Goal: Task Accomplishment & Management: Use online tool/utility

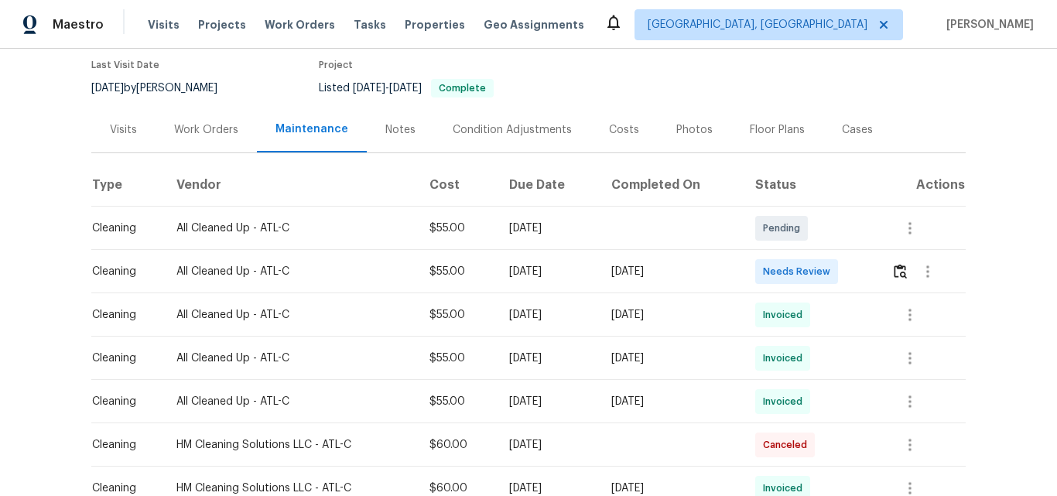
scroll to position [155, 0]
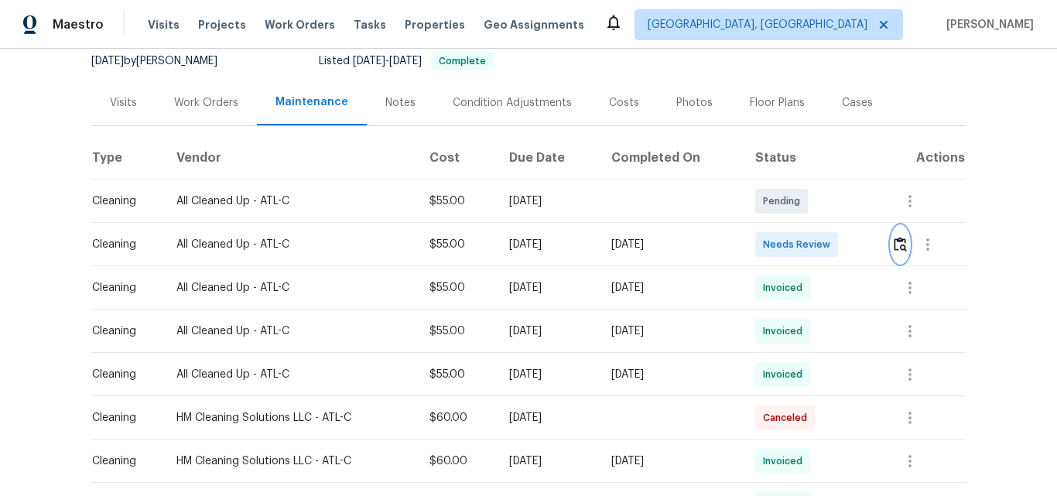
click at [899, 244] on img "button" at bounding box center [899, 244] width 13 height 15
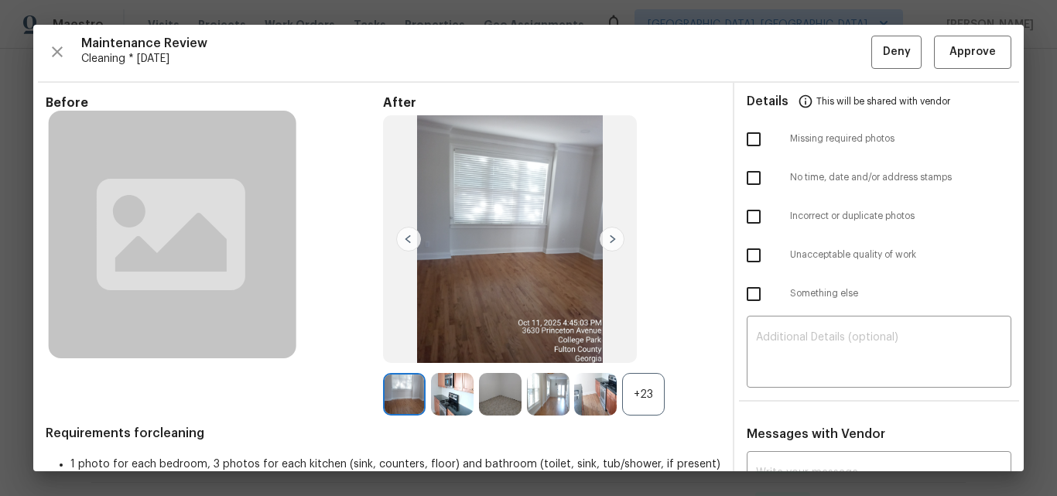
scroll to position [0, 0]
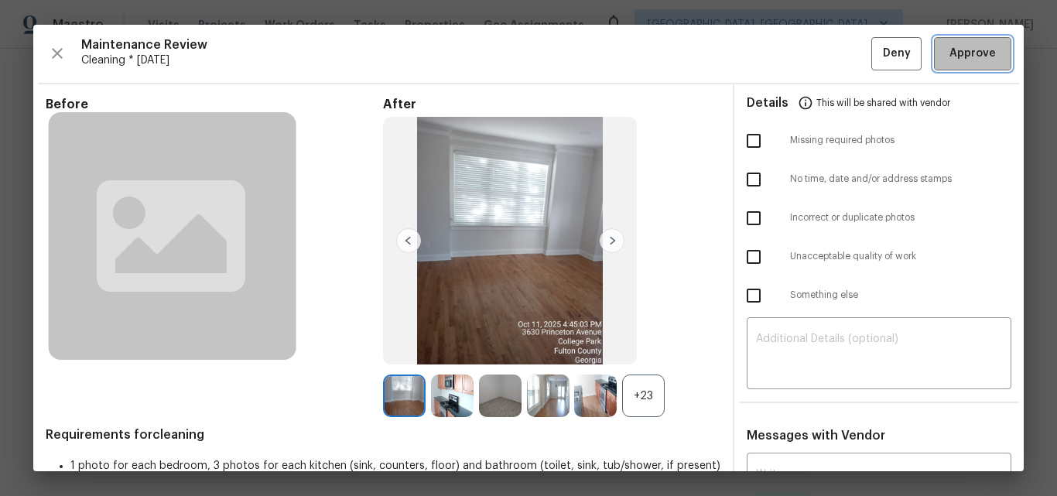
click at [967, 57] on span "Approve" at bounding box center [972, 53] width 46 height 19
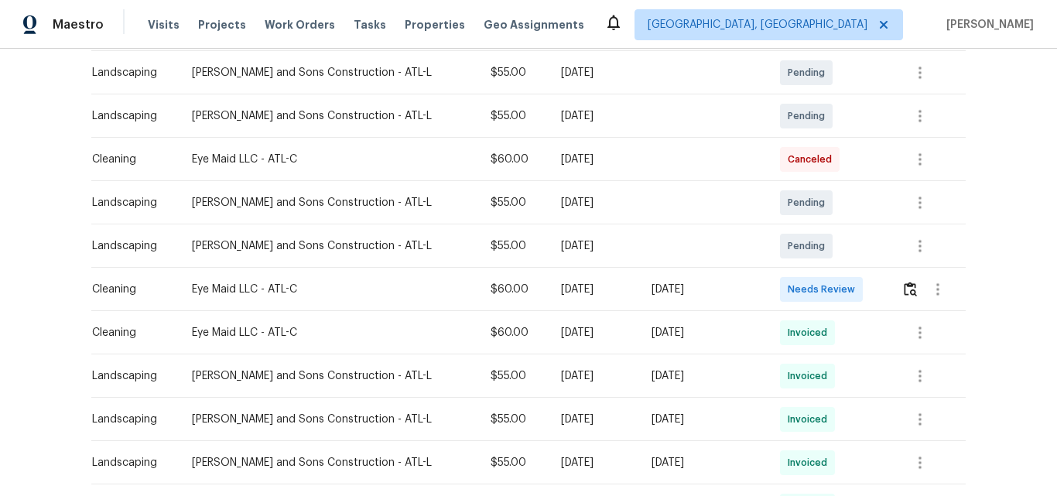
scroll to position [309, 0]
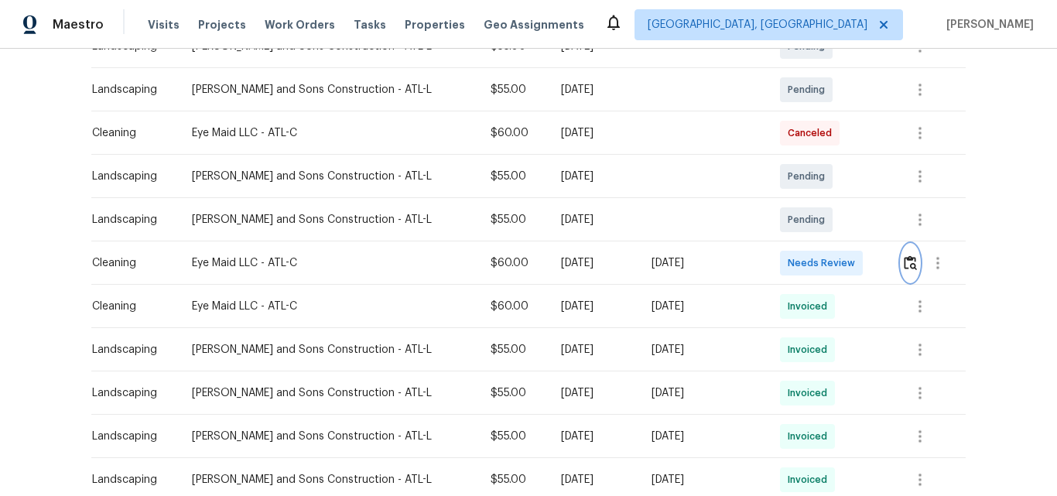
click at [904, 262] on img "button" at bounding box center [910, 262] width 13 height 15
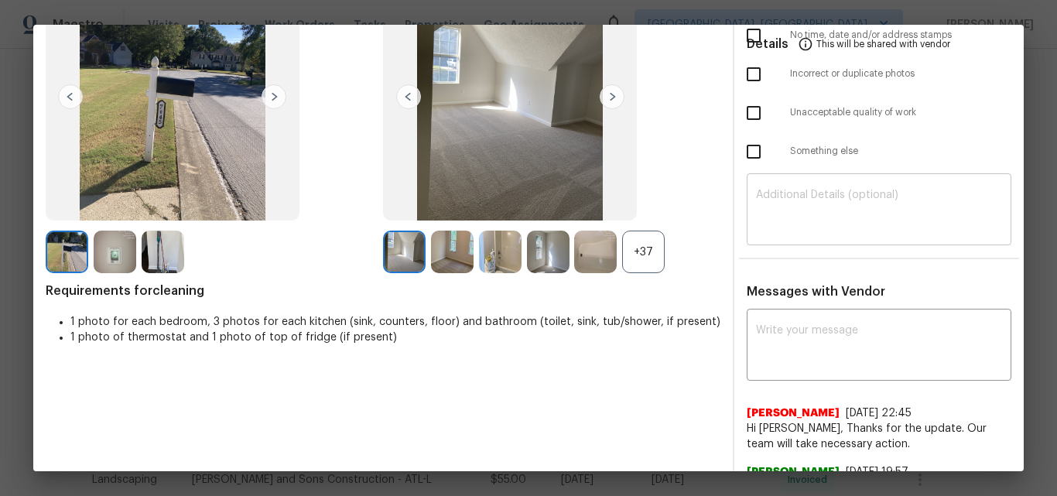
scroll to position [0, 0]
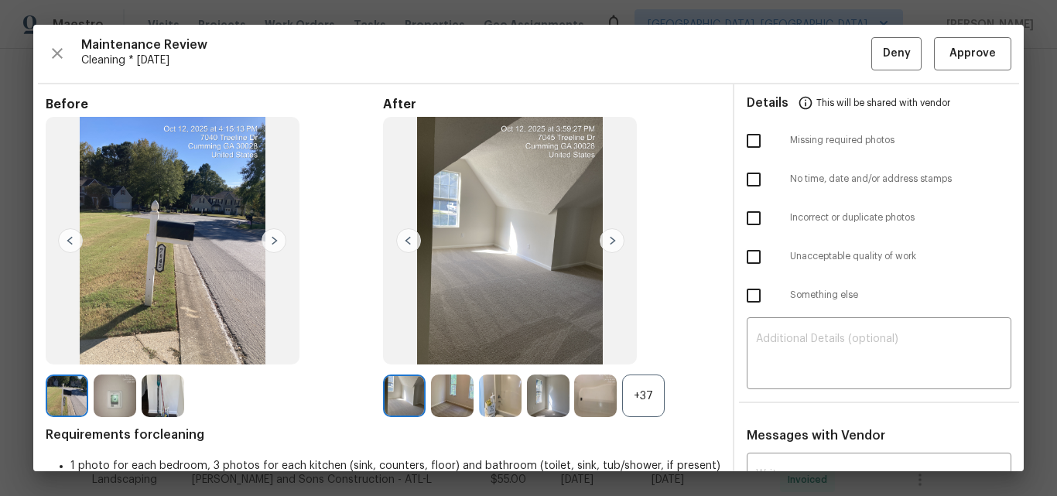
click at [960, 27] on div "Maintenance Review Cleaning * Mon, Oct 06 Deny Approve Before After +37 Require…" at bounding box center [528, 248] width 990 height 446
drag, startPoint x: 960, startPoint y: 53, endPoint x: 955, endPoint y: 114, distance: 61.3
click at [960, 54] on span "Approve" at bounding box center [972, 53] width 46 height 19
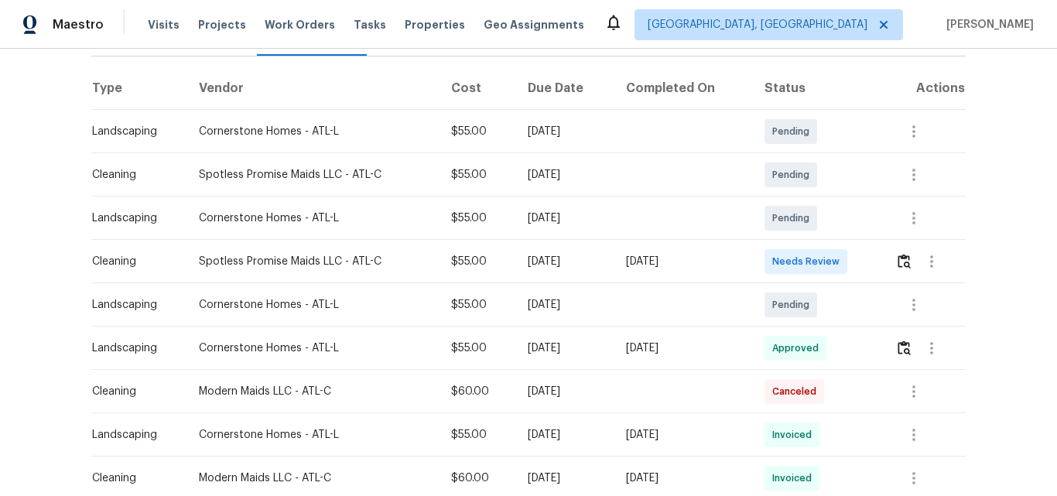
scroll to position [232, 0]
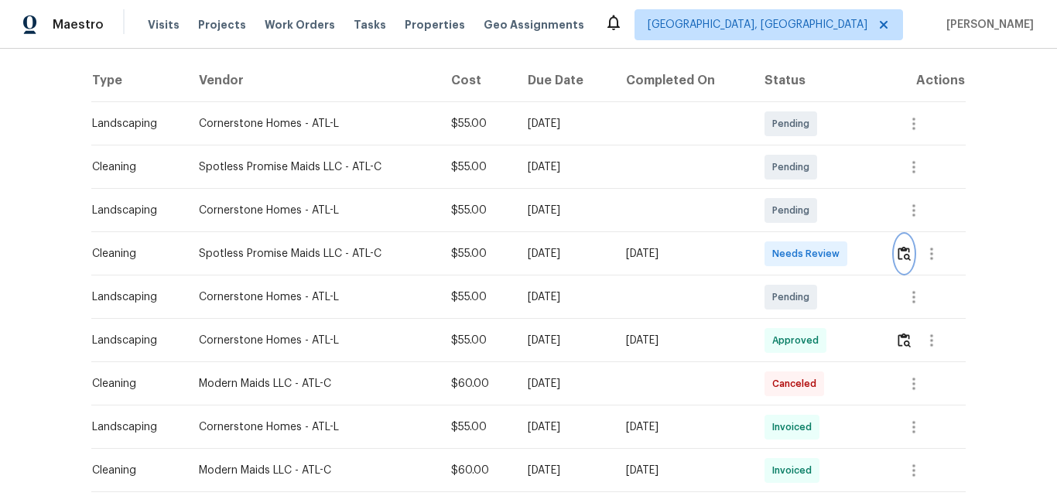
click at [901, 256] on img "button" at bounding box center [903, 253] width 13 height 15
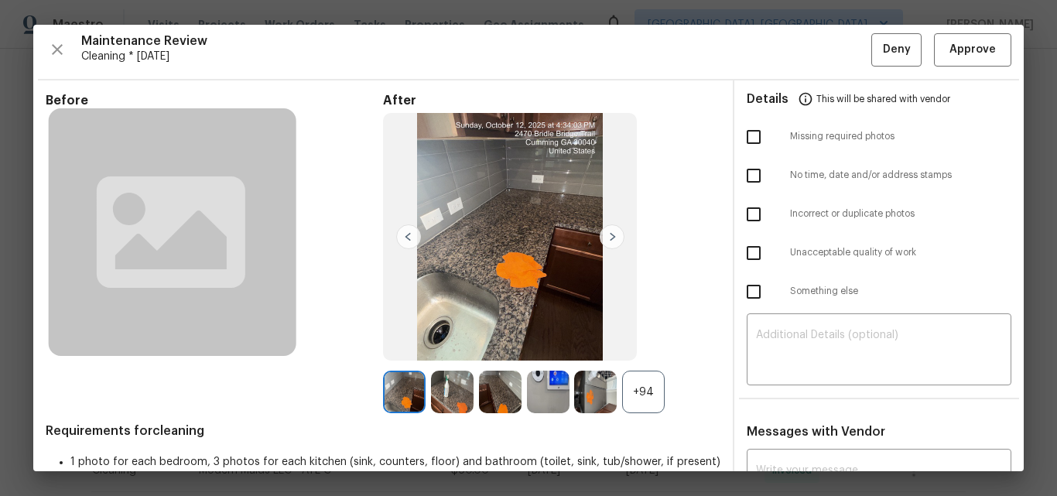
scroll to position [0, 0]
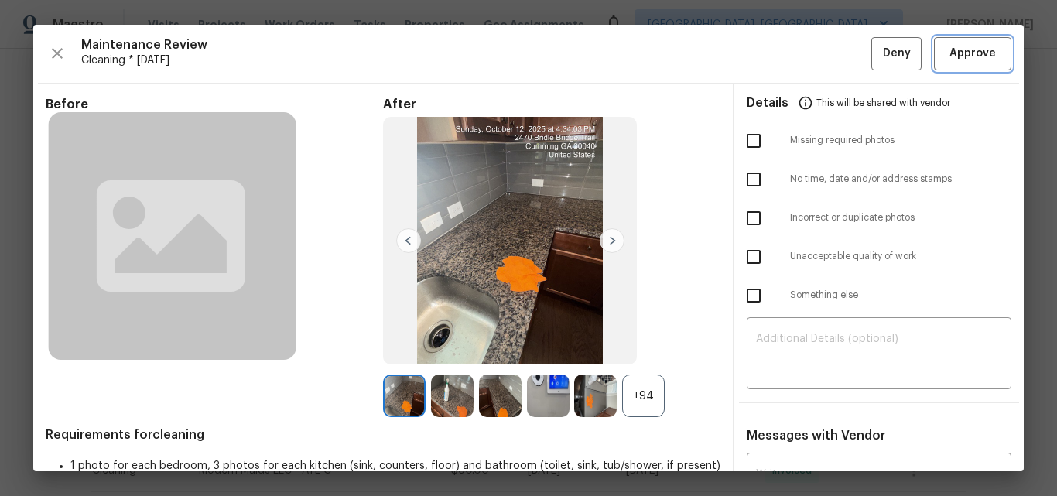
click at [969, 53] on span "Approve" at bounding box center [972, 53] width 46 height 19
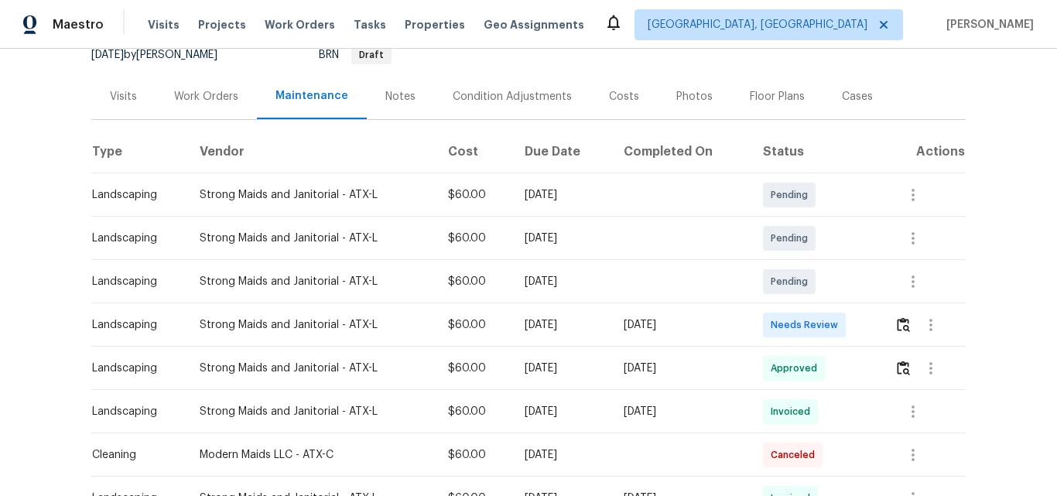
scroll to position [155, 0]
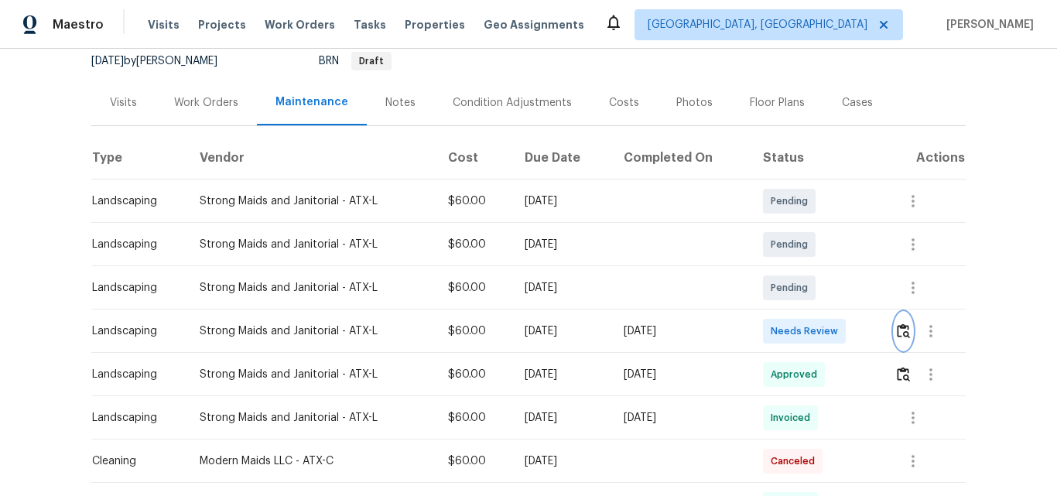
click at [899, 331] on img "button" at bounding box center [903, 330] width 13 height 15
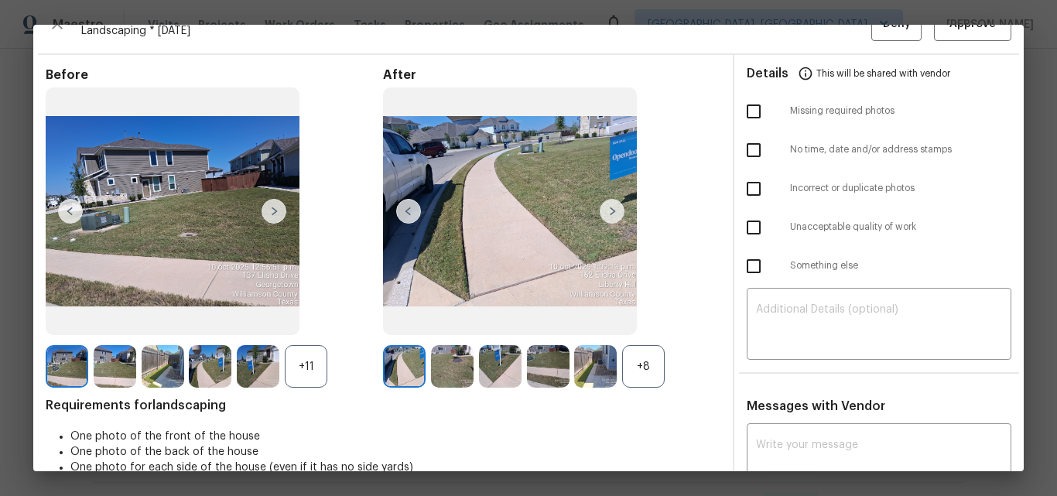
scroll to position [0, 0]
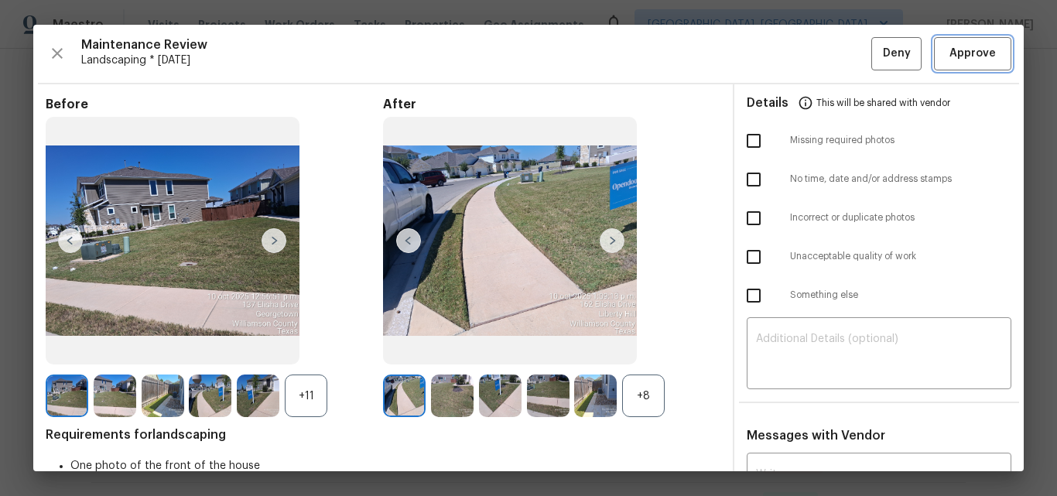
click at [979, 58] on span "Approve" at bounding box center [972, 53] width 46 height 19
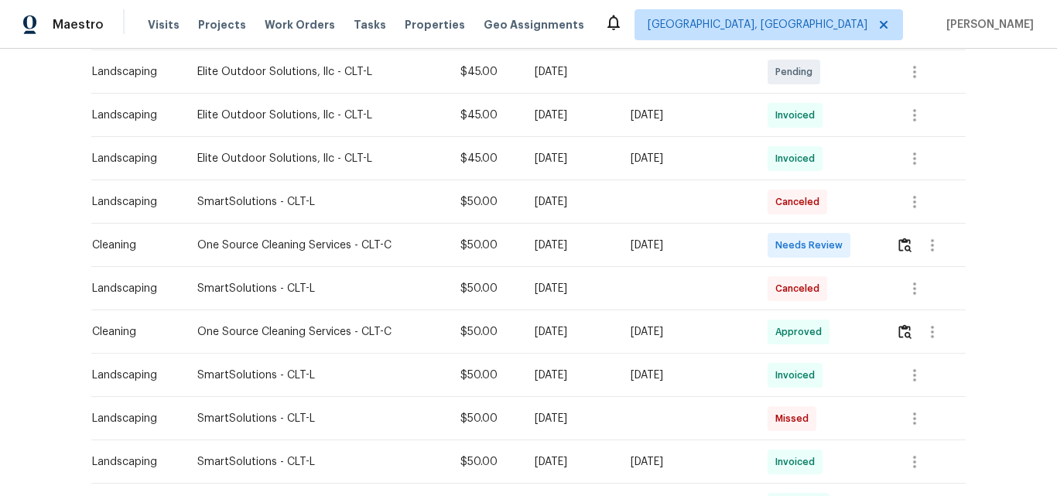
scroll to position [464, 0]
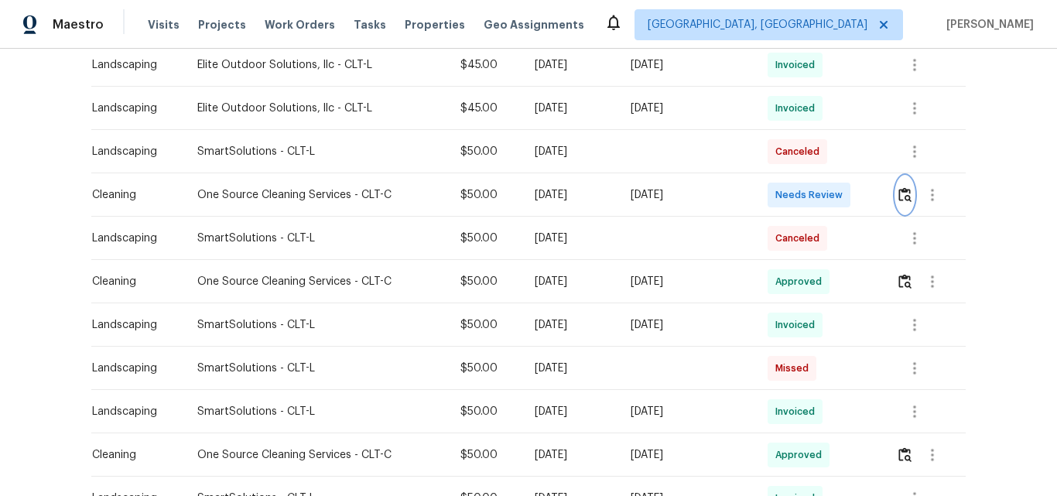
click at [905, 196] on img "button" at bounding box center [904, 194] width 13 height 15
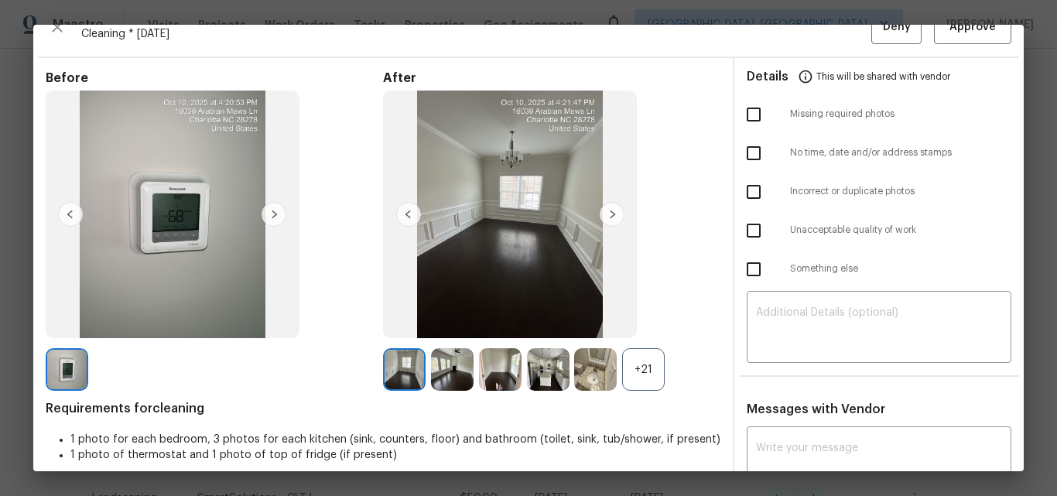
scroll to position [0, 0]
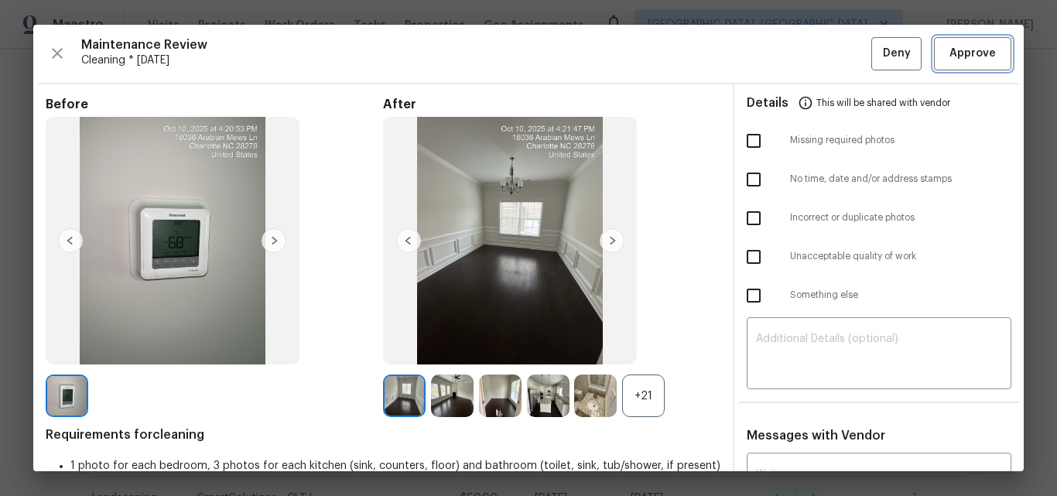
click at [958, 57] on span "Approve" at bounding box center [972, 53] width 46 height 19
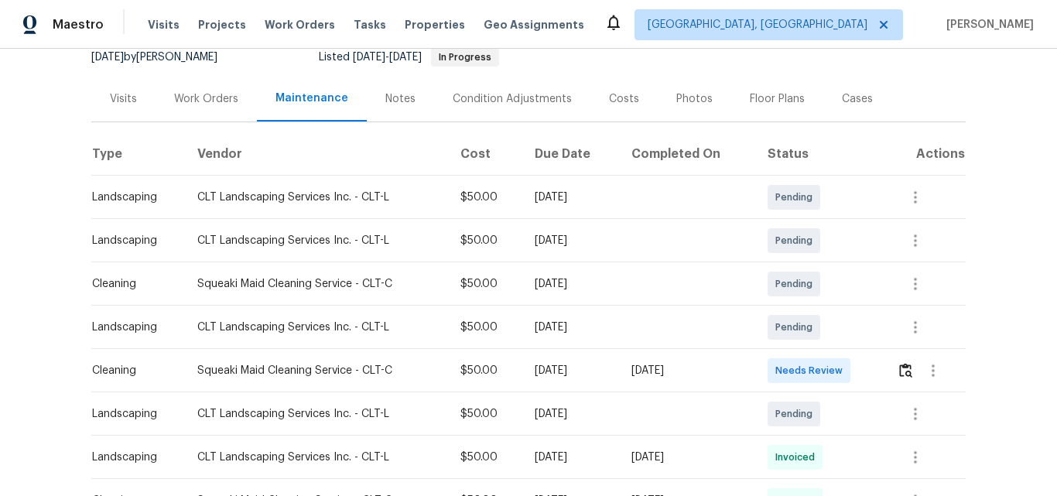
scroll to position [232, 0]
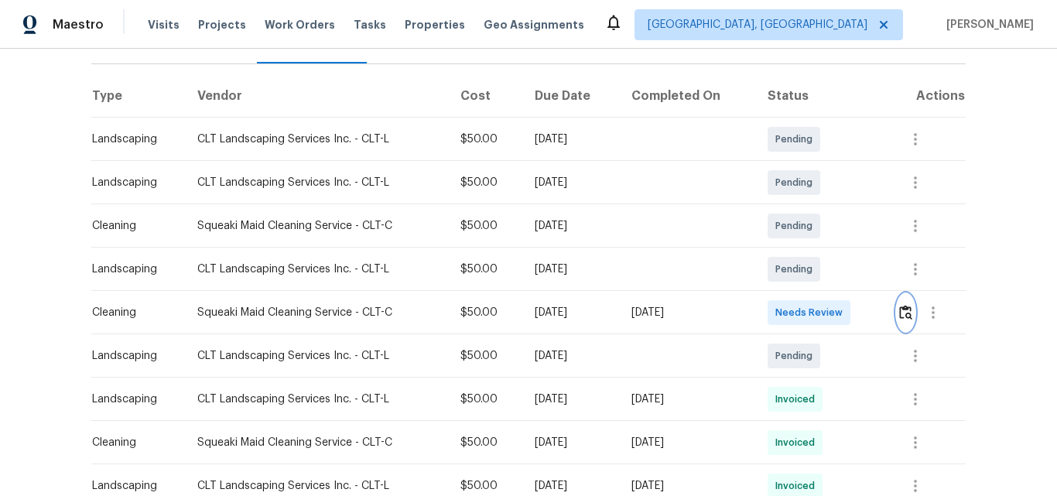
click at [904, 305] on img "button" at bounding box center [905, 312] width 13 height 15
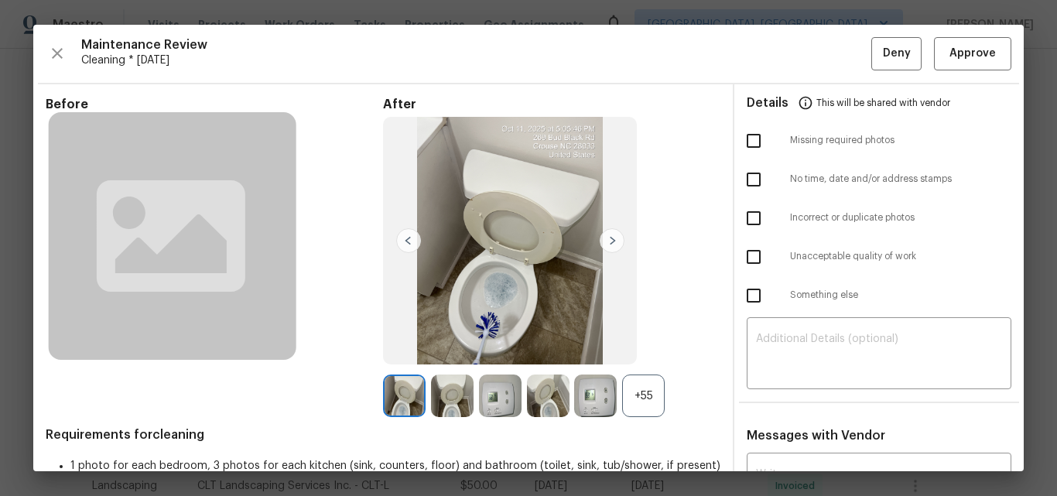
click at [643, 391] on div "+55" at bounding box center [643, 395] width 43 height 43
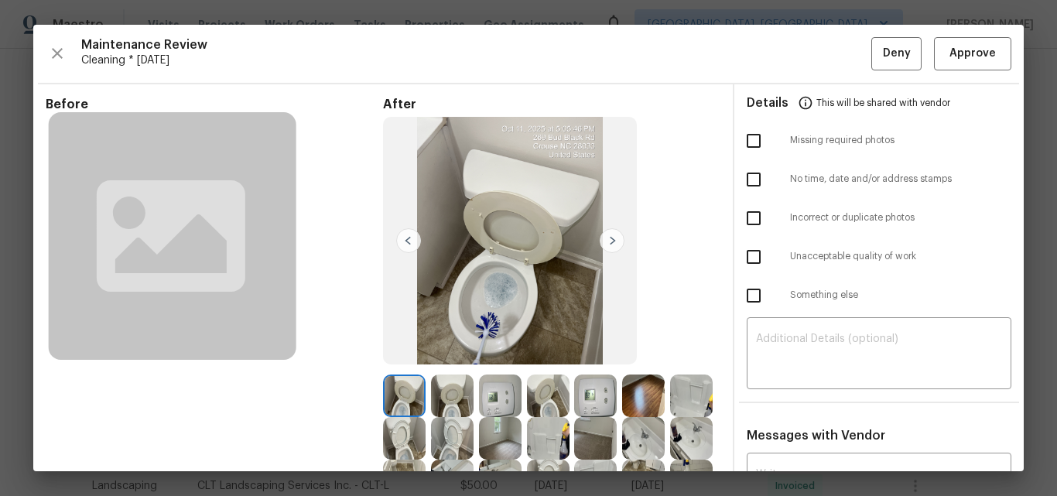
click at [614, 240] on img at bounding box center [612, 240] width 25 height 25
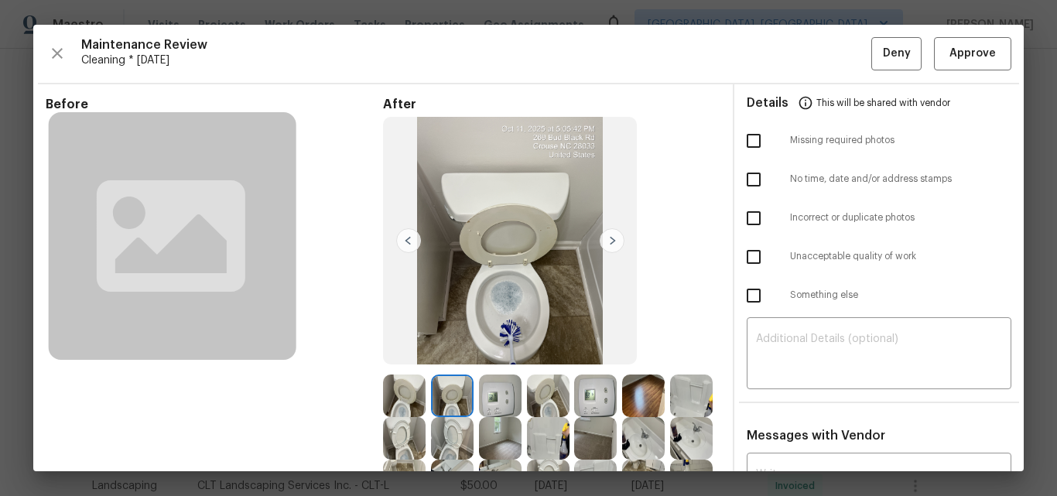
click at [611, 240] on img at bounding box center [612, 240] width 25 height 25
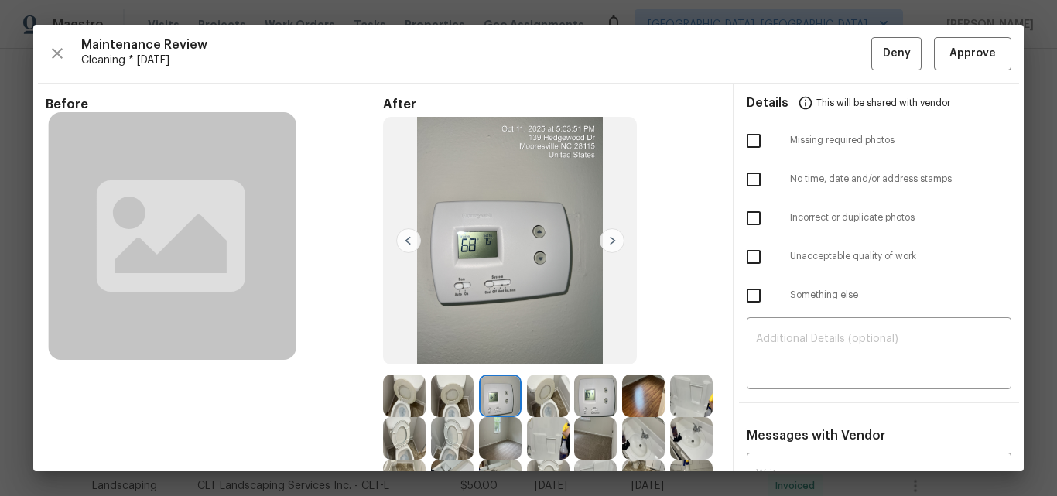
click at [611, 240] on img at bounding box center [612, 240] width 25 height 25
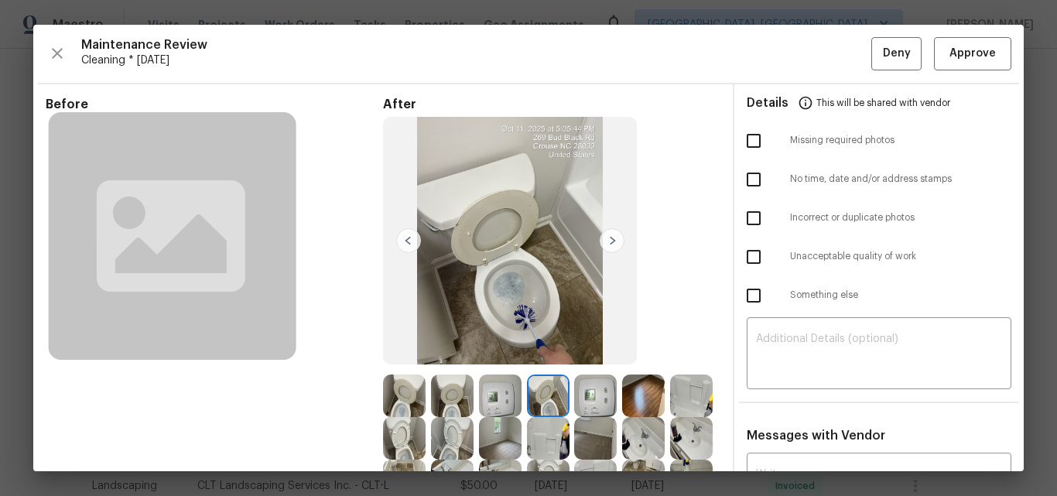
click at [611, 240] on img at bounding box center [612, 240] width 25 height 25
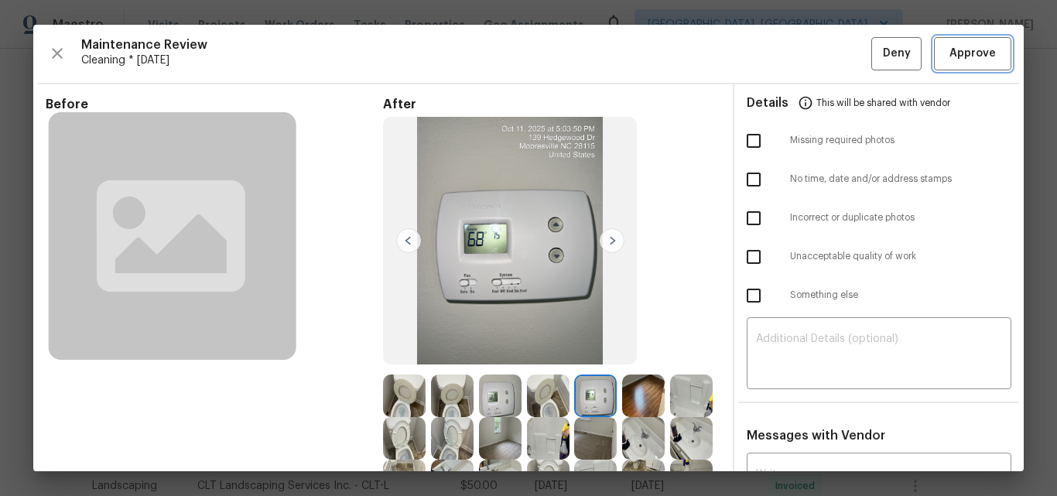
click at [949, 53] on span "Approve" at bounding box center [972, 53] width 46 height 19
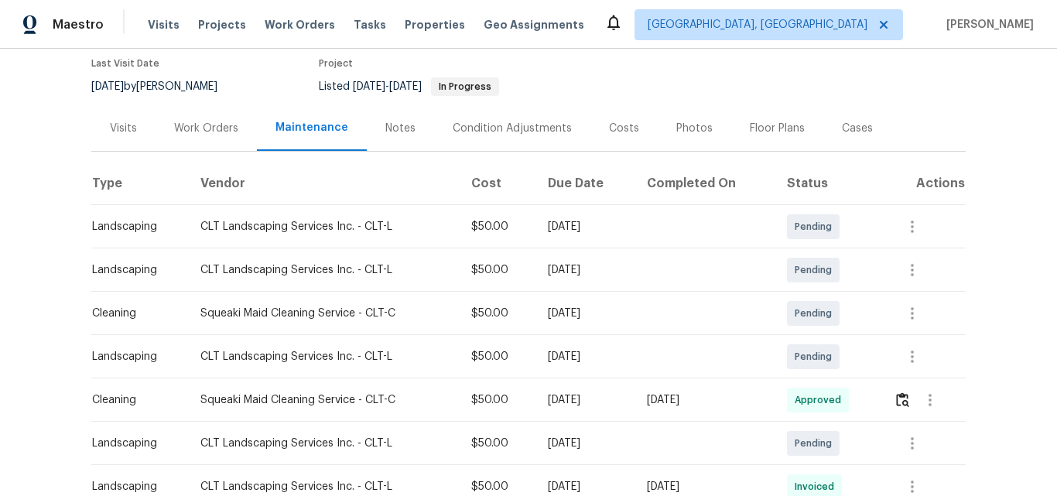
scroll to position [309, 0]
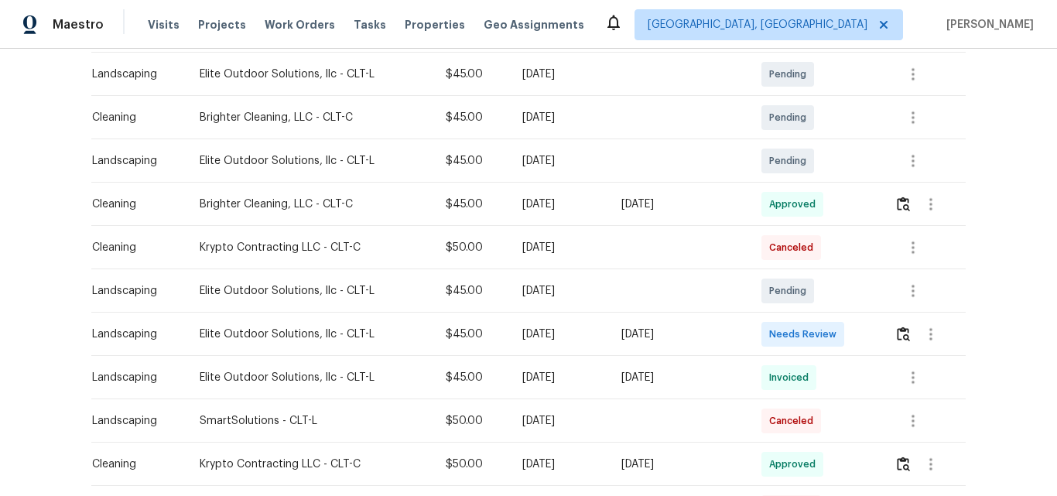
scroll to position [309, 0]
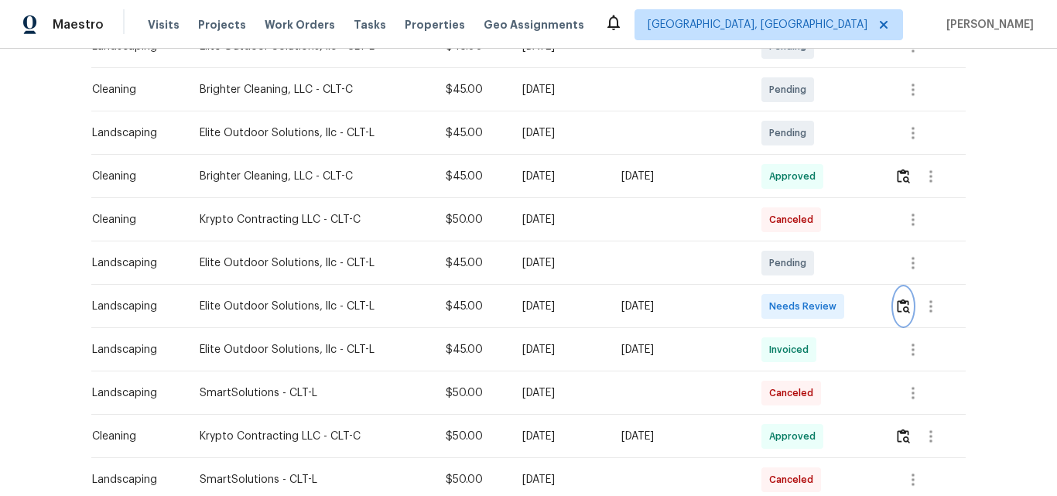
click at [897, 307] on img "button" at bounding box center [903, 306] width 13 height 15
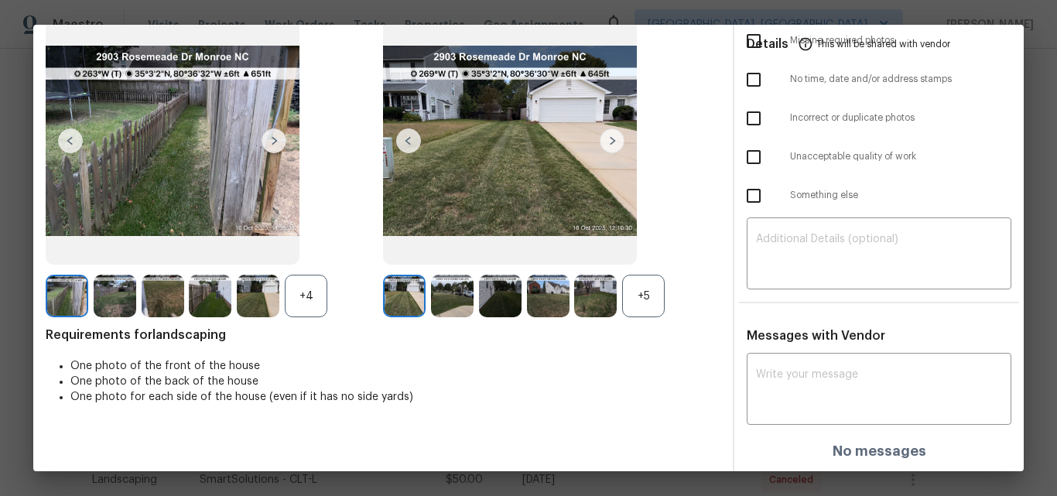
scroll to position [0, 0]
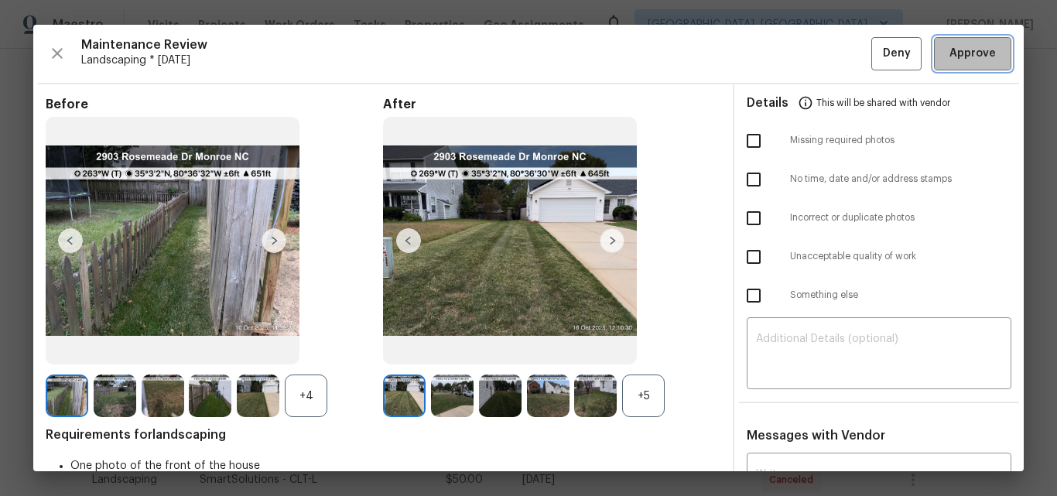
click at [962, 51] on span "Approve" at bounding box center [972, 53] width 46 height 19
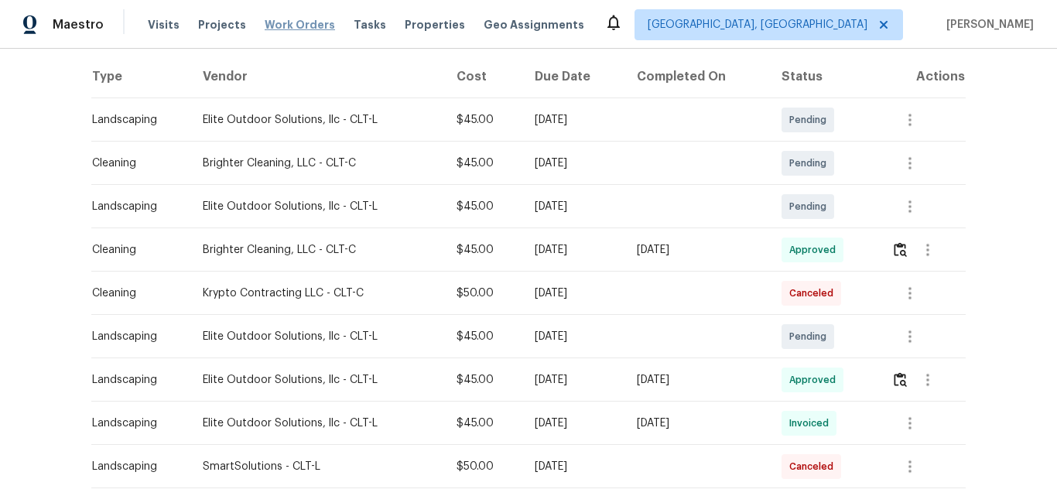
scroll to position [232, 0]
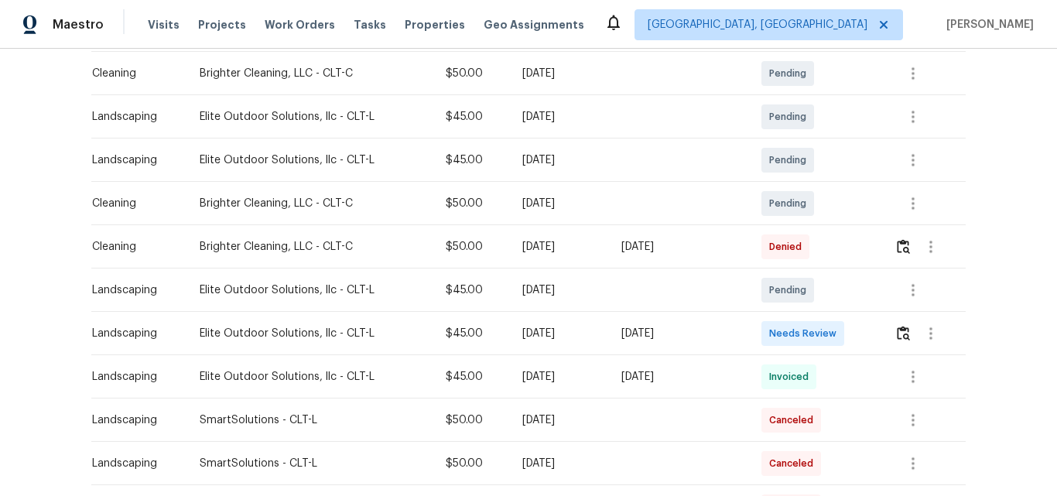
scroll to position [309, 0]
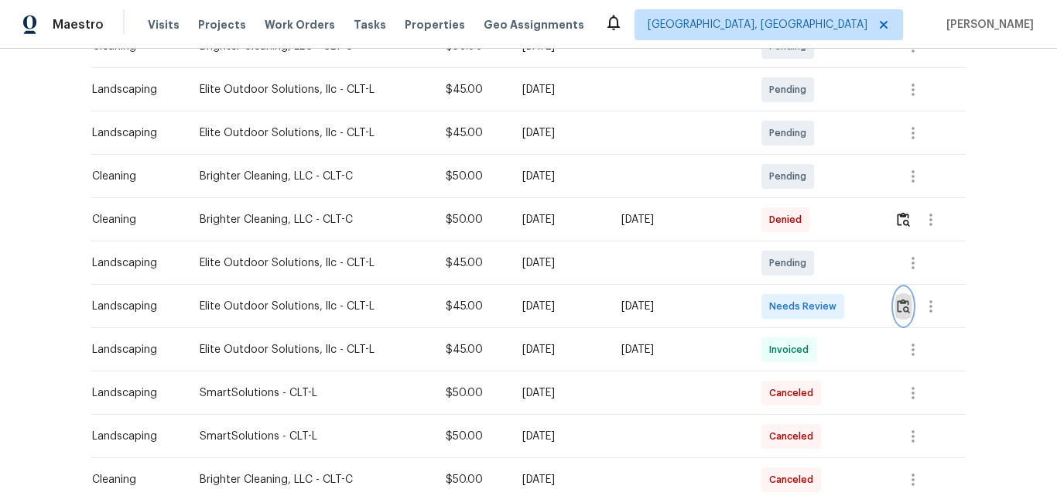
click at [902, 309] on img "button" at bounding box center [903, 306] width 13 height 15
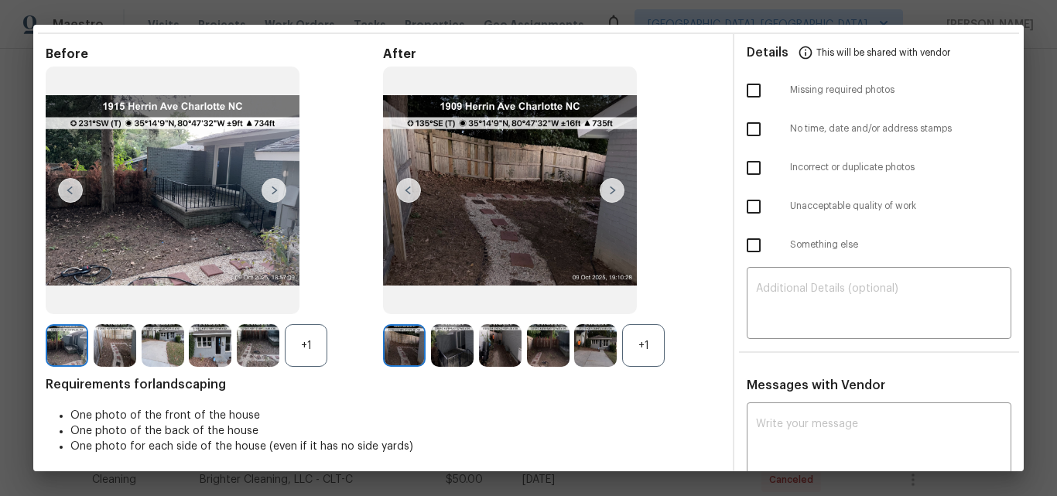
scroll to position [0, 0]
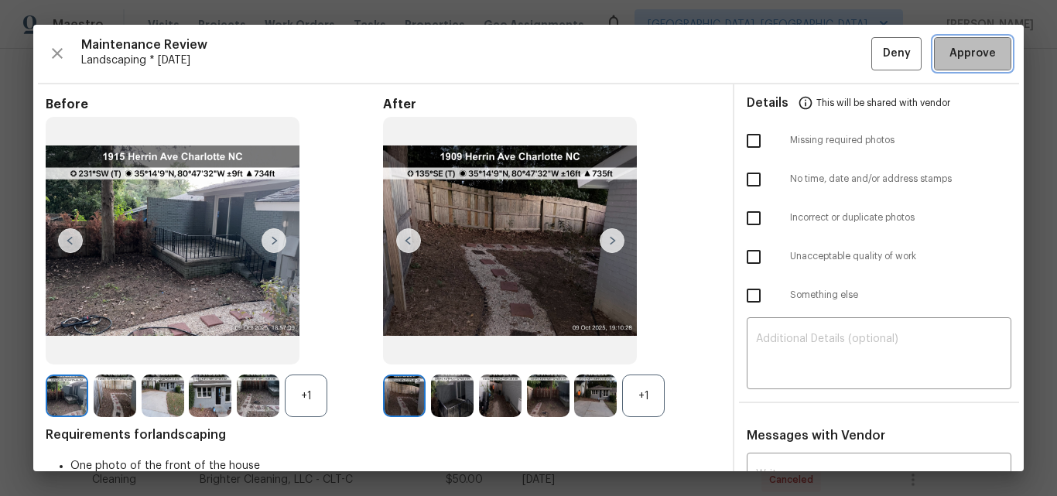
click at [949, 53] on span "Approve" at bounding box center [972, 53] width 46 height 19
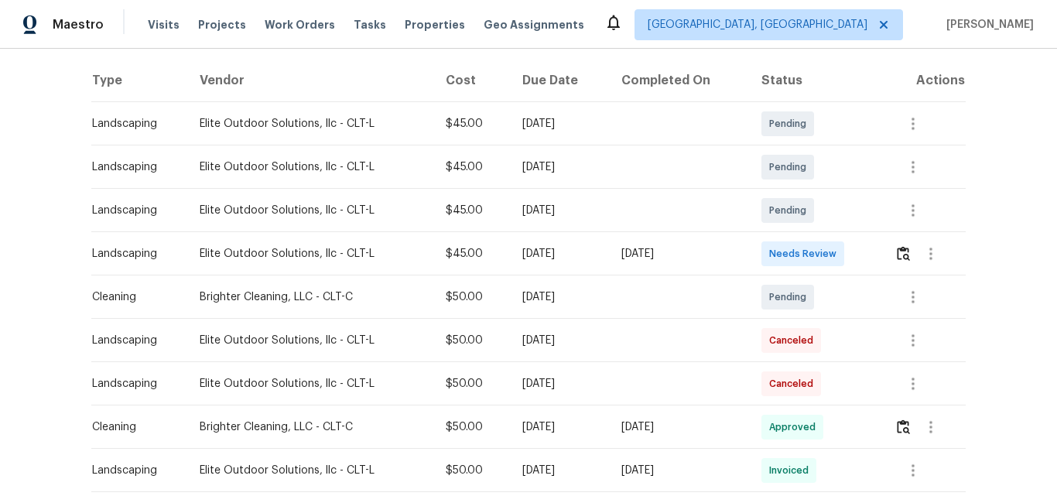
scroll to position [309, 0]
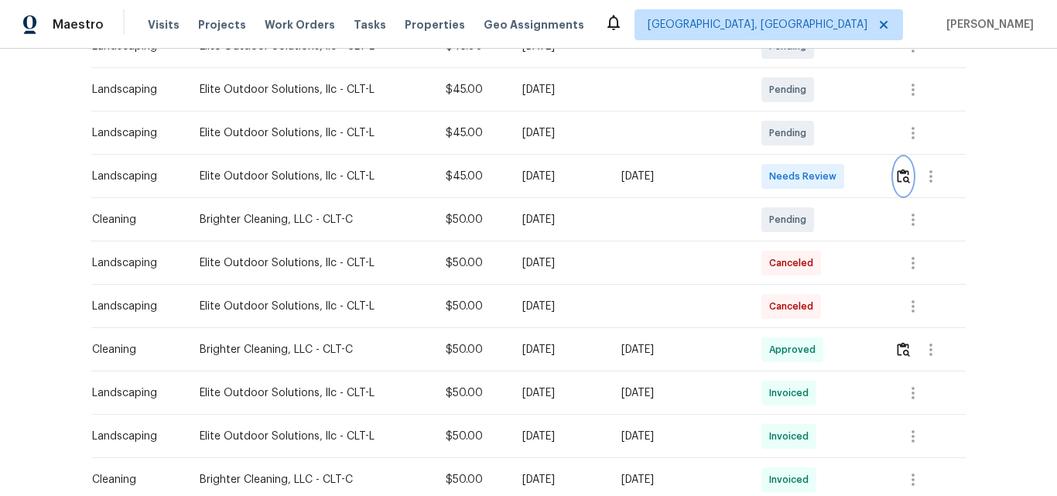
click at [904, 177] on img "button" at bounding box center [903, 176] width 13 height 15
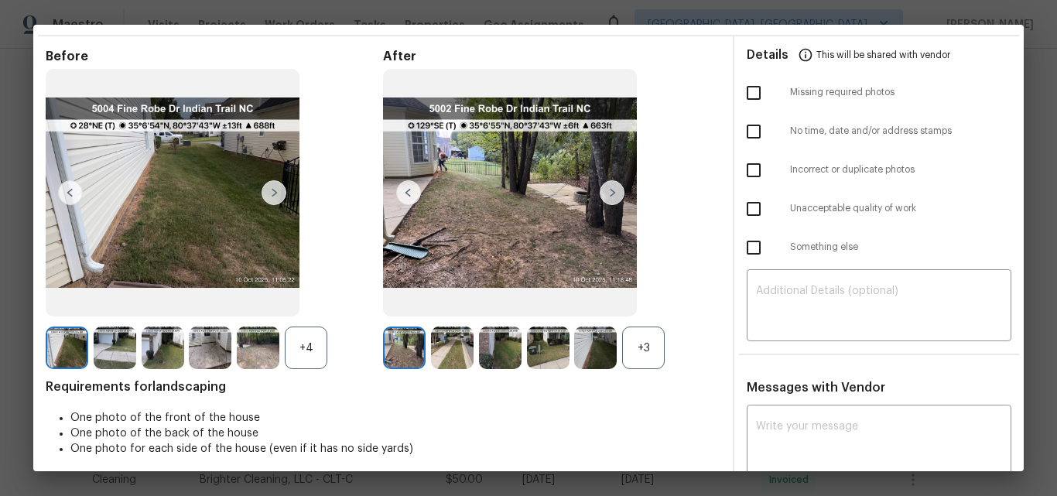
scroll to position [0, 0]
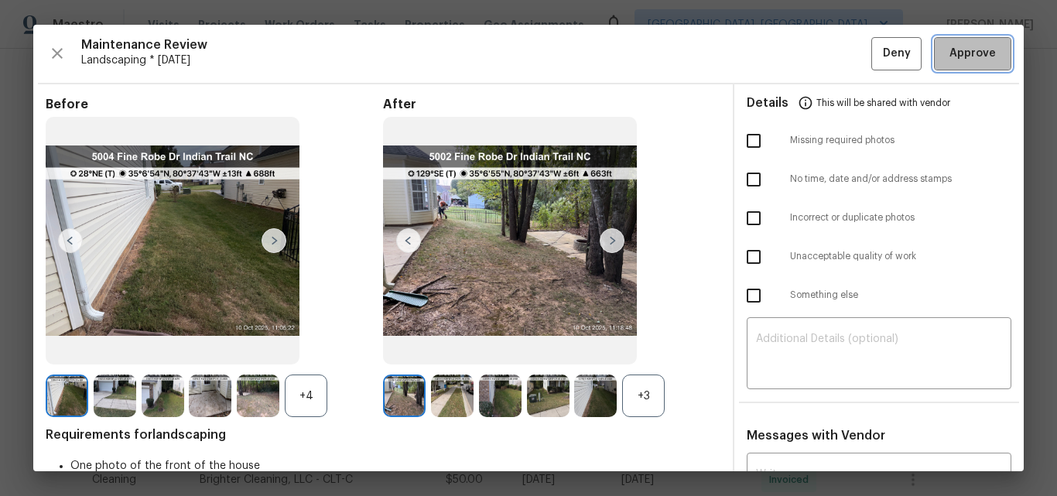
click at [972, 57] on span "Approve" at bounding box center [972, 53] width 46 height 19
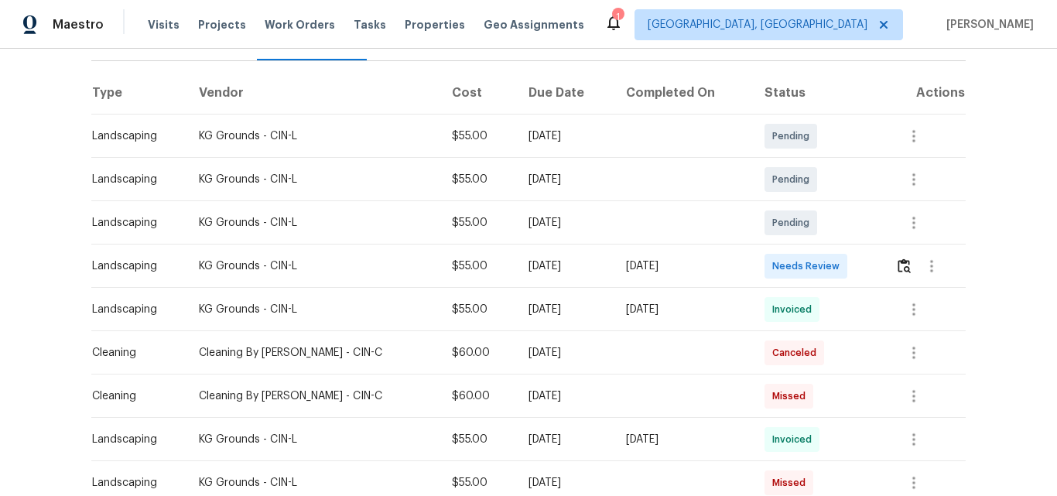
scroll to position [309, 0]
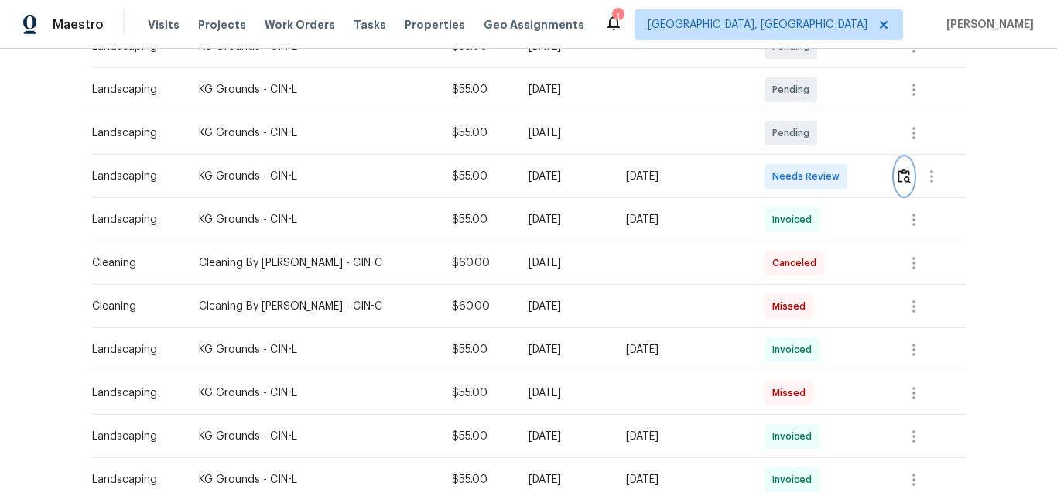
click at [895, 176] on button "button" at bounding box center [904, 176] width 18 height 37
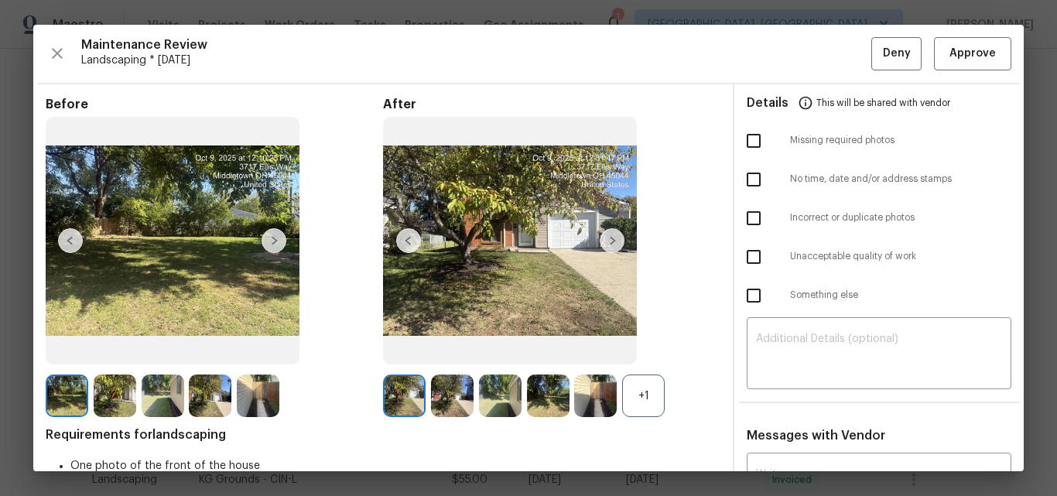
click at [647, 396] on div "+1" at bounding box center [643, 395] width 43 height 43
click at [952, 39] on button "Approve" at bounding box center [972, 53] width 77 height 33
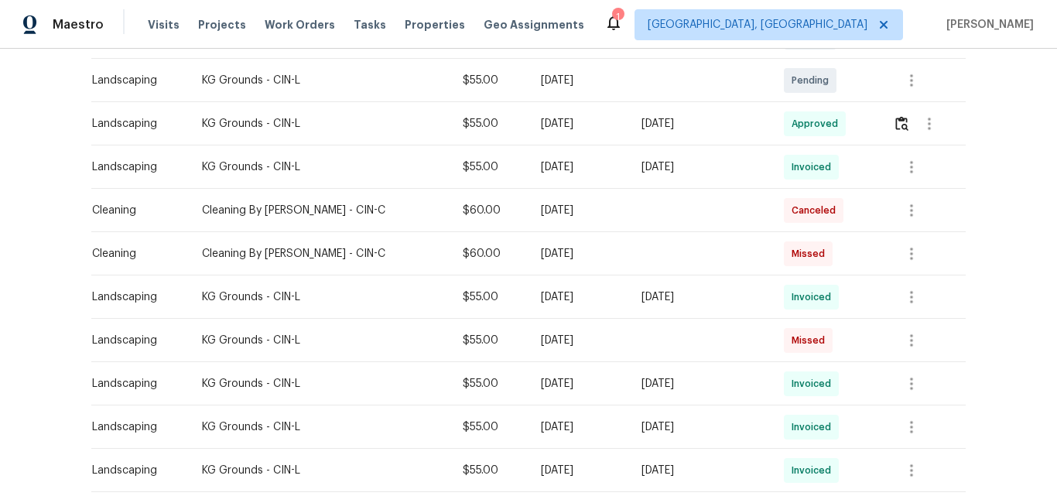
scroll to position [387, 0]
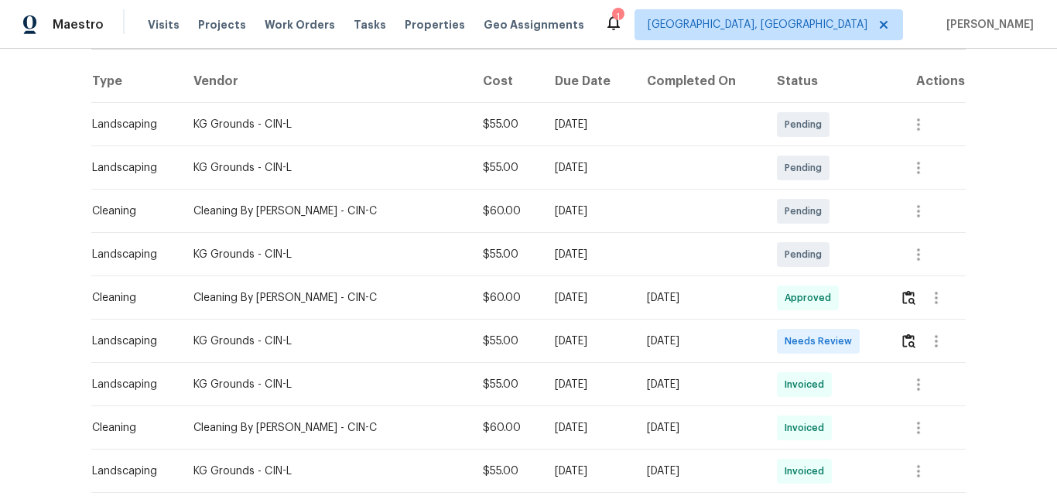
scroll to position [232, 0]
click at [904, 338] on img "button" at bounding box center [908, 340] width 13 height 15
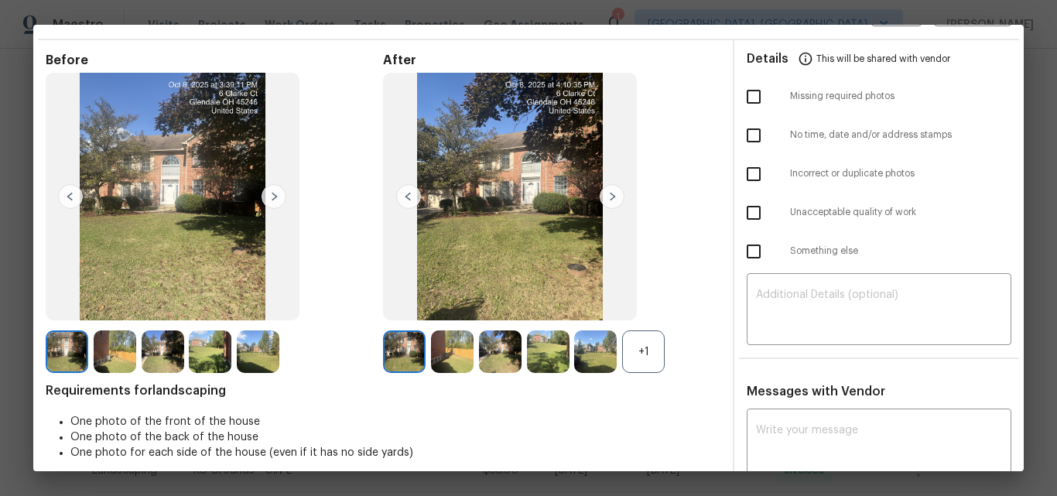
scroll to position [0, 0]
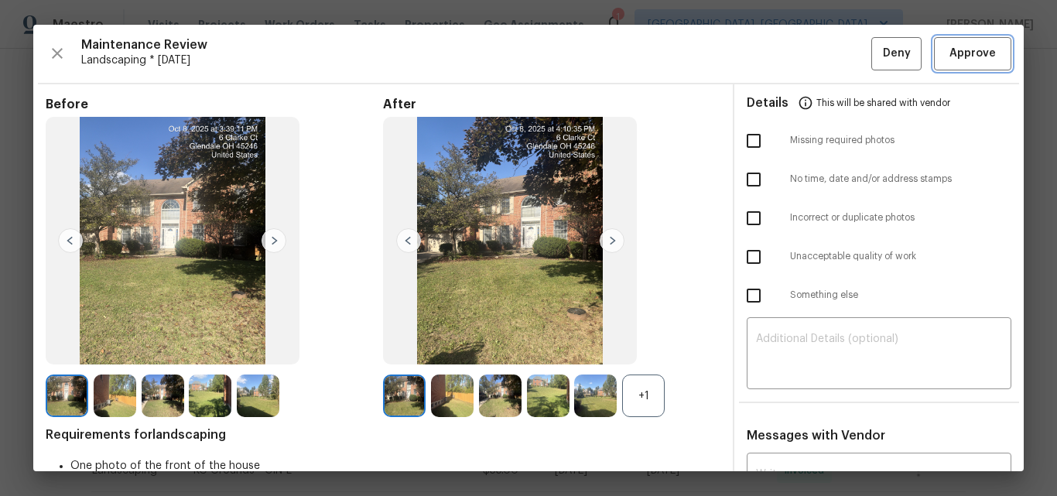
click at [966, 58] on span "Approve" at bounding box center [972, 53] width 46 height 19
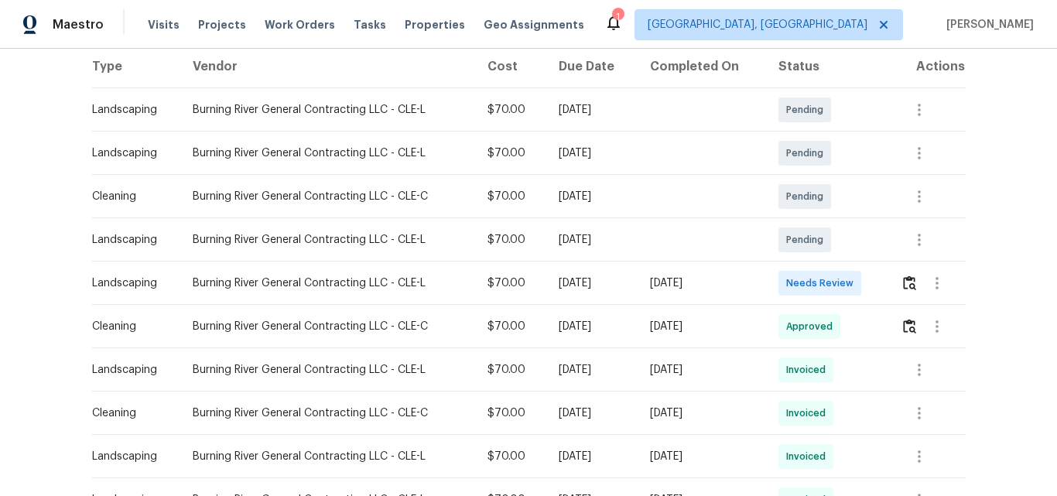
scroll to position [309, 0]
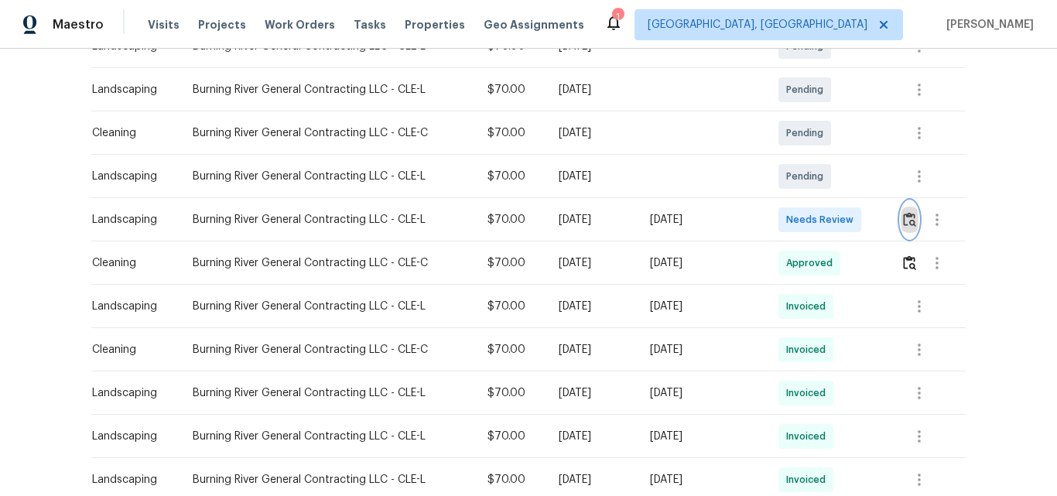
click at [905, 224] on img "button" at bounding box center [909, 219] width 13 height 15
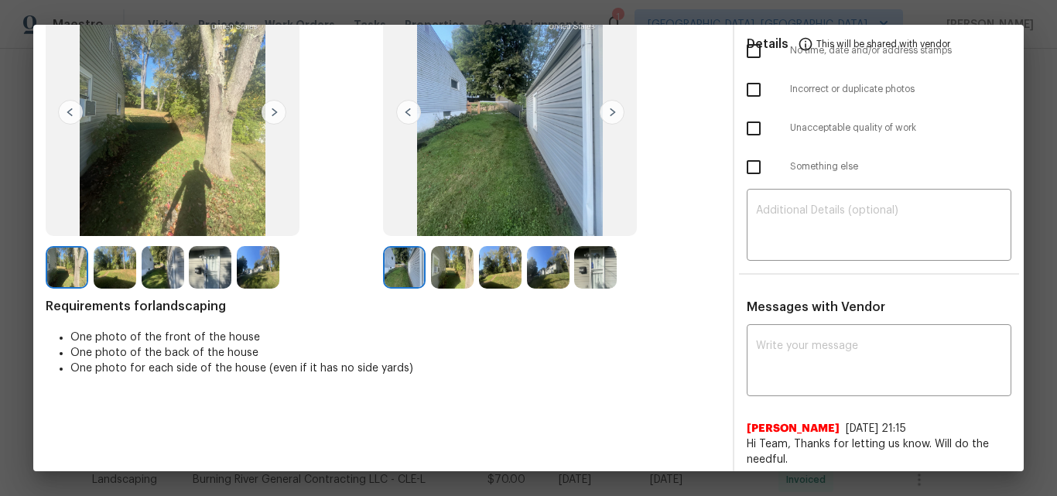
scroll to position [0, 0]
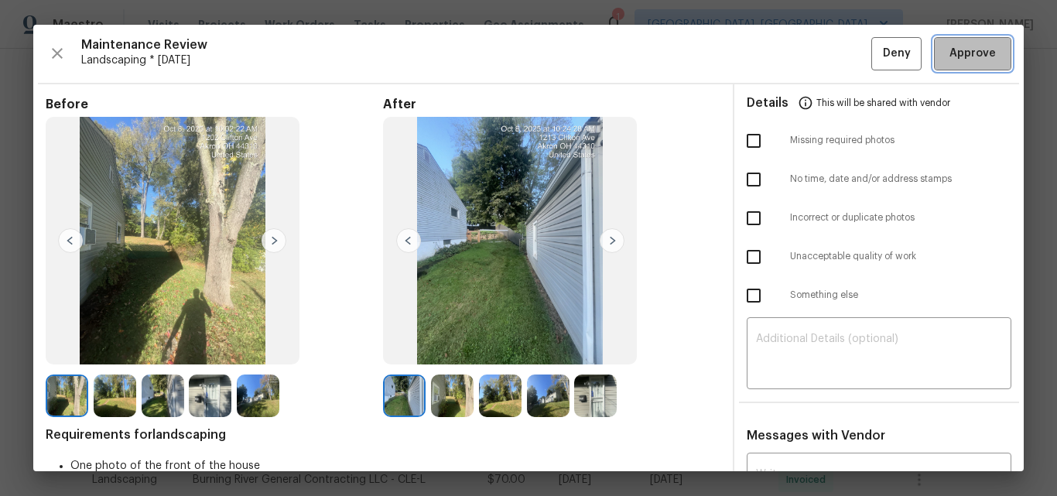
click at [959, 46] on span "Approve" at bounding box center [972, 53] width 46 height 19
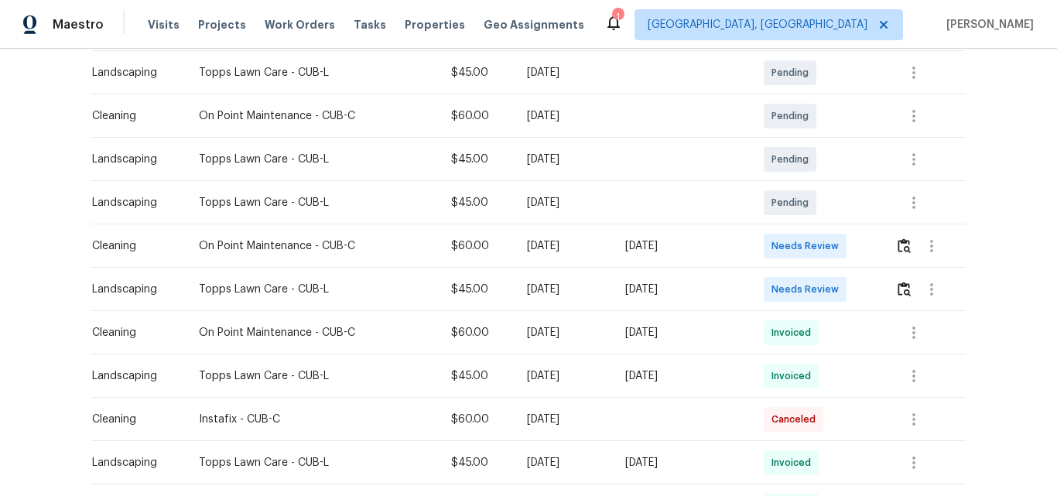
scroll to position [309, 0]
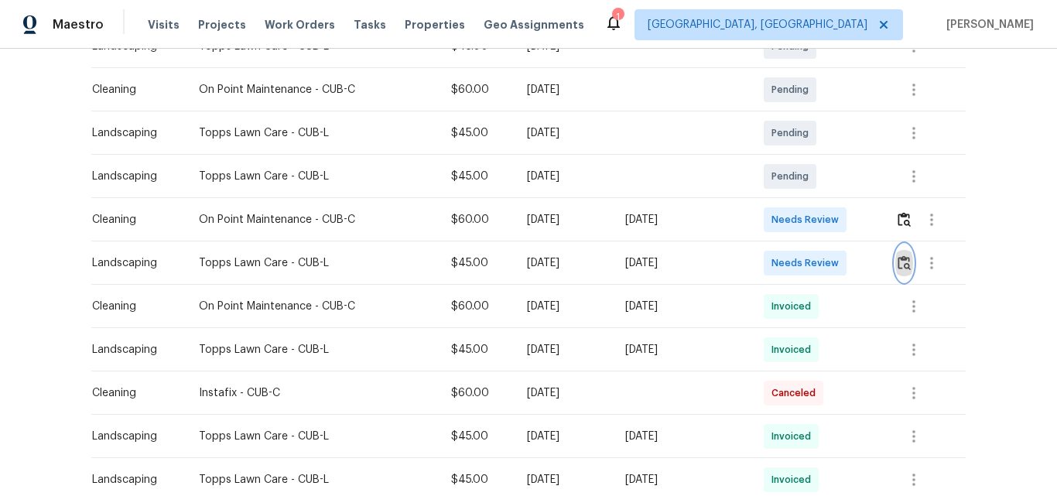
click at [900, 261] on img "button" at bounding box center [903, 262] width 13 height 15
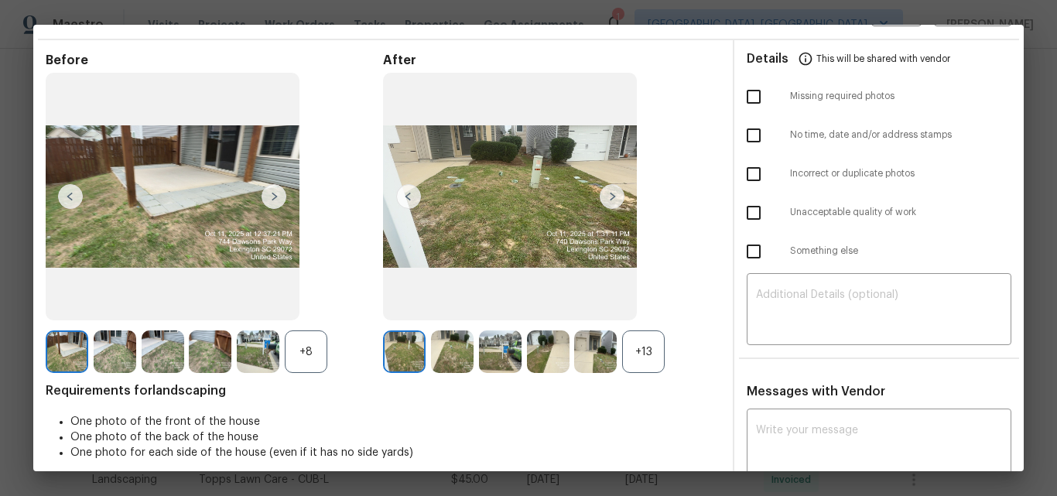
scroll to position [0, 0]
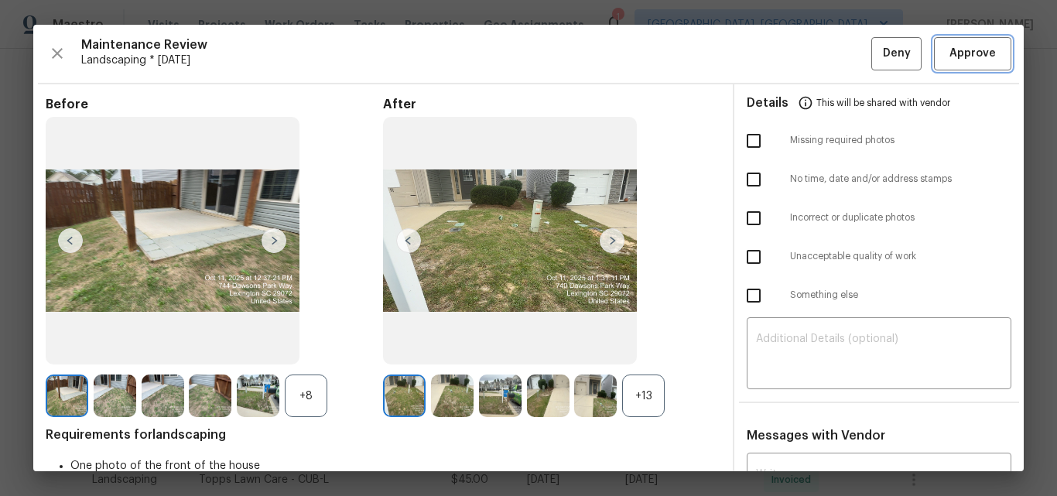
click at [980, 54] on span "Approve" at bounding box center [972, 53] width 46 height 19
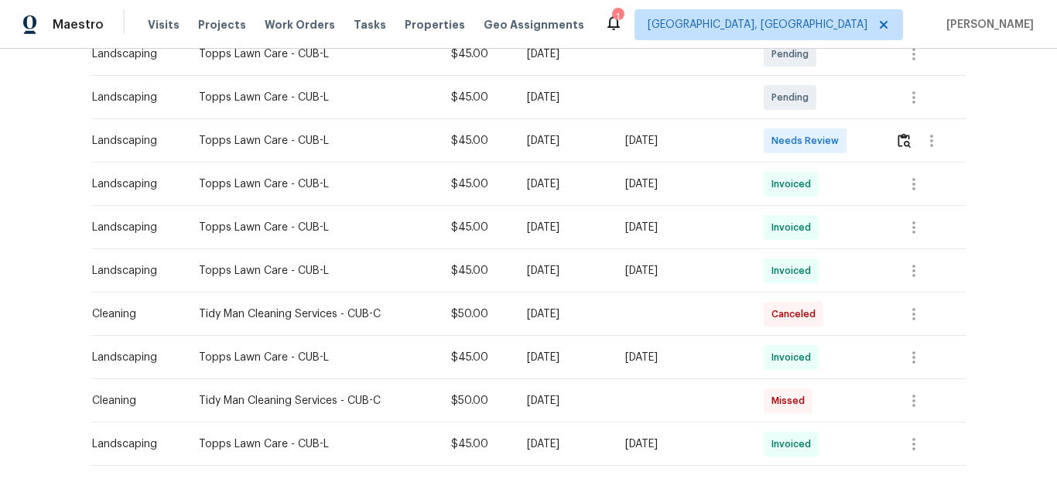
scroll to position [387, 0]
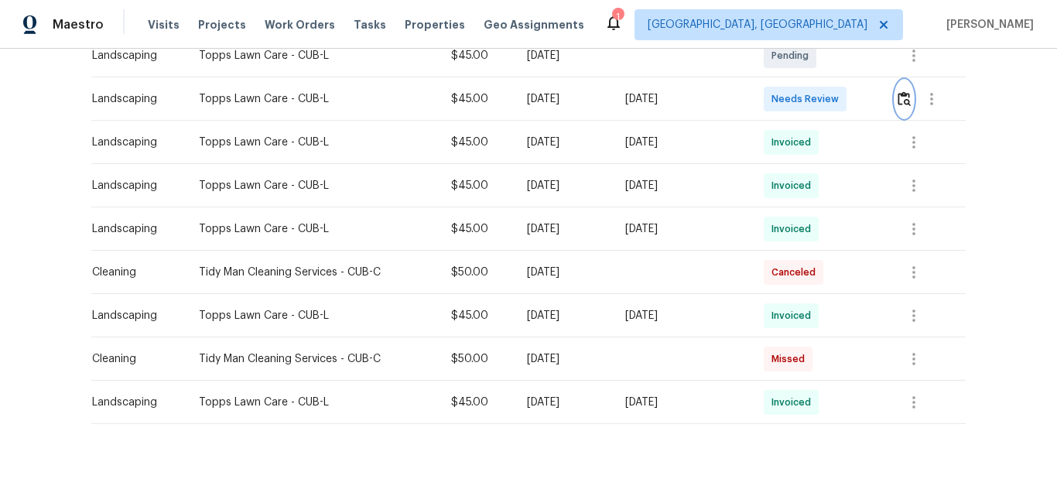
click at [900, 108] on button "button" at bounding box center [904, 98] width 18 height 37
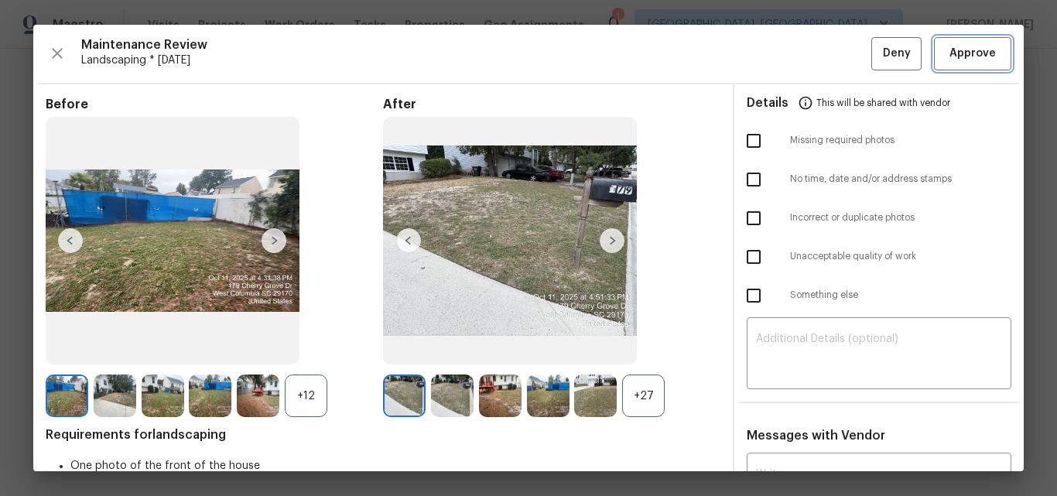
click at [971, 59] on span "Approve" at bounding box center [972, 53] width 46 height 19
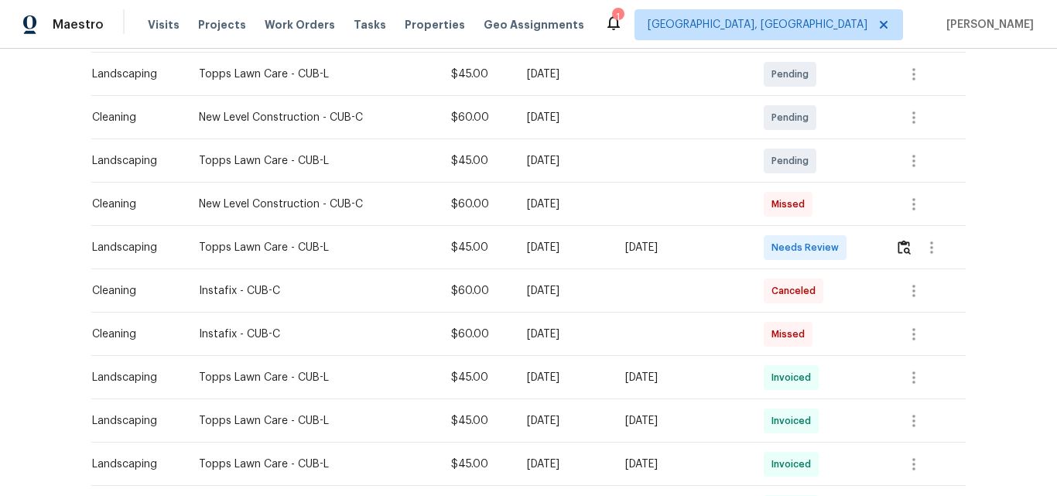
scroll to position [387, 0]
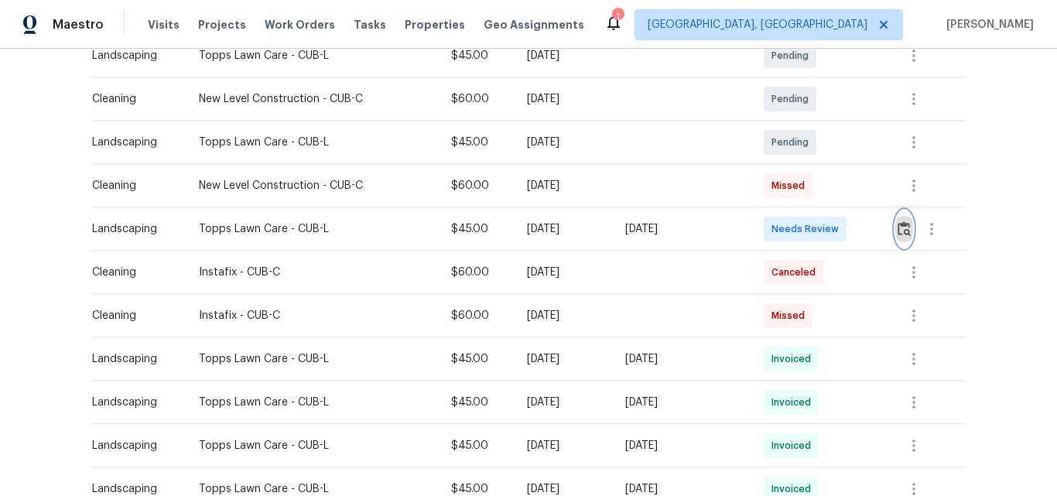
click at [900, 231] on img "button" at bounding box center [903, 228] width 13 height 15
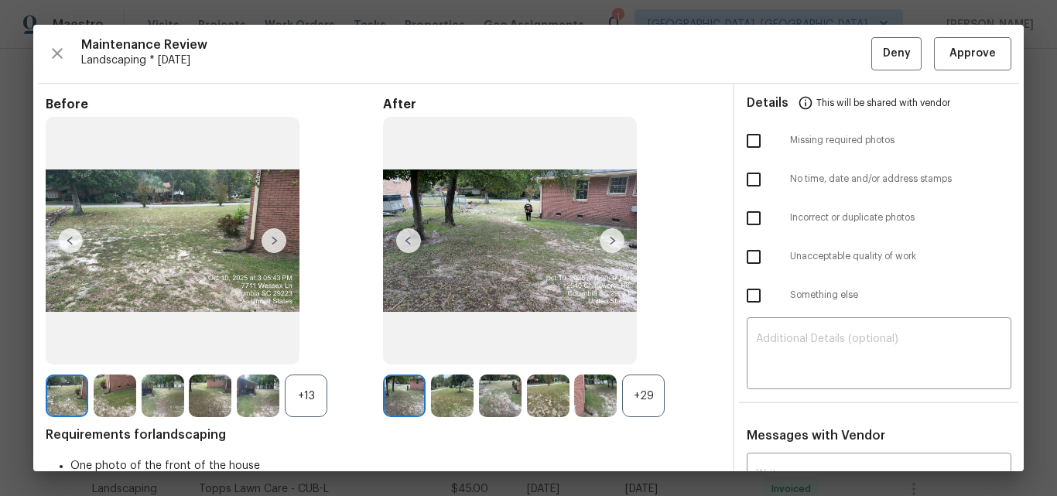
click at [517, 228] on img at bounding box center [510, 241] width 254 height 248
click at [606, 233] on img at bounding box center [612, 240] width 25 height 25
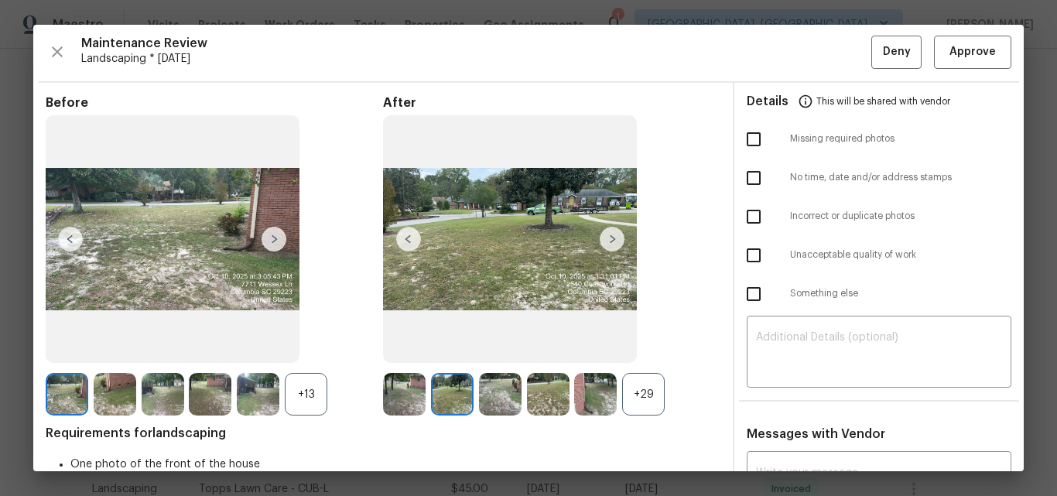
scroll to position [0, 0]
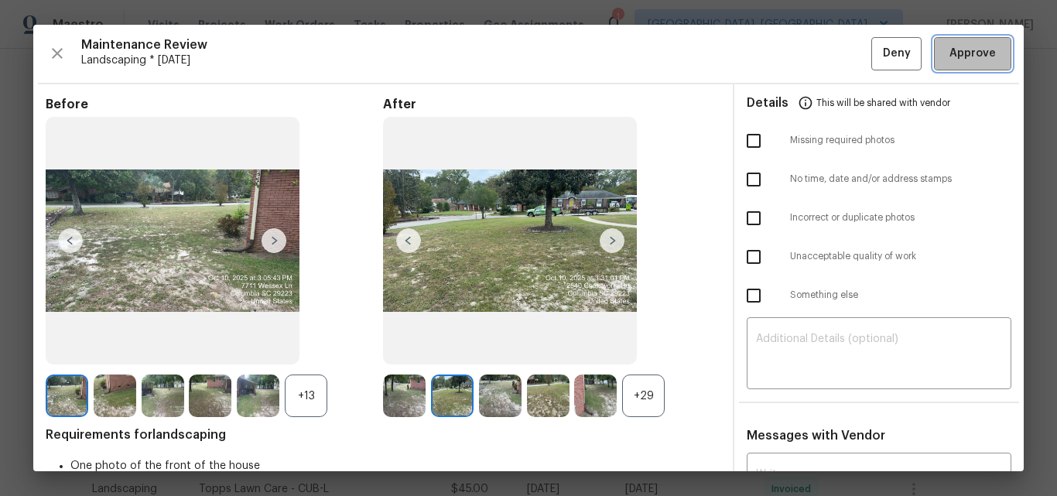
click at [969, 68] on button "Approve" at bounding box center [972, 53] width 77 height 33
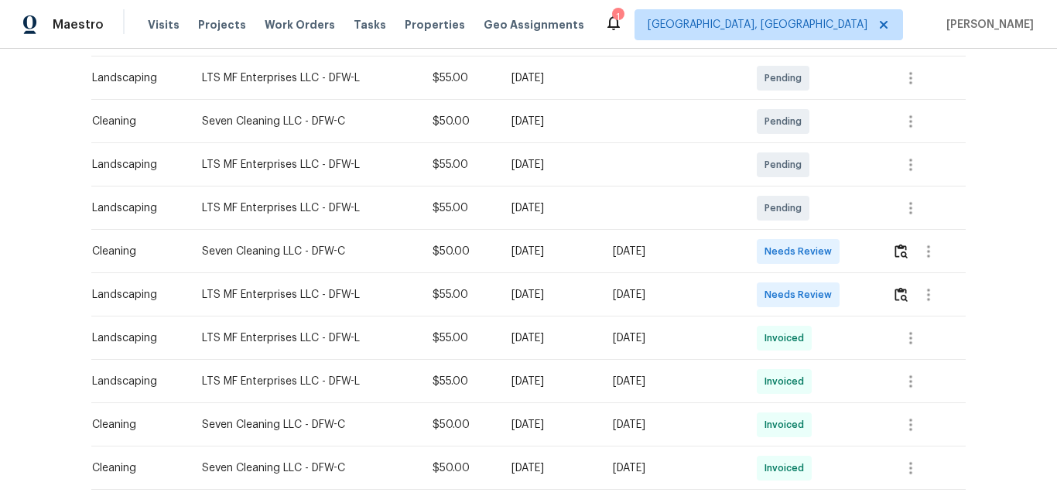
scroll to position [309, 0]
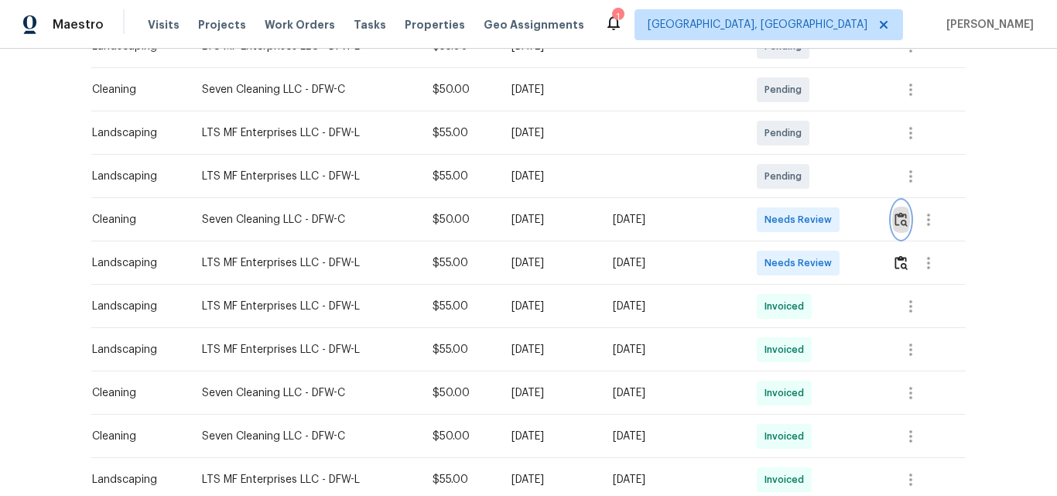
click at [900, 224] on img "button" at bounding box center [900, 219] width 13 height 15
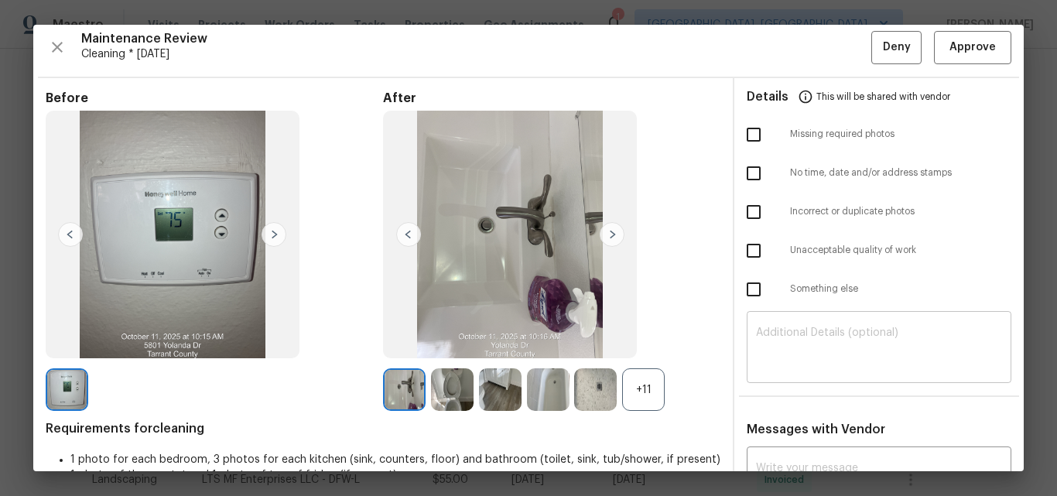
scroll to position [0, 0]
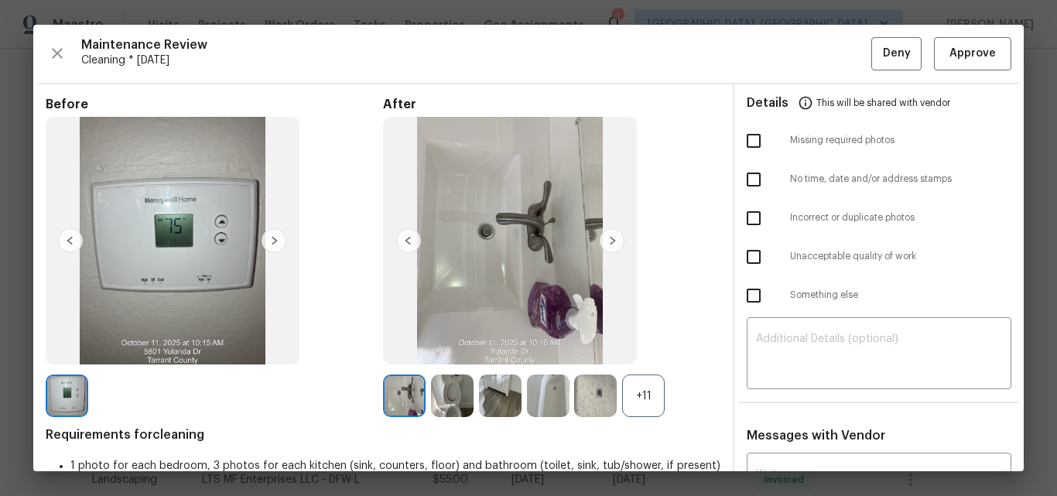
click at [630, 387] on div "+11" at bounding box center [643, 395] width 43 height 43
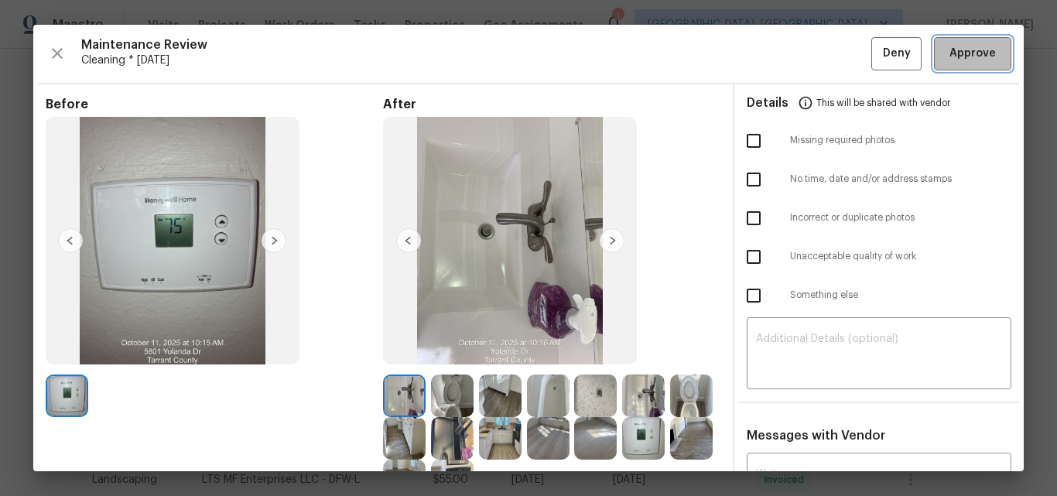
click at [956, 57] on span "Approve" at bounding box center [972, 53] width 46 height 19
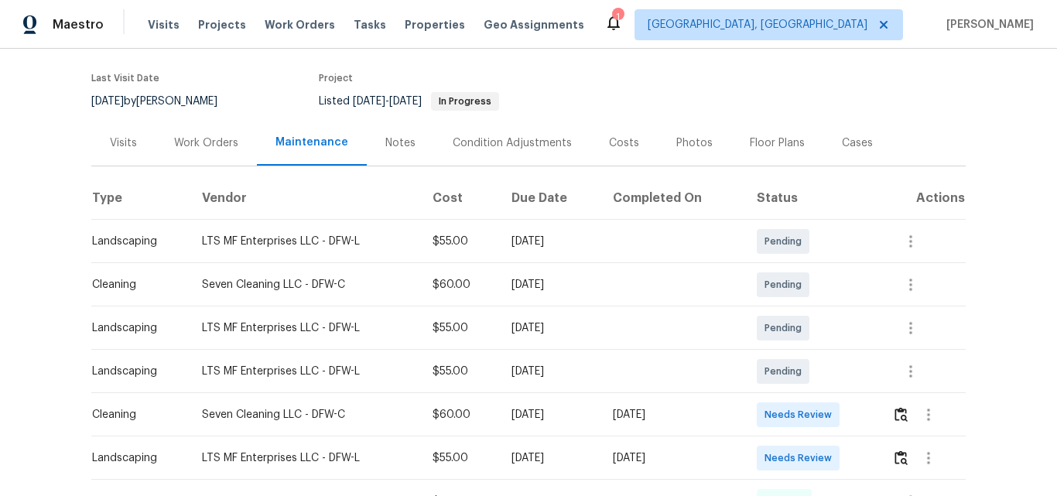
scroll to position [155, 0]
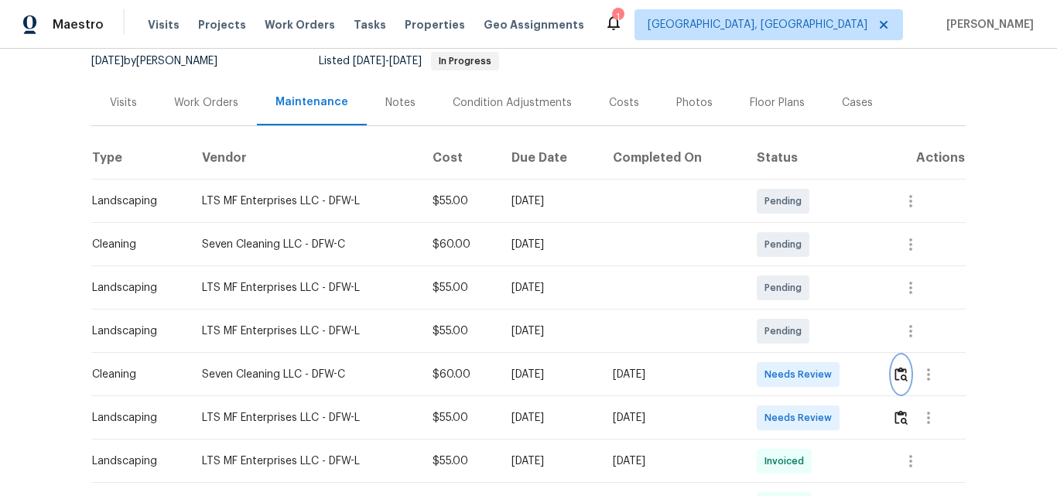
click at [899, 377] on img "button" at bounding box center [900, 374] width 13 height 15
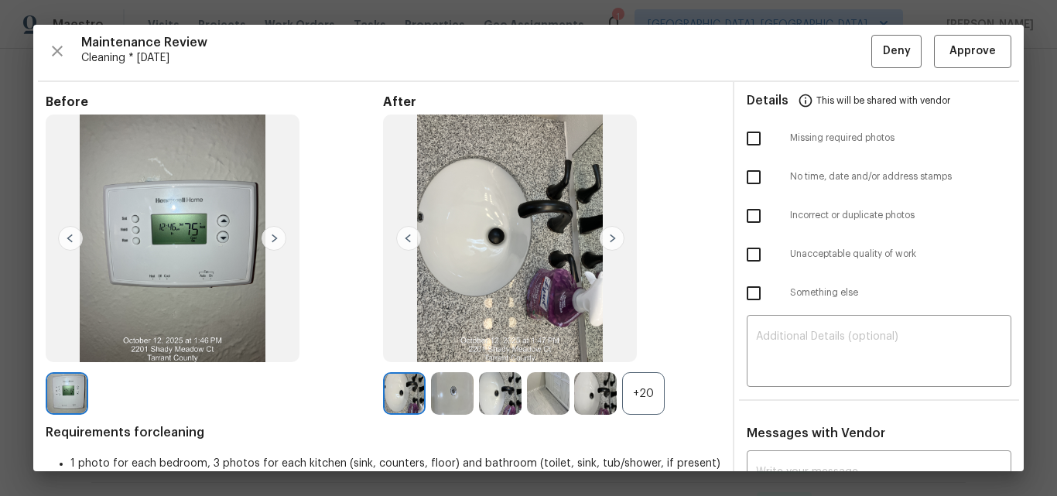
scroll to position [0, 0]
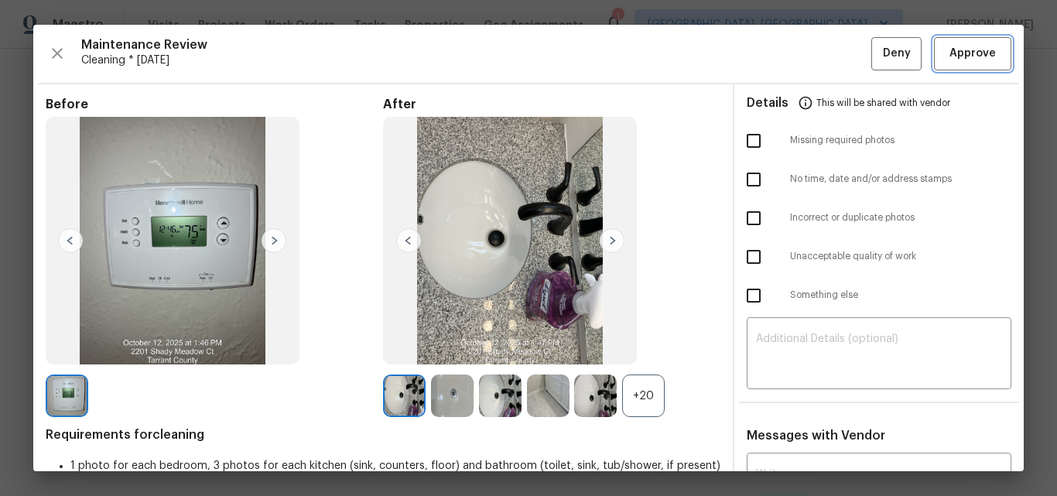
click at [973, 56] on span "Approve" at bounding box center [972, 53] width 46 height 19
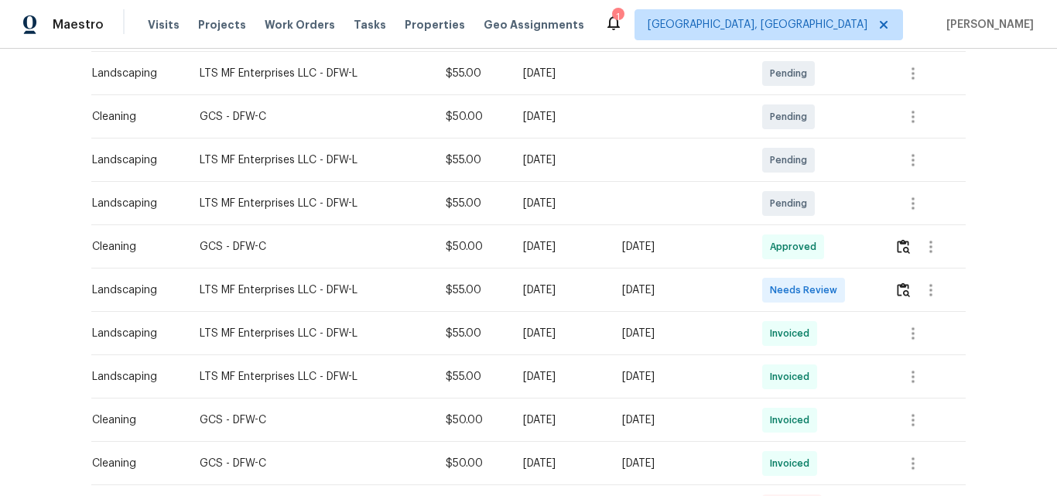
scroll to position [309, 0]
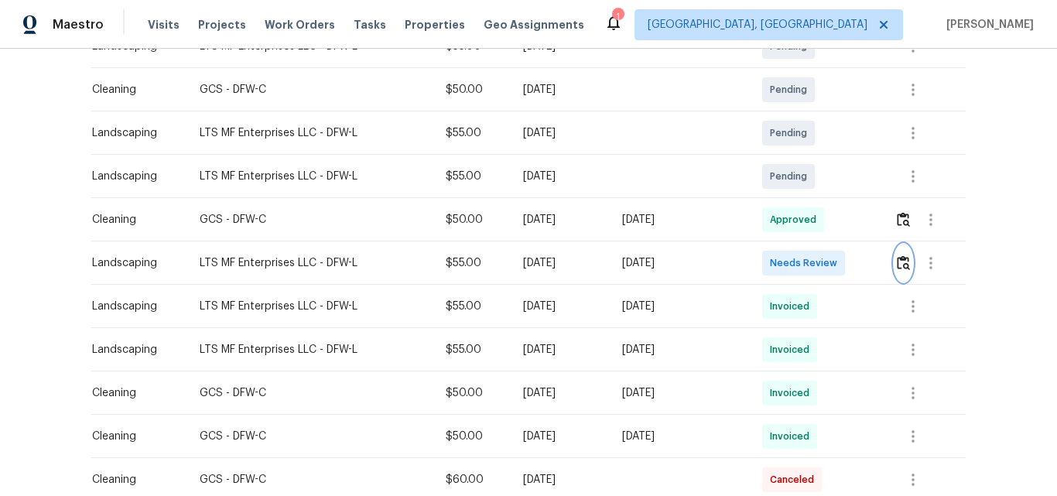
click at [908, 265] on button "button" at bounding box center [903, 262] width 18 height 37
click at [900, 268] on img "button" at bounding box center [903, 262] width 13 height 15
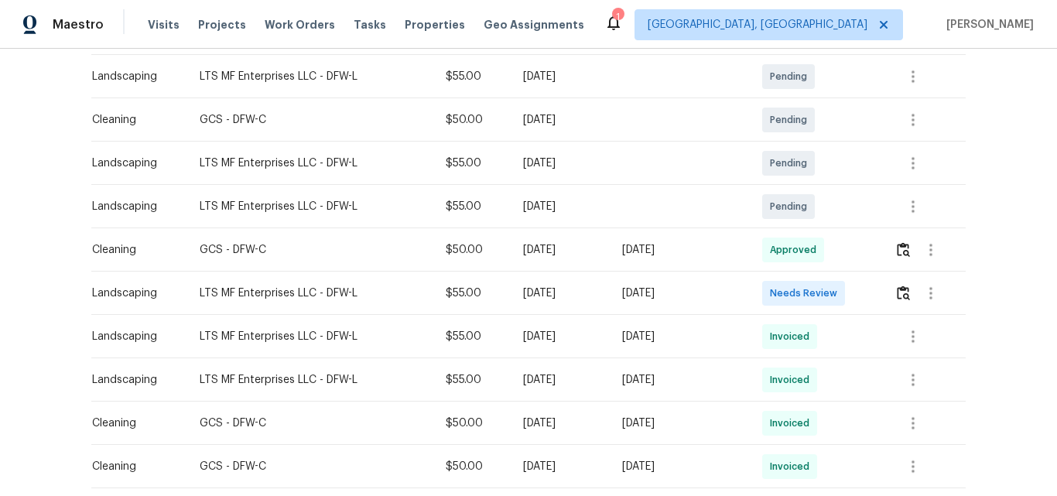
scroll to position [309, 0]
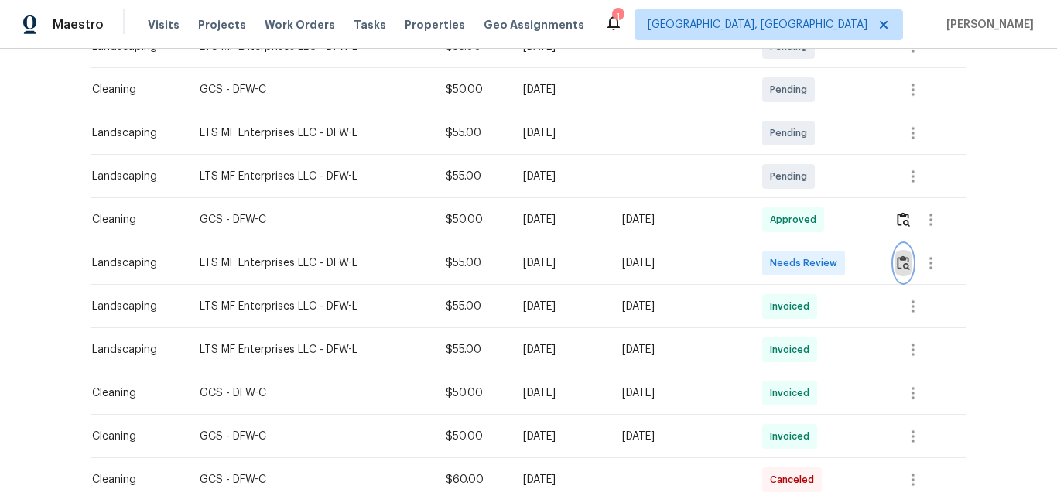
click at [901, 264] on img "button" at bounding box center [903, 262] width 13 height 15
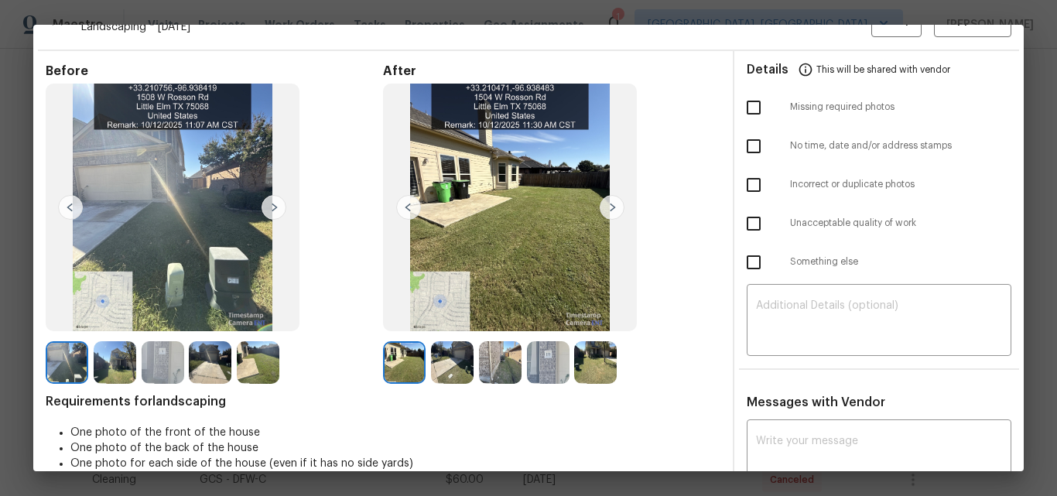
scroll to position [0, 0]
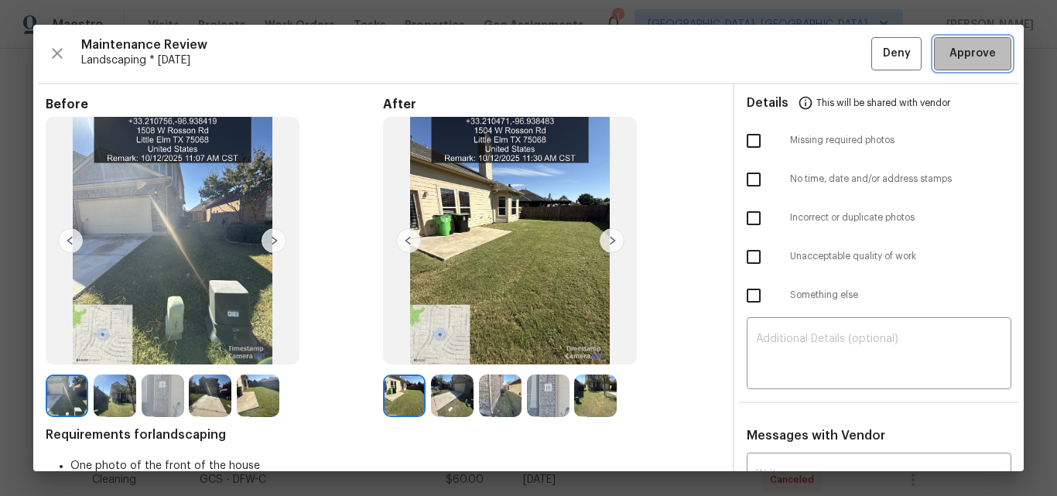
click at [961, 53] on span "Approve" at bounding box center [972, 53] width 46 height 19
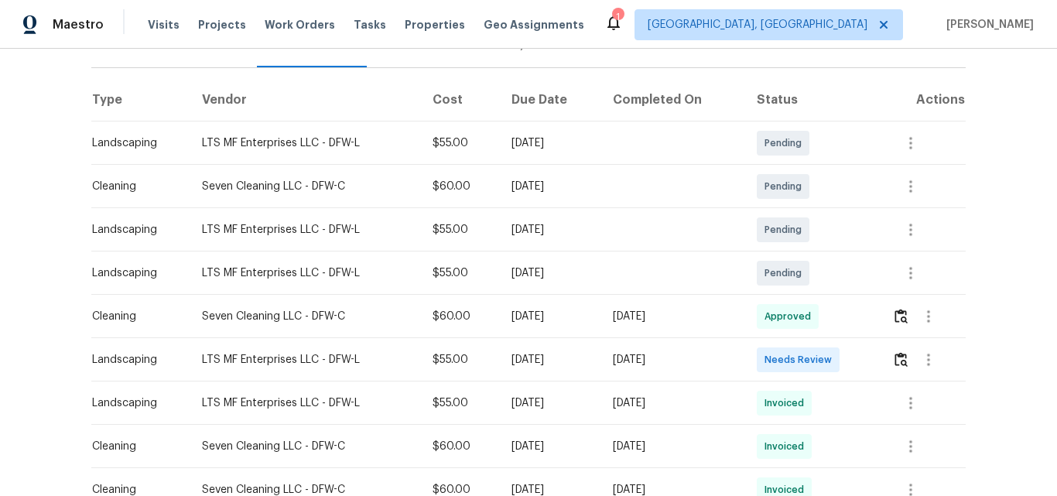
scroll to position [232, 0]
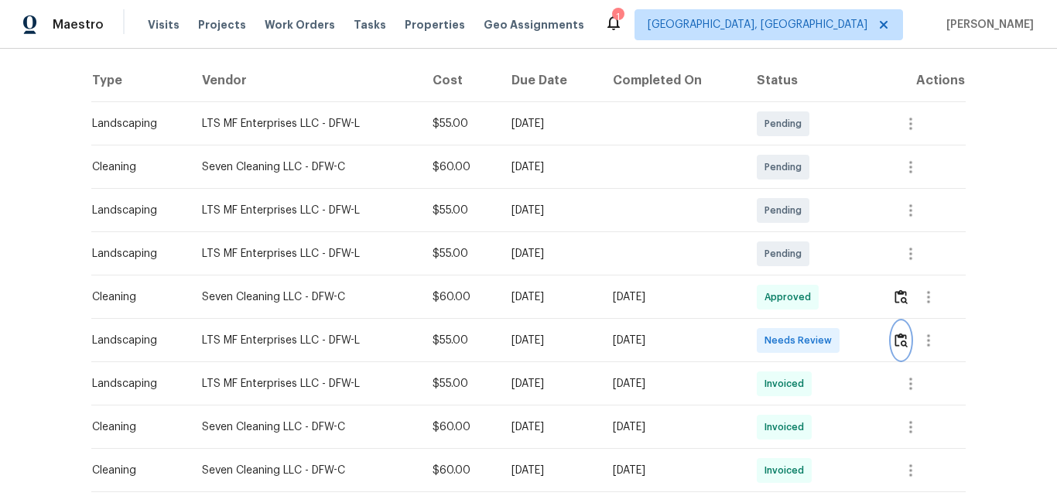
click at [899, 341] on img "button" at bounding box center [900, 340] width 13 height 15
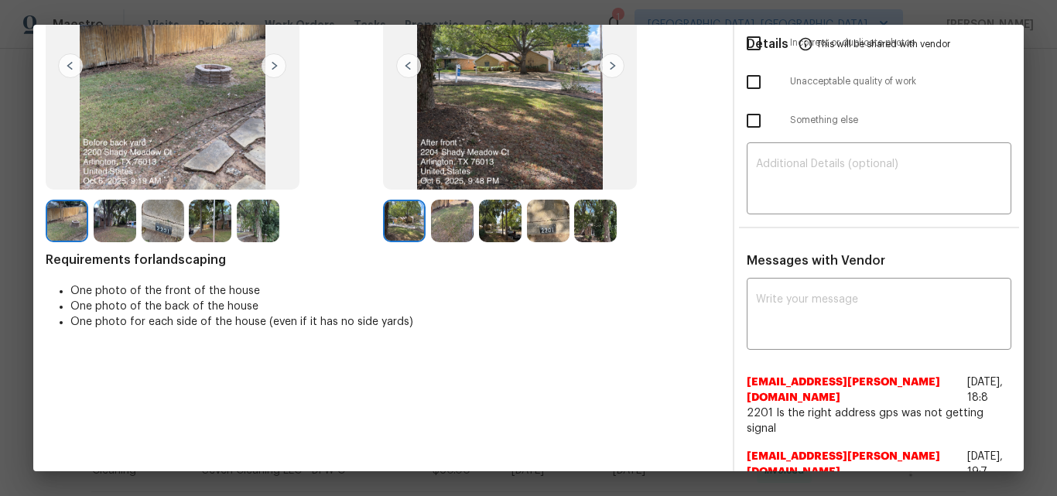
scroll to position [0, 0]
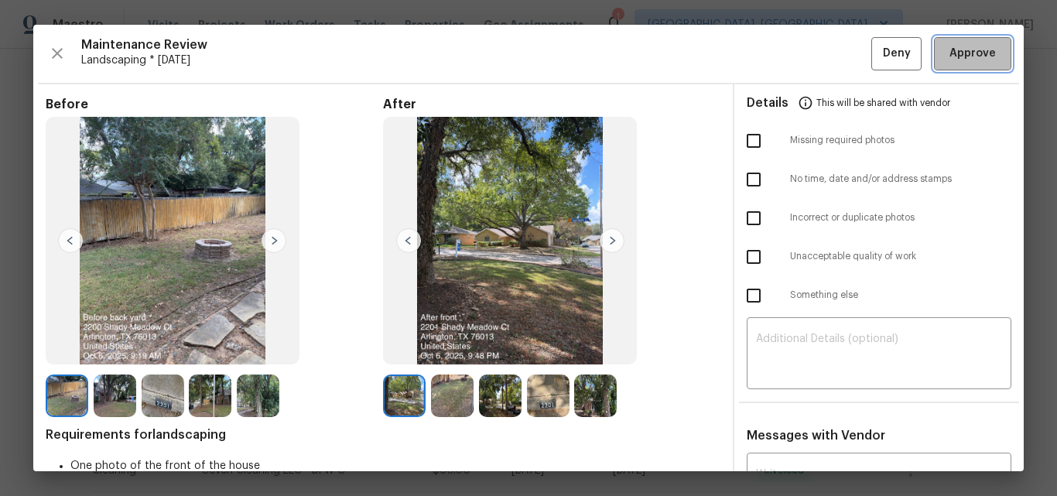
click at [965, 60] on span "Approve" at bounding box center [972, 53] width 46 height 19
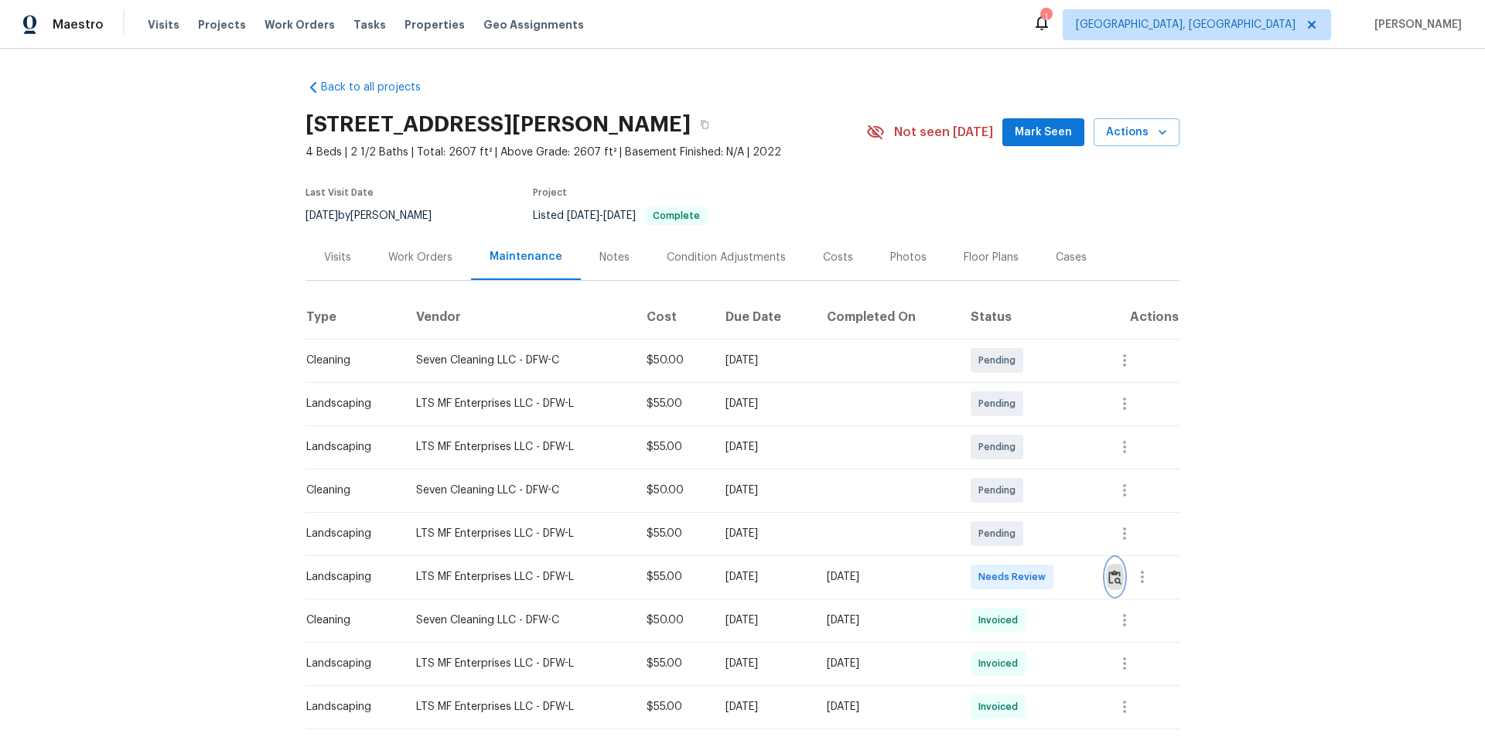
click at [1112, 578] on img "button" at bounding box center [1115, 577] width 13 height 15
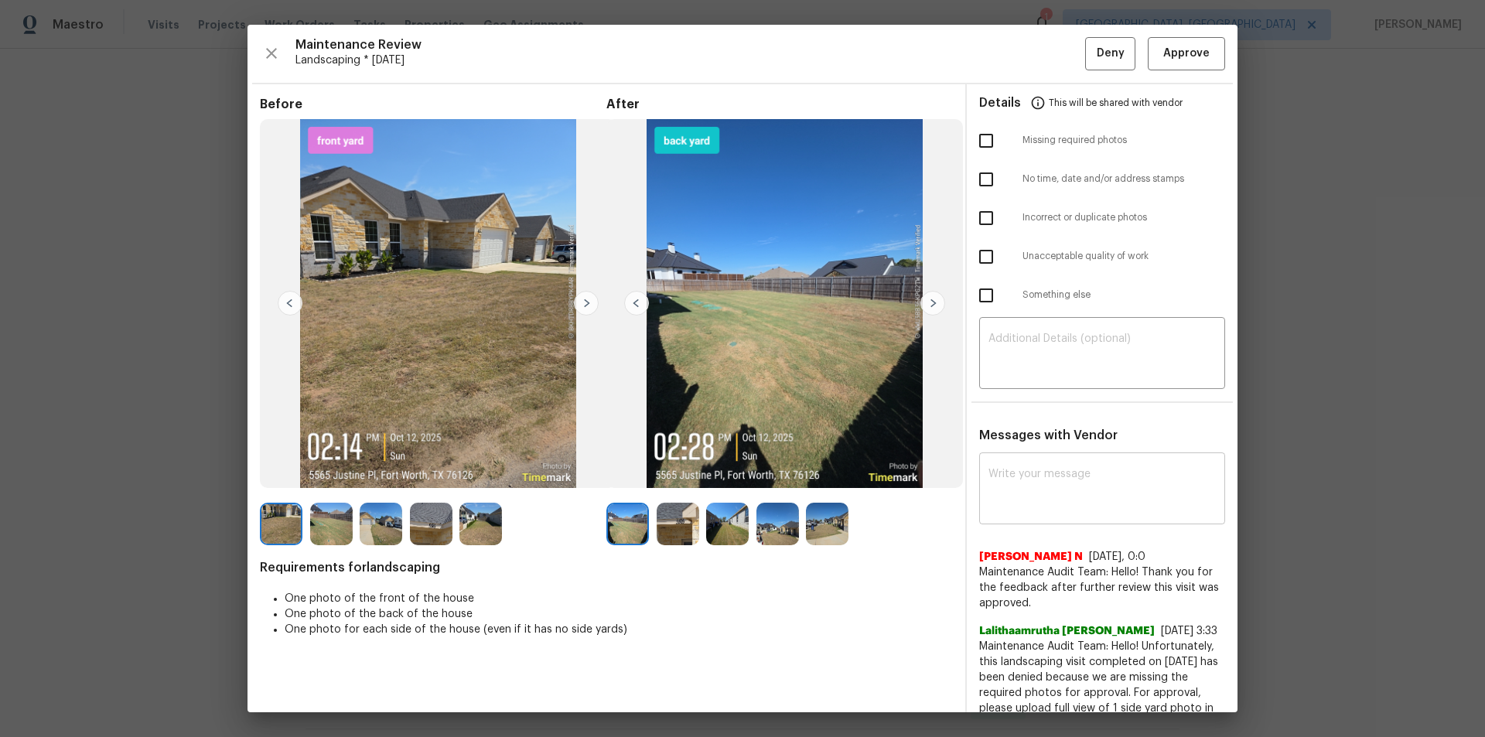
click at [1023, 483] on textarea at bounding box center [1102, 490] width 227 height 43
paste textarea "Maintenance Audit Team: Hello! Unfortunately this Landscaping visit completed o…"
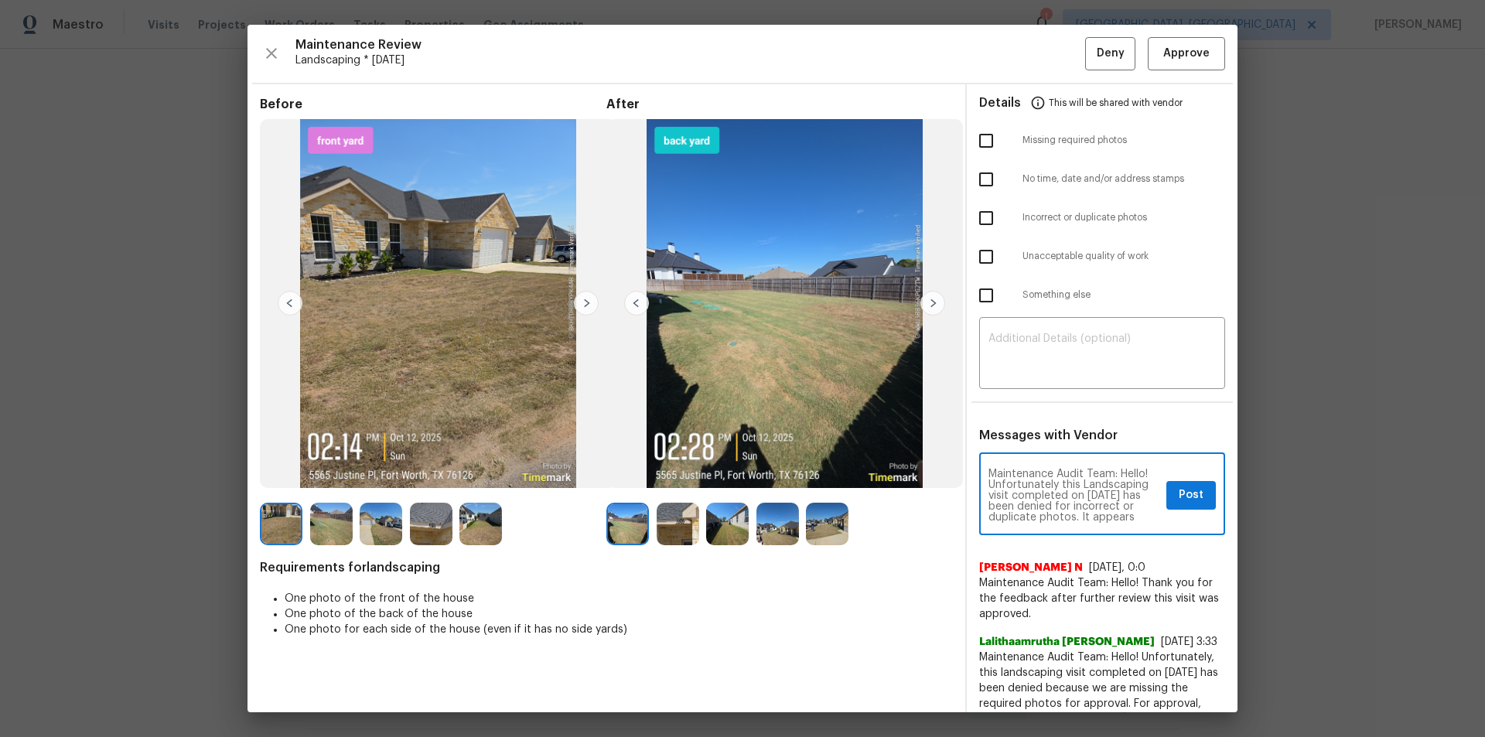
scroll to position [65, 0]
type textarea "Maintenance Audit Team: Hello! Unfortunately this Landscaping visit completed o…"
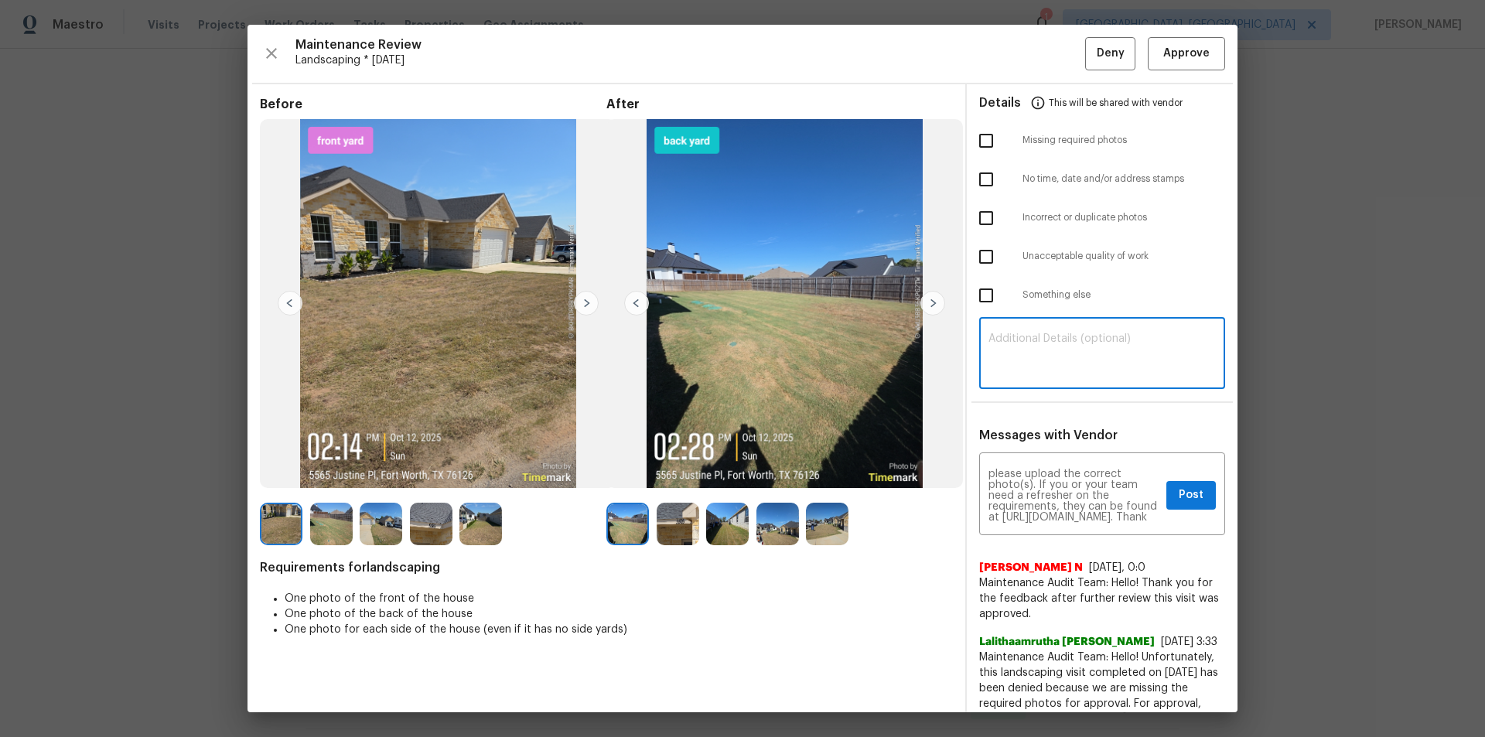
click at [1031, 357] on textarea at bounding box center [1102, 354] width 227 height 43
paste textarea "Maintenance Audit Team: Hello! Unfortunately this Landscaping visit completed o…"
type textarea "Maintenance Audit Team: Hello! Unfortunately this Landscaping visit completed o…"
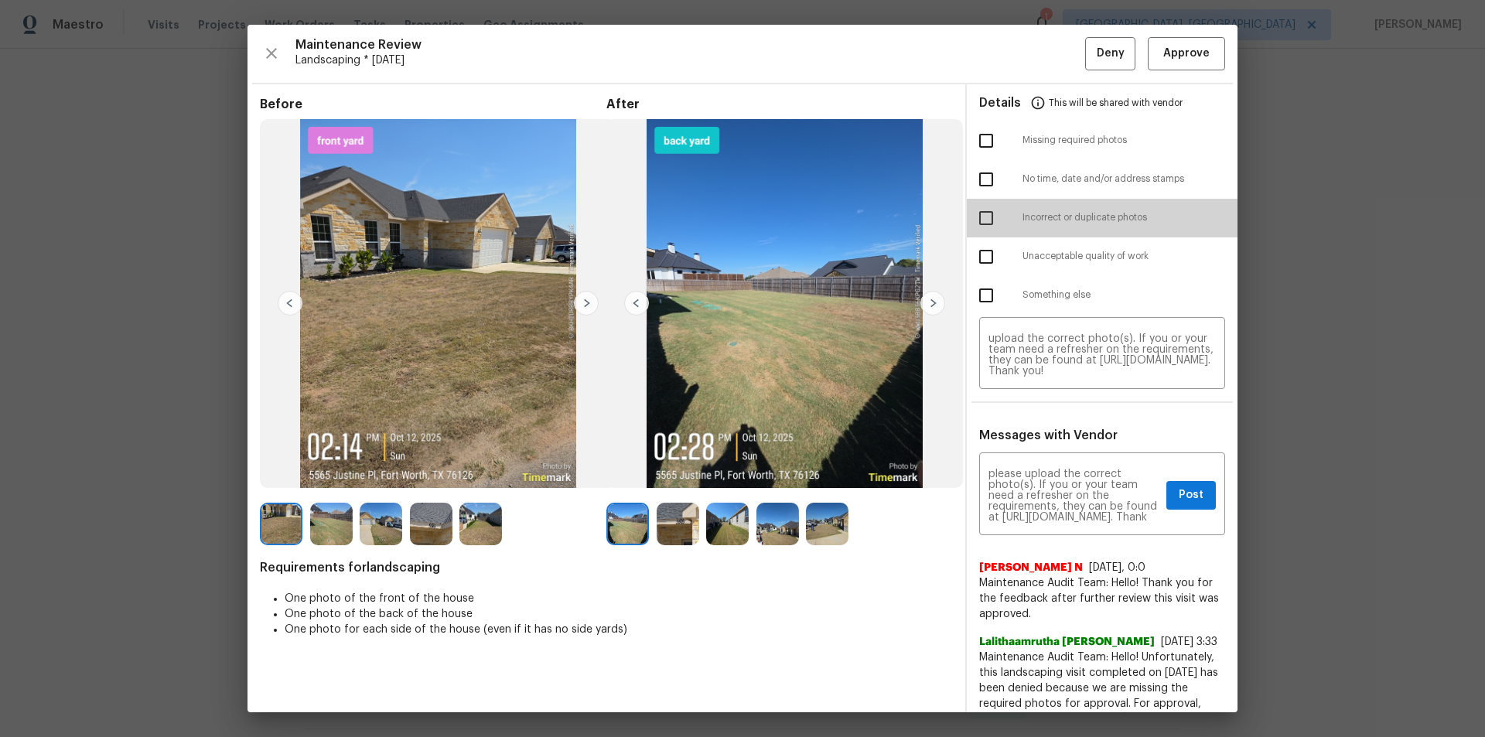
click at [976, 219] on input "checkbox" at bounding box center [986, 218] width 32 height 32
checkbox input "true"
click at [1087, 492] on textarea "Maintenance Audit Team: Hello! Unfortunately this Landscaping visit completed o…" at bounding box center [1075, 496] width 172 height 54
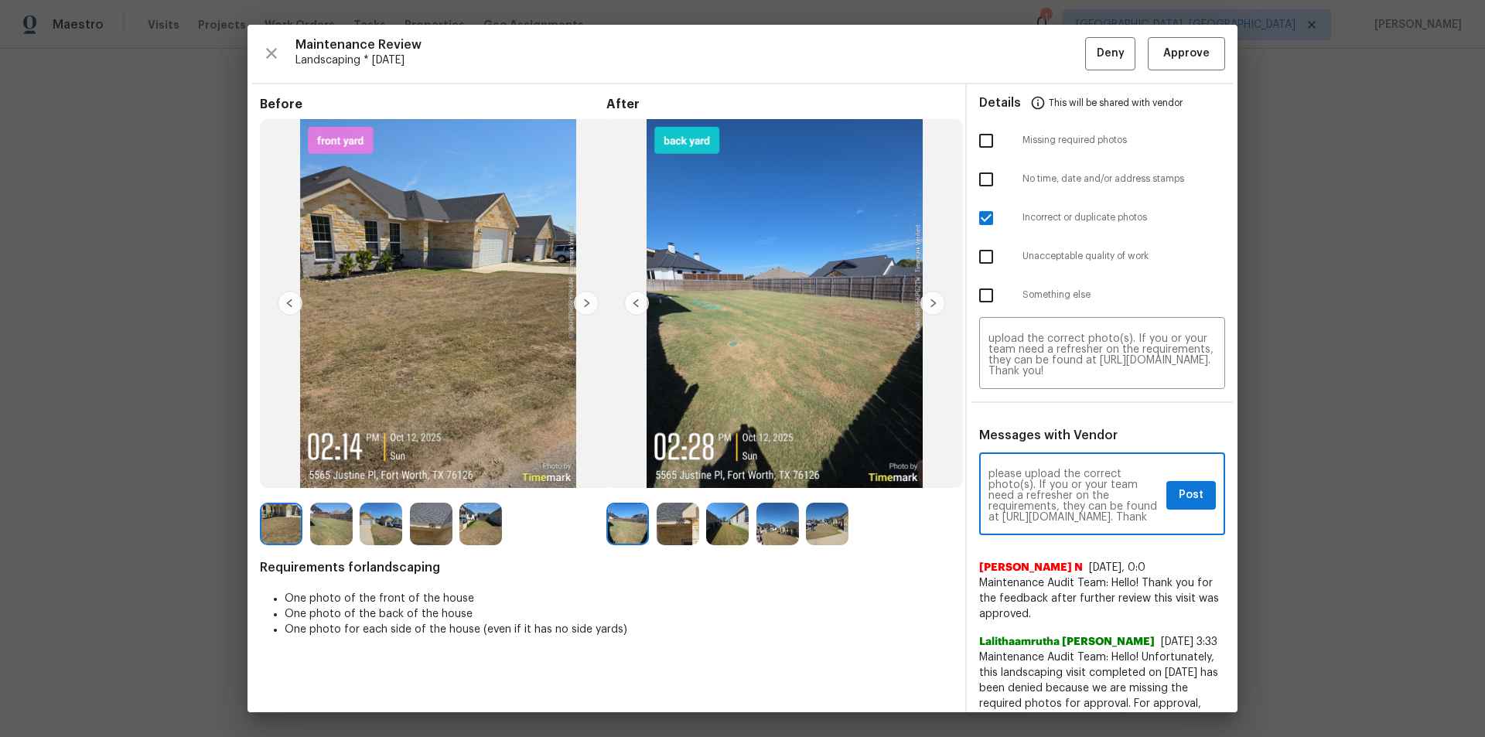
click at [1087, 492] on textarea "Maintenance Audit Team: Hello! Unfortunately this Landscaping visit completed o…" at bounding box center [1075, 496] width 172 height 54
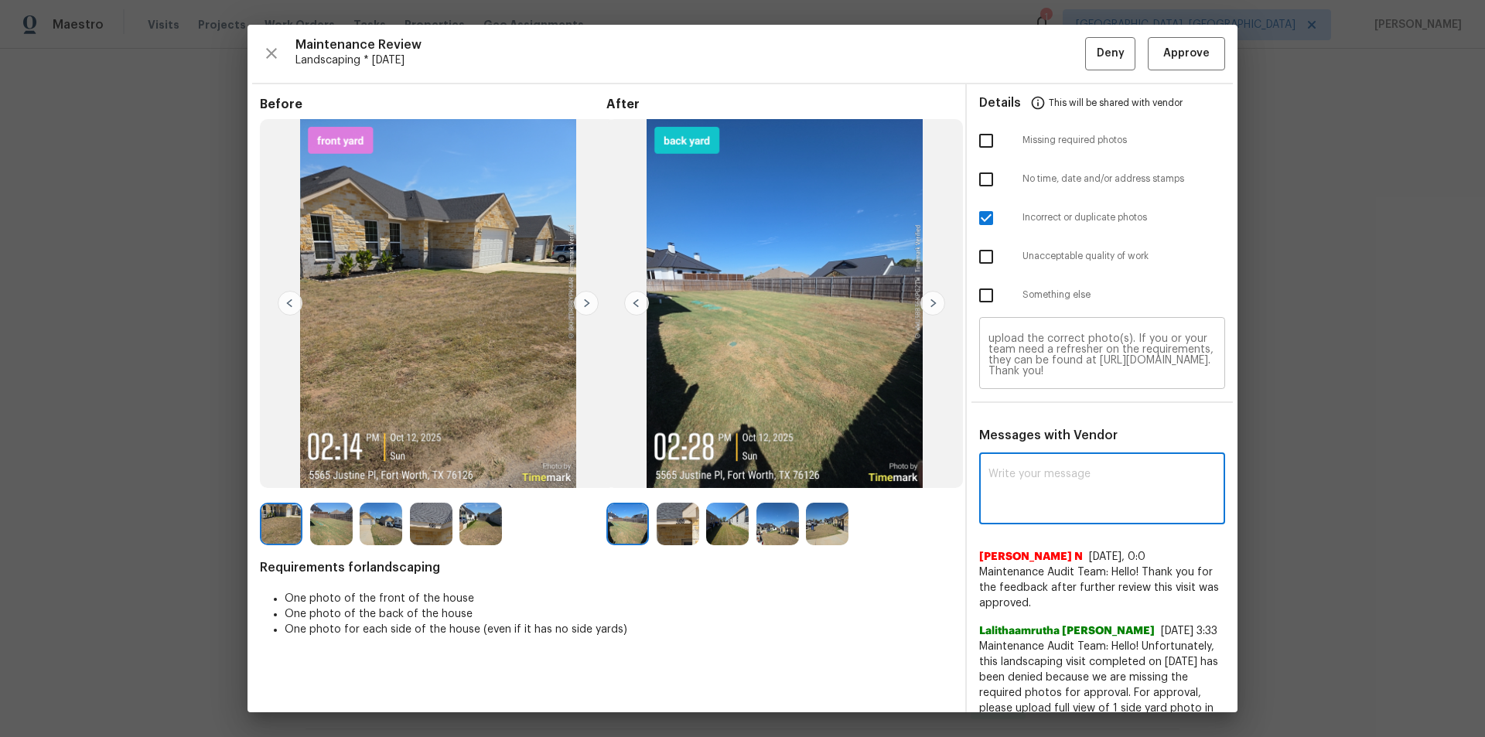
click at [1051, 350] on textarea "Maintenance Audit Team: Hello! Unfortunately this Landscaping visit completed o…" at bounding box center [1102, 354] width 227 height 43
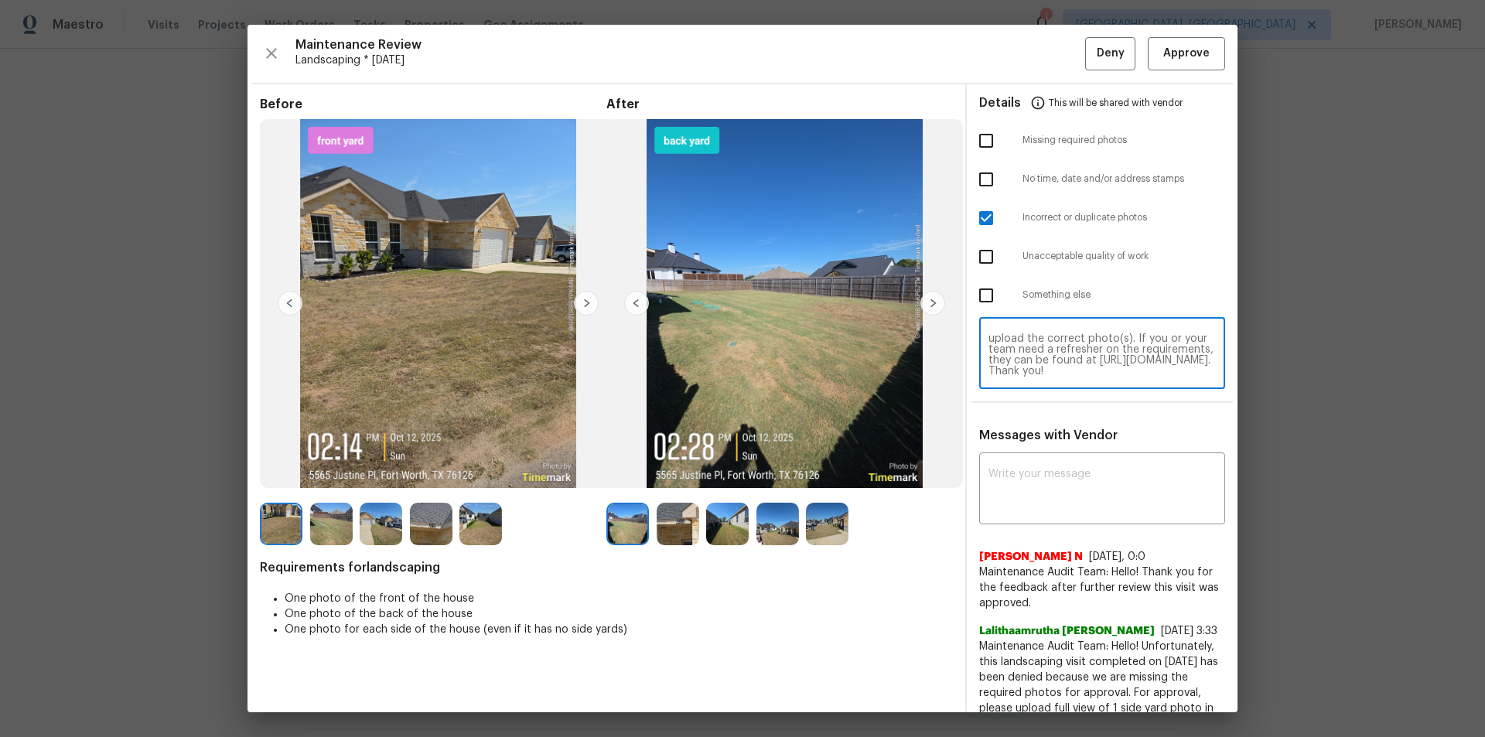
click at [1051, 350] on textarea "Maintenance Audit Team: Hello! Unfortunately this Landscaping visit completed o…" at bounding box center [1102, 354] width 227 height 43
click at [978, 222] on input "checkbox" at bounding box center [986, 218] width 32 height 32
checkbox input "false"
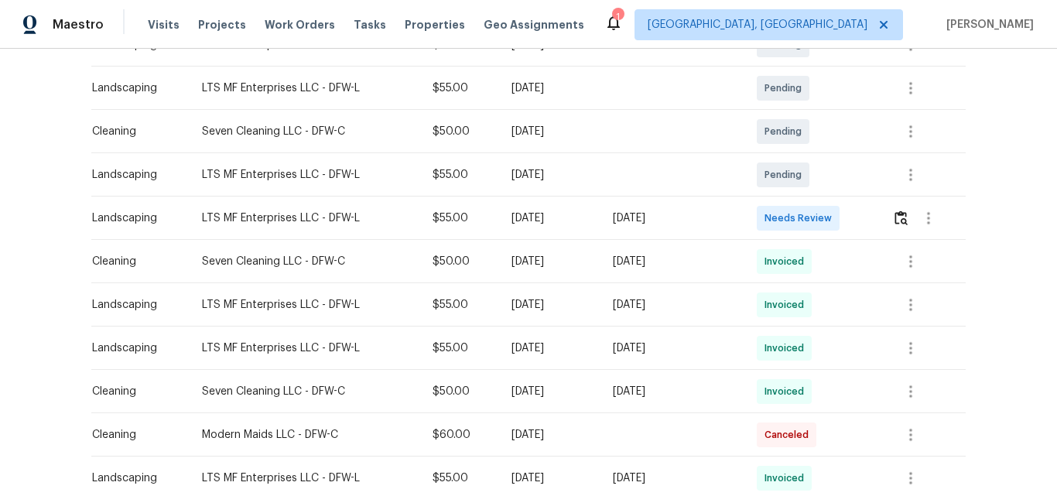
scroll to position [355, 0]
click at [894, 218] on img "button" at bounding box center [900, 217] width 13 height 15
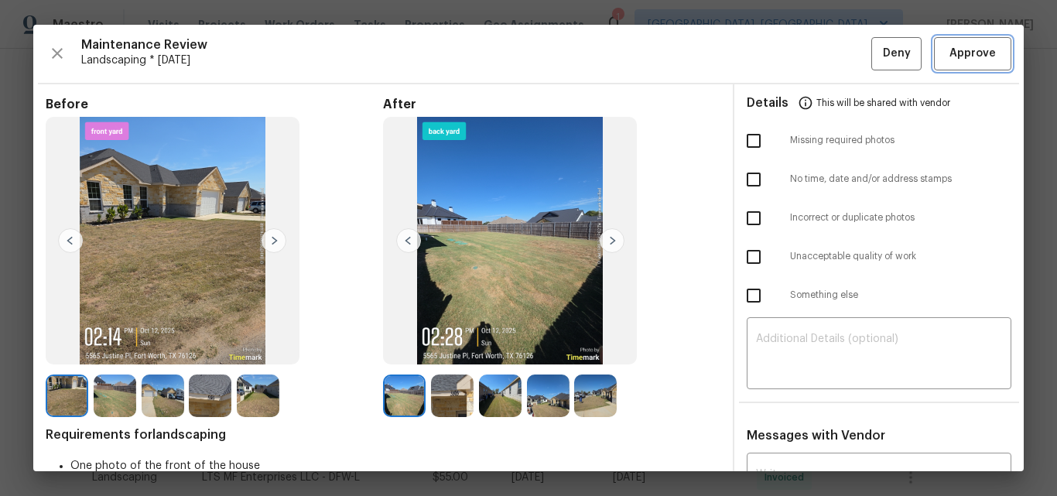
click at [954, 60] on span "Approve" at bounding box center [972, 53] width 46 height 19
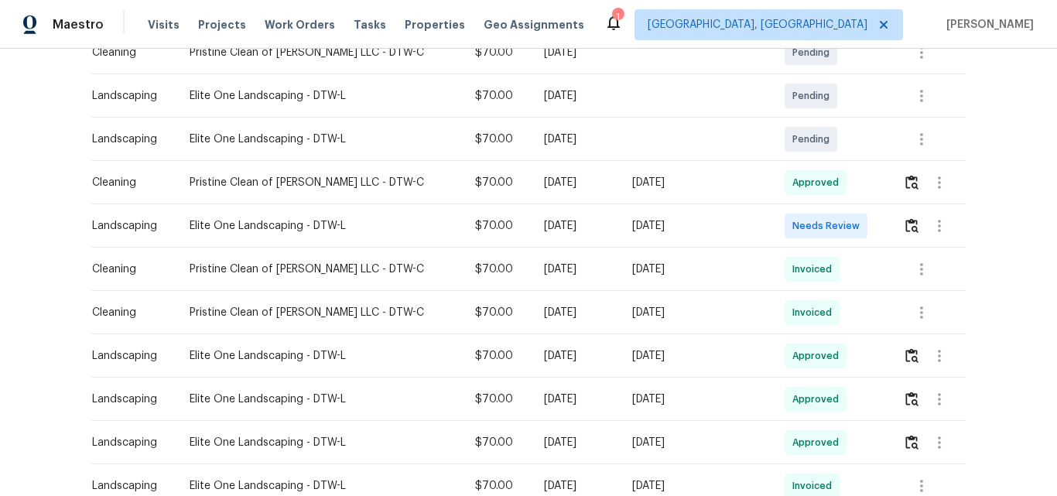
scroll to position [309, 0]
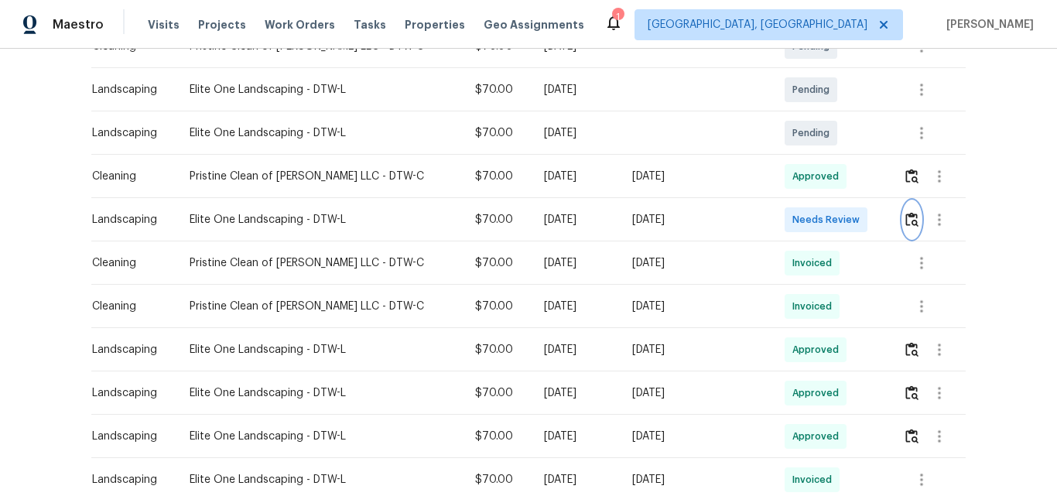
click at [905, 217] on img "button" at bounding box center [911, 219] width 13 height 15
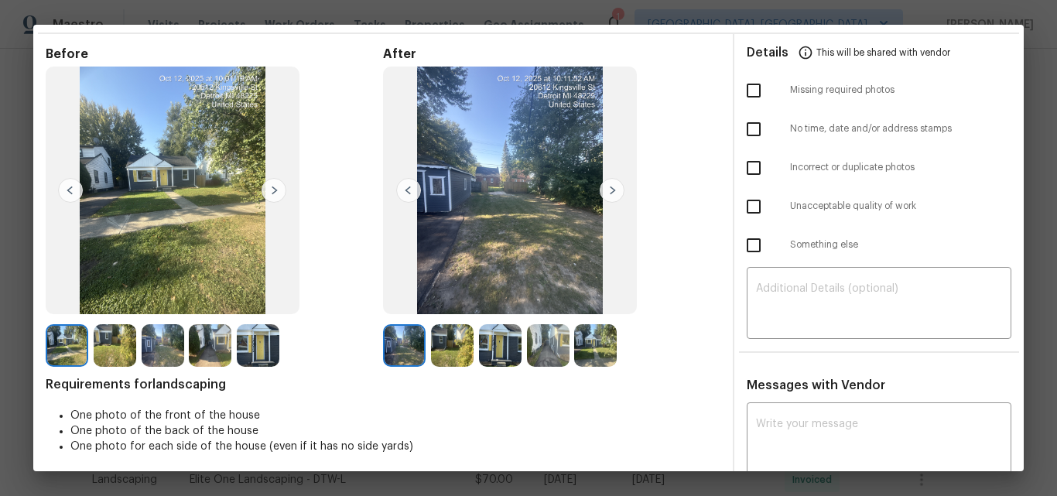
scroll to position [0, 0]
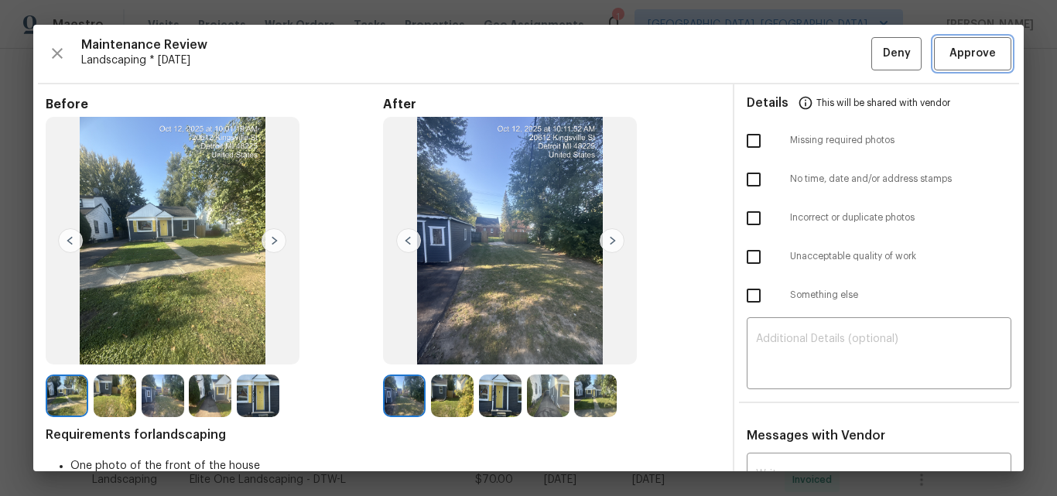
click at [967, 54] on span "Approve" at bounding box center [972, 53] width 46 height 19
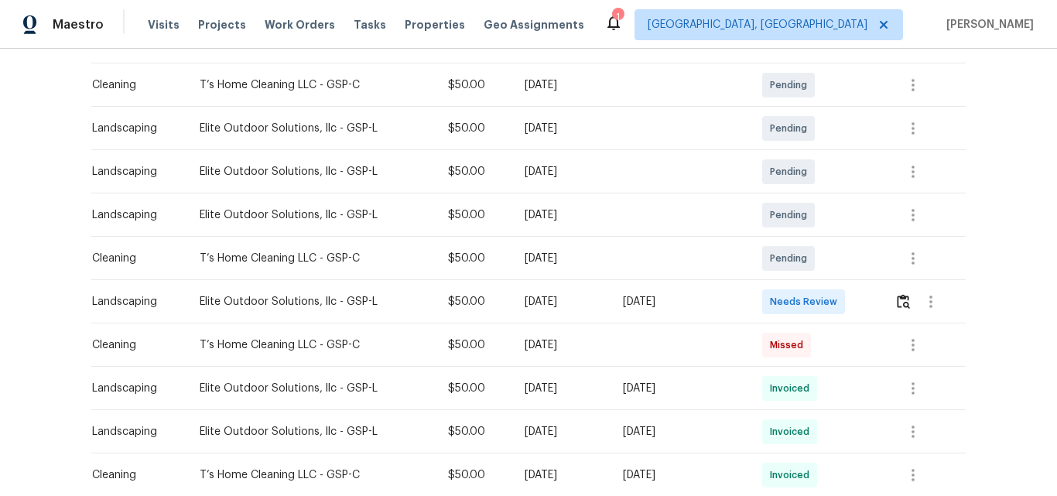
scroll to position [309, 0]
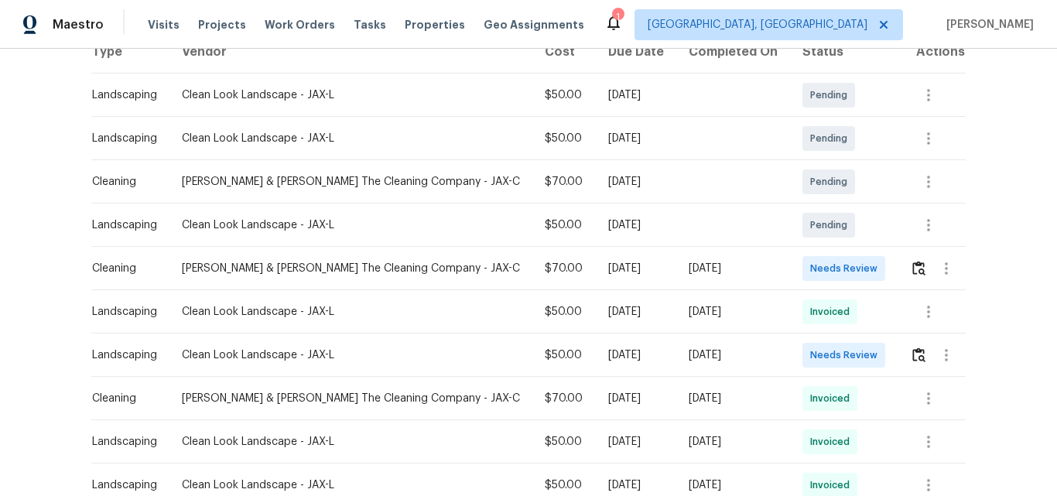
scroll to position [309, 0]
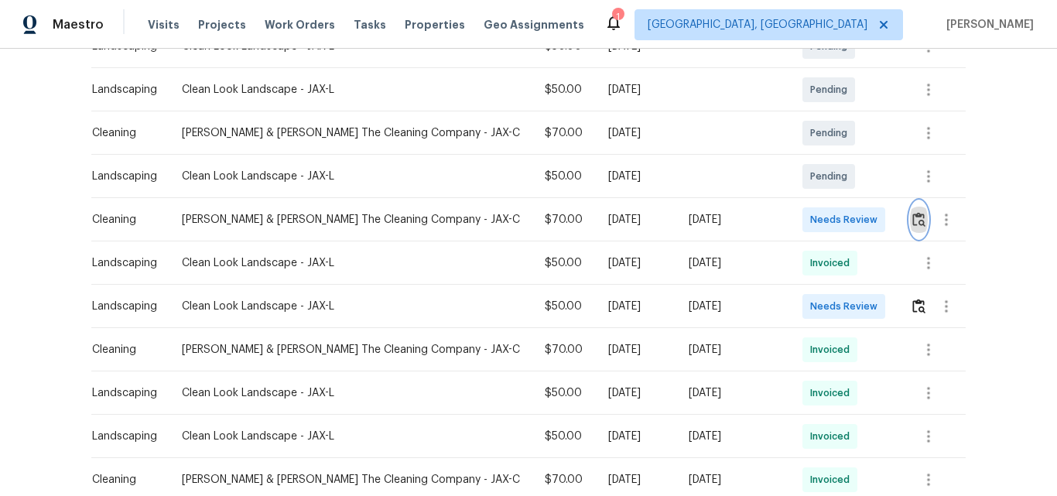
click at [912, 219] on img "button" at bounding box center [918, 219] width 13 height 15
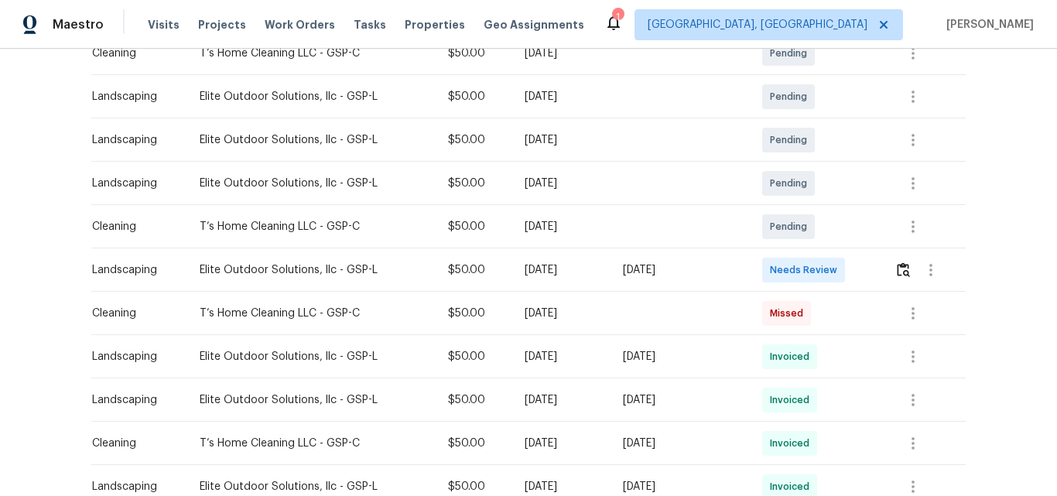
scroll to position [387, 0]
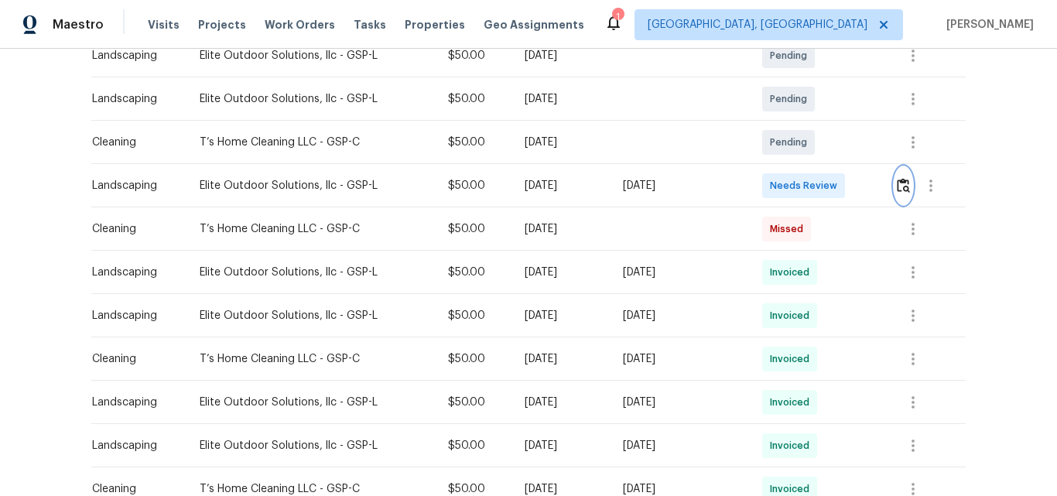
click at [897, 190] on img "button" at bounding box center [903, 185] width 13 height 15
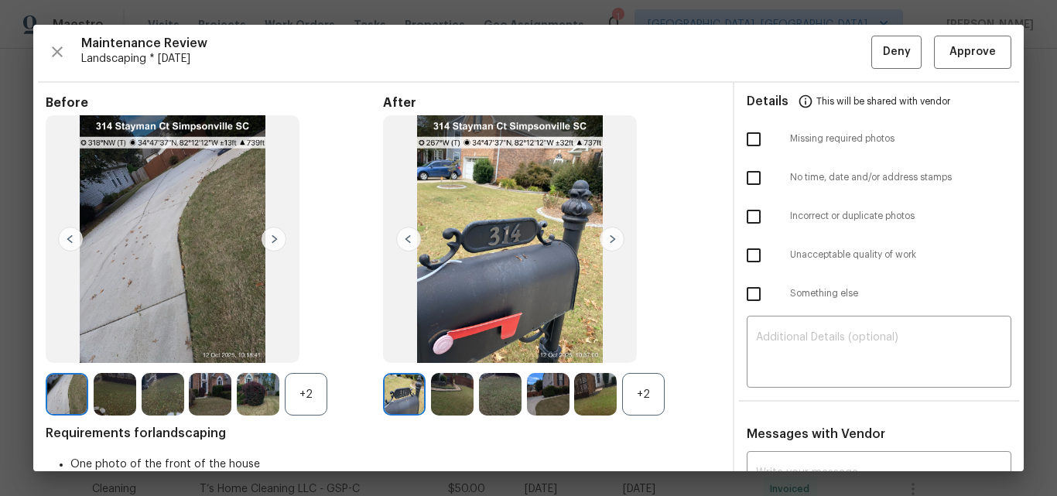
scroll to position [0, 0]
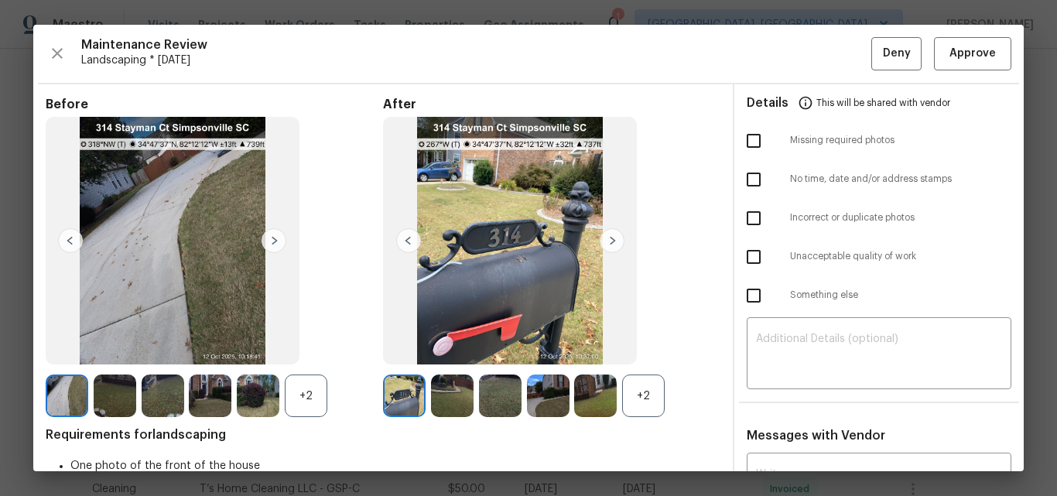
click at [639, 397] on div "+2" at bounding box center [643, 395] width 43 height 43
click at [606, 241] on img at bounding box center [612, 240] width 25 height 25
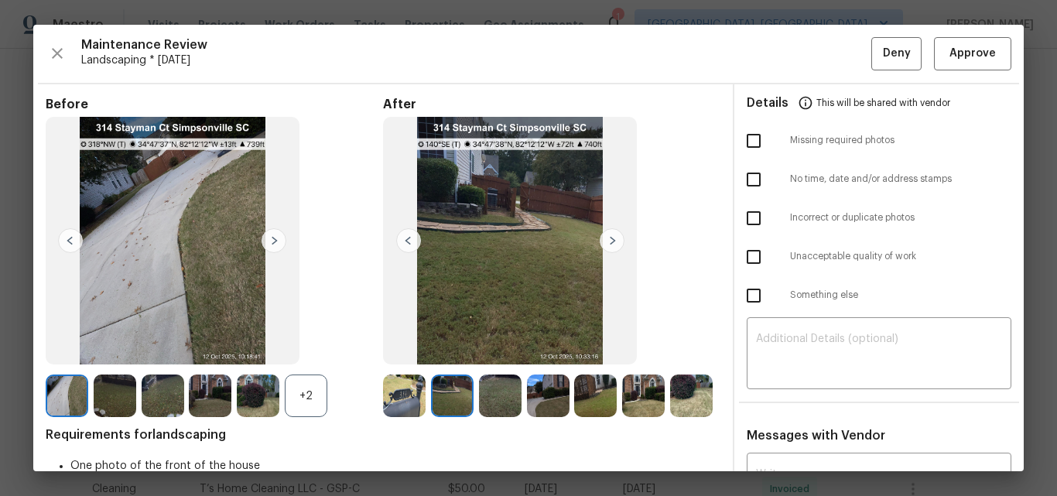
click at [606, 241] on img at bounding box center [612, 240] width 25 height 25
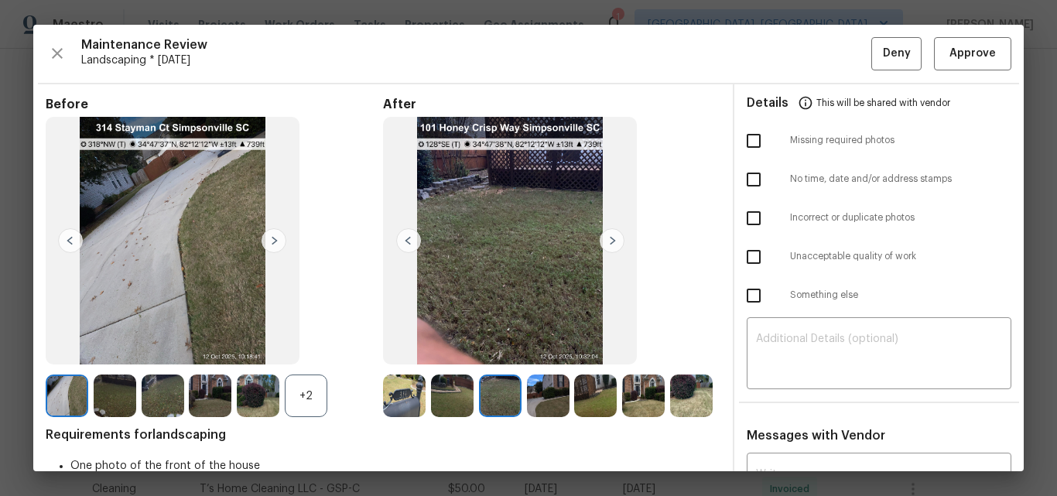
click at [606, 241] on img at bounding box center [612, 240] width 25 height 25
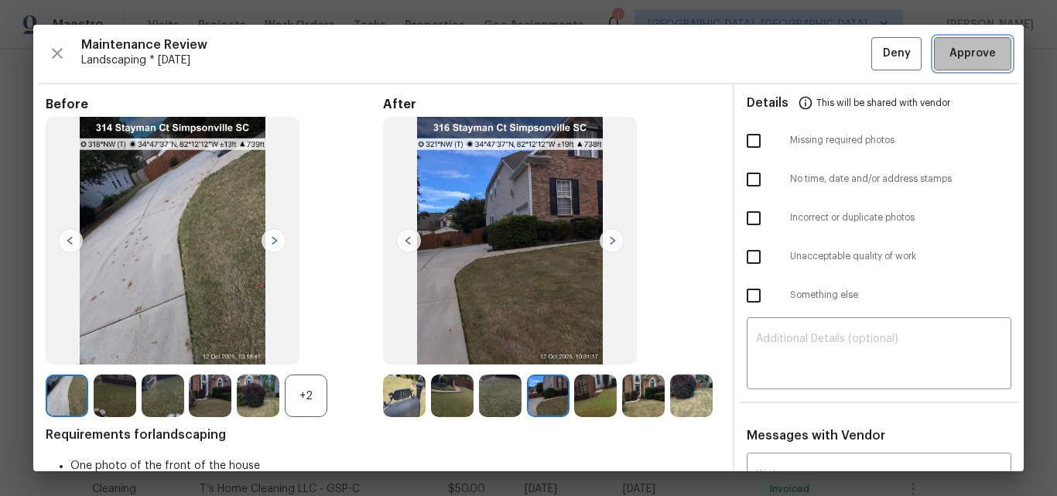
click at [963, 62] on span "Approve" at bounding box center [972, 53] width 46 height 19
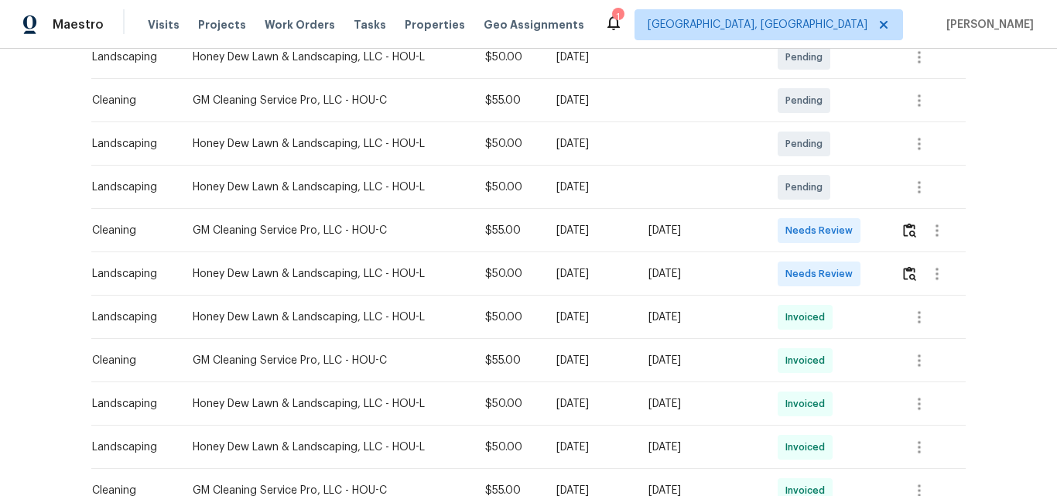
scroll to position [387, 0]
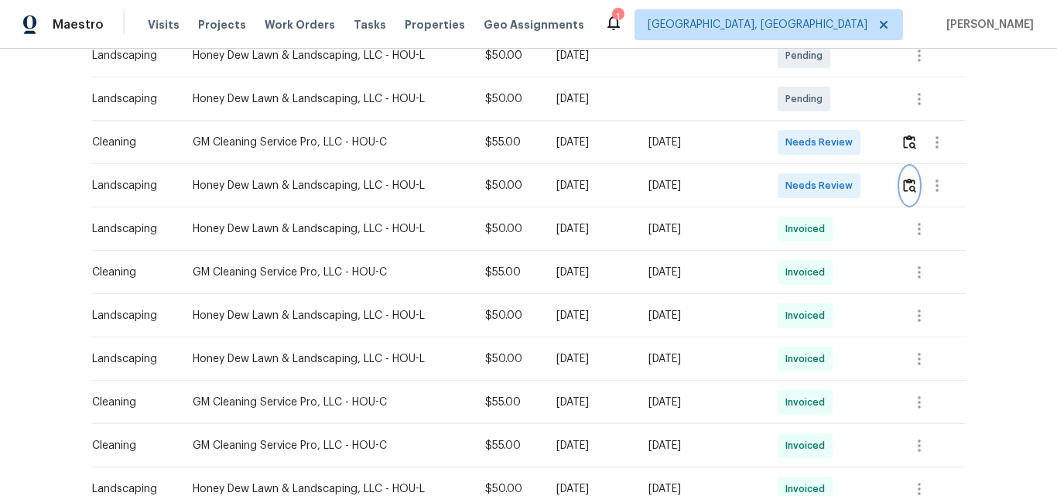
click at [909, 186] on img "button" at bounding box center [909, 185] width 13 height 15
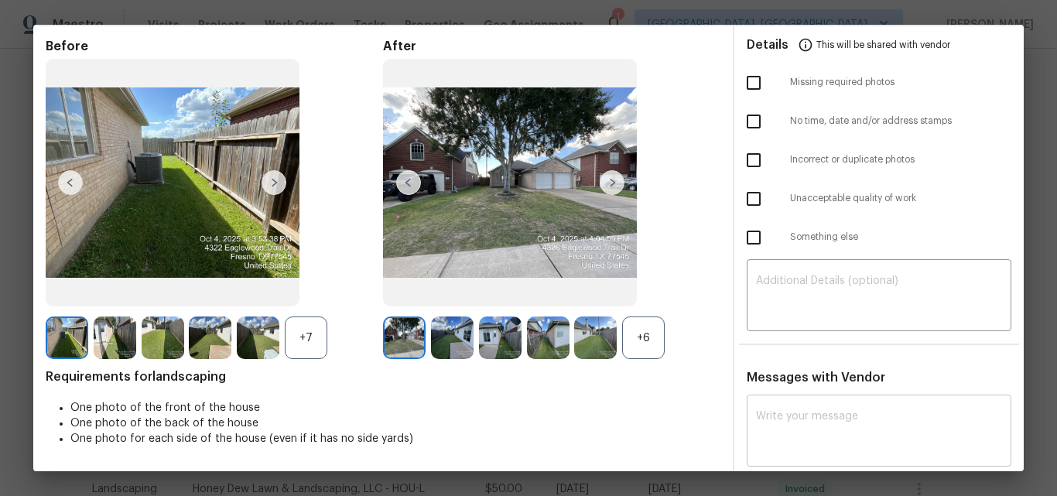
scroll to position [155, 0]
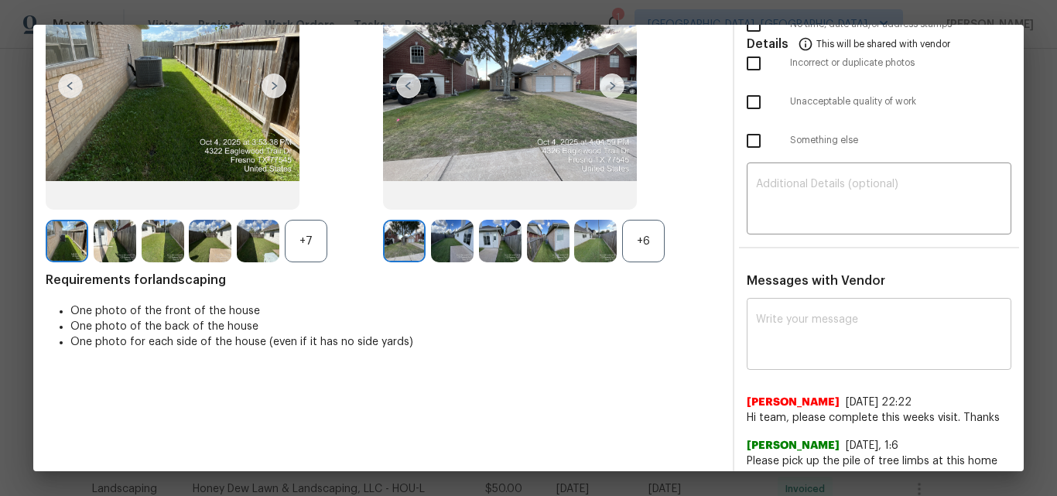
click at [800, 343] on textarea at bounding box center [879, 335] width 246 height 43
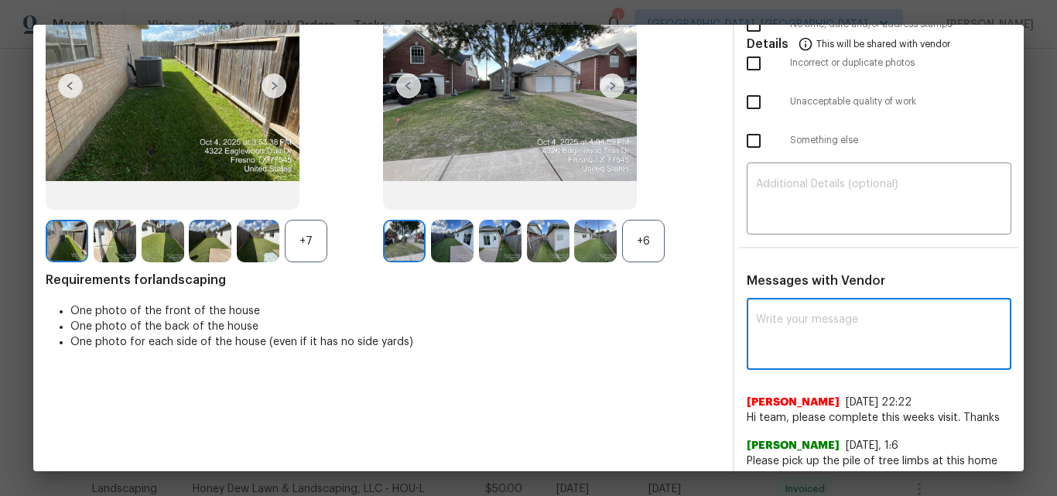
paste textarea "Maintenance Audit Team: Hello! Unfortunately this Landscaping visit completed o…"
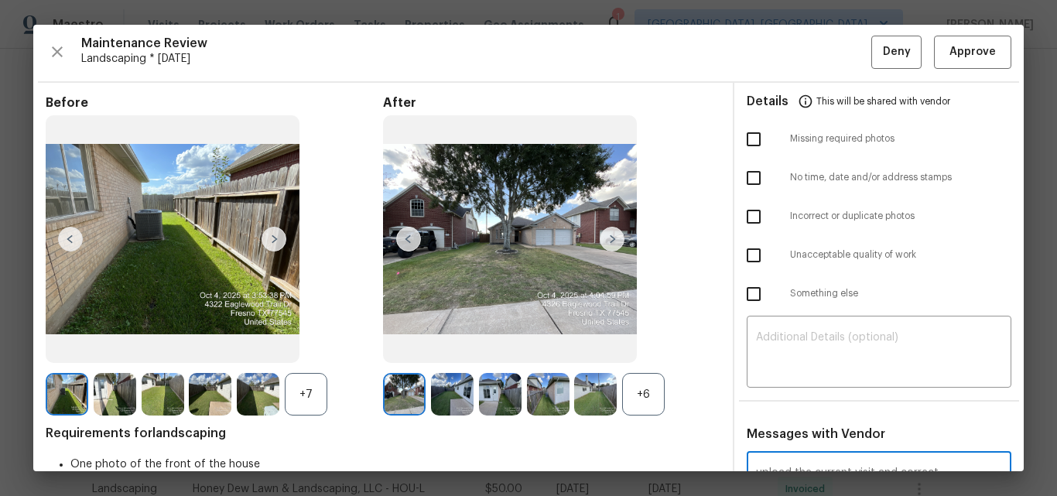
scroll to position [0, 0]
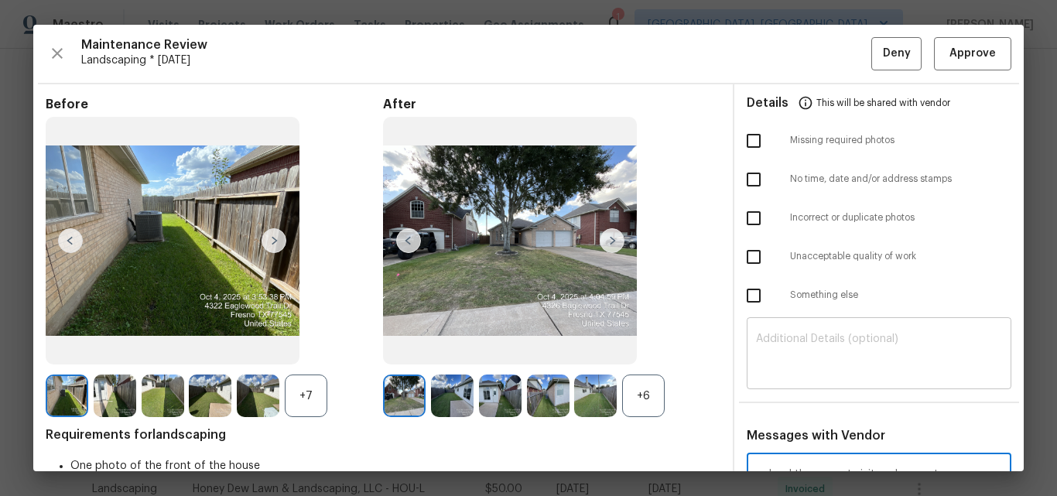
type textarea "Maintenance Audit Team: Hello! Unfortunately this Landscaping visit completed o…"
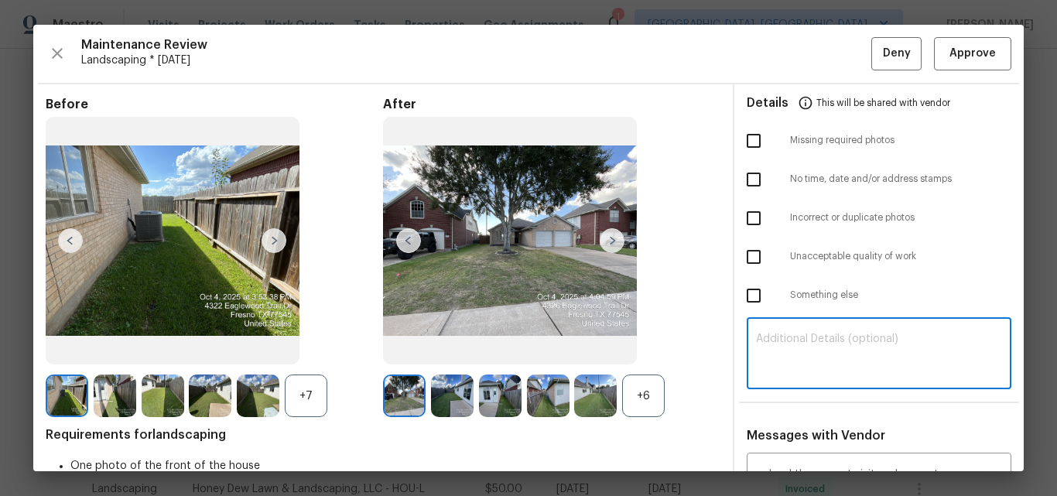
click at [801, 358] on textarea at bounding box center [879, 354] width 246 height 43
paste textarea "Maintenance Audit Team: Hello! Unfortunately this Landscaping visit completed o…"
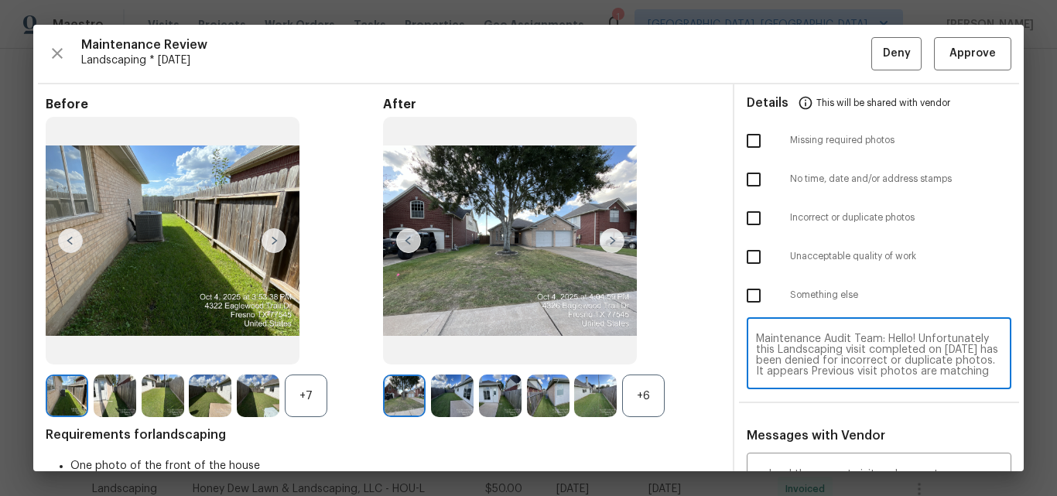
scroll to position [76, 0]
type textarea "Maintenance Audit Team: Hello! Unfortunately this Landscaping visit completed o…"
click at [745, 217] on input "checkbox" at bounding box center [753, 218] width 32 height 32
checkbox input "true"
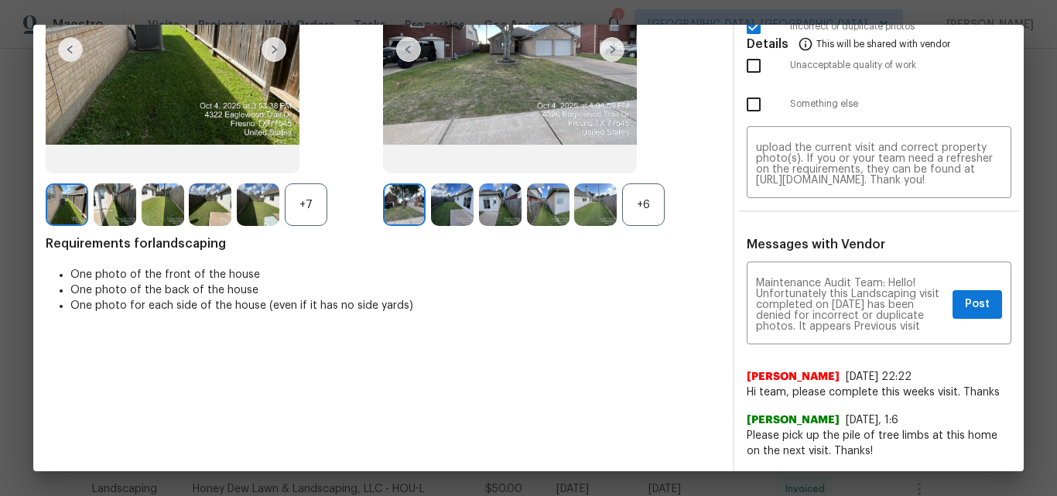
scroll to position [0, 0]
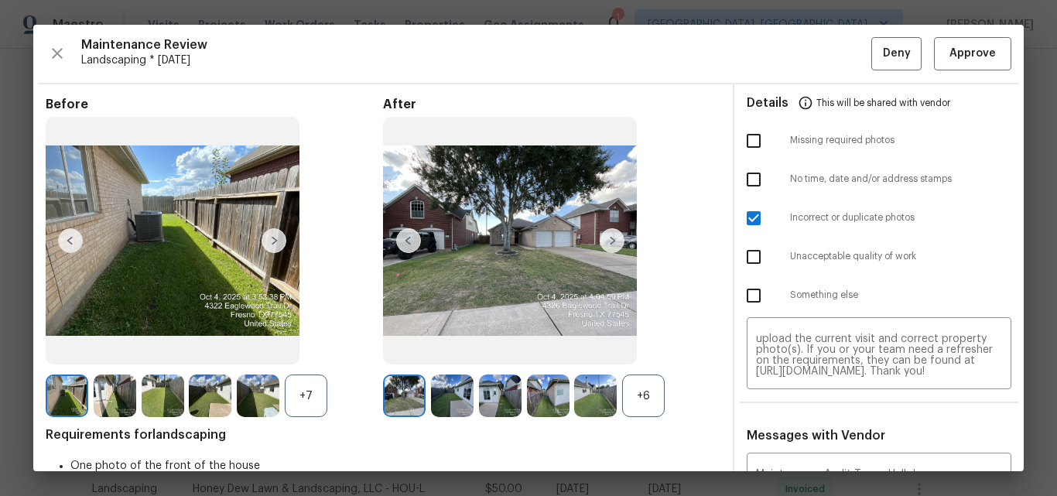
click at [611, 237] on img at bounding box center [612, 240] width 25 height 25
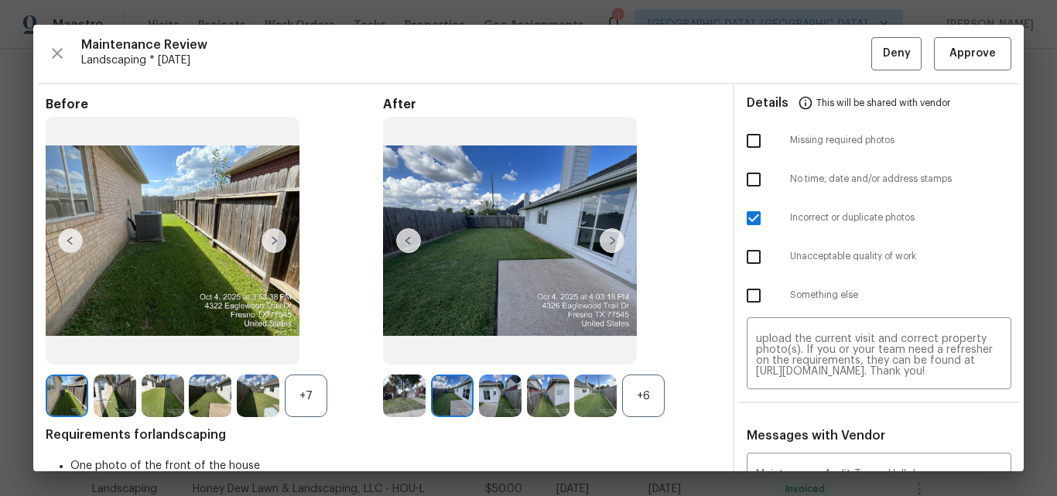
click at [611, 237] on img at bounding box center [612, 240] width 25 height 25
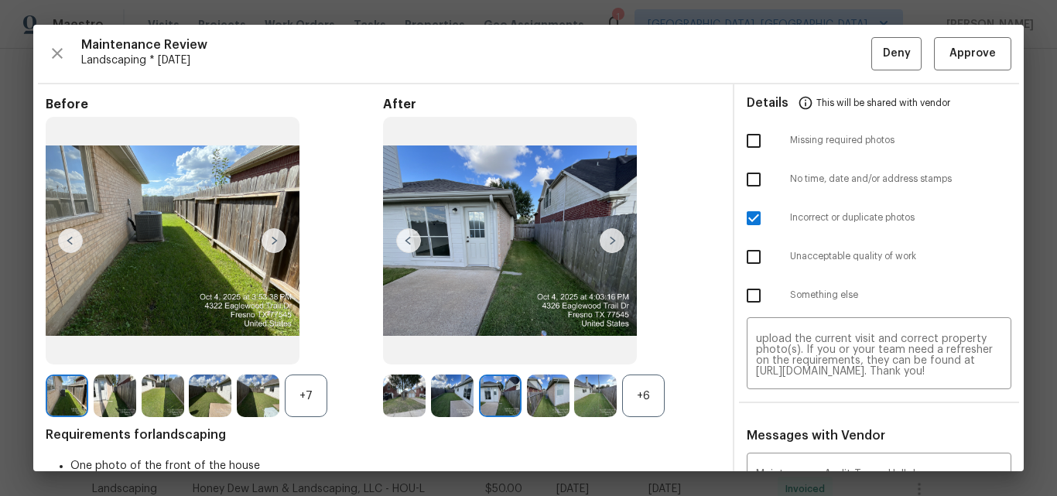
click at [611, 237] on img at bounding box center [612, 240] width 25 height 25
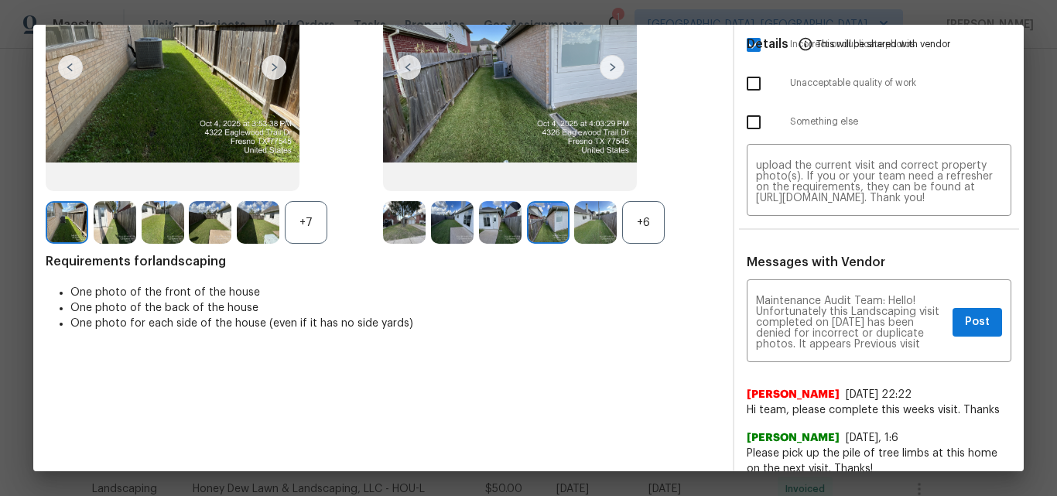
scroll to position [191, 0]
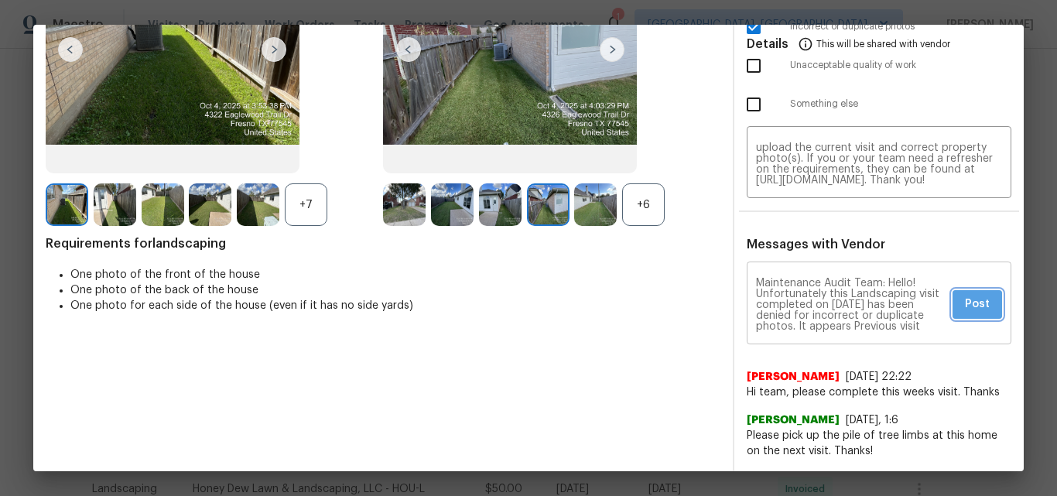
click at [965, 304] on span "Post" at bounding box center [977, 304] width 25 height 19
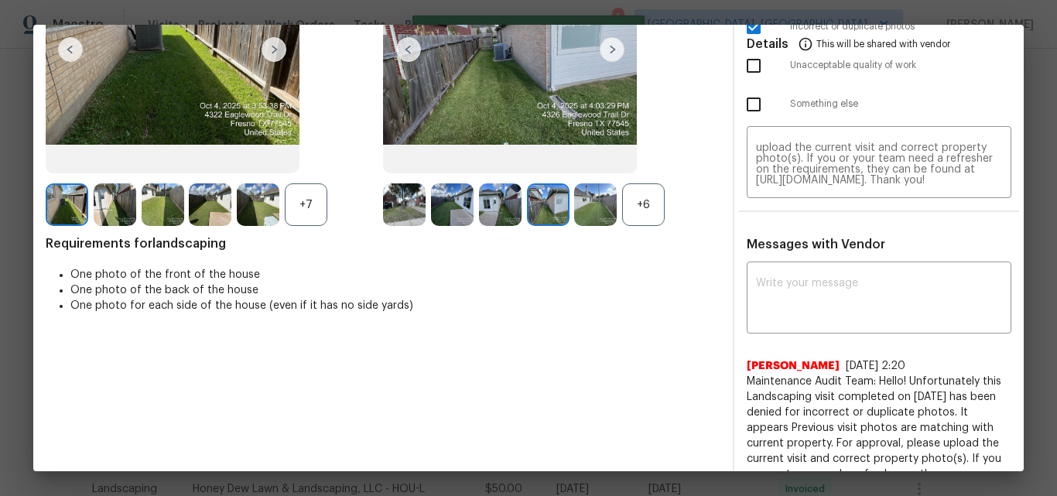
scroll to position [0, 0]
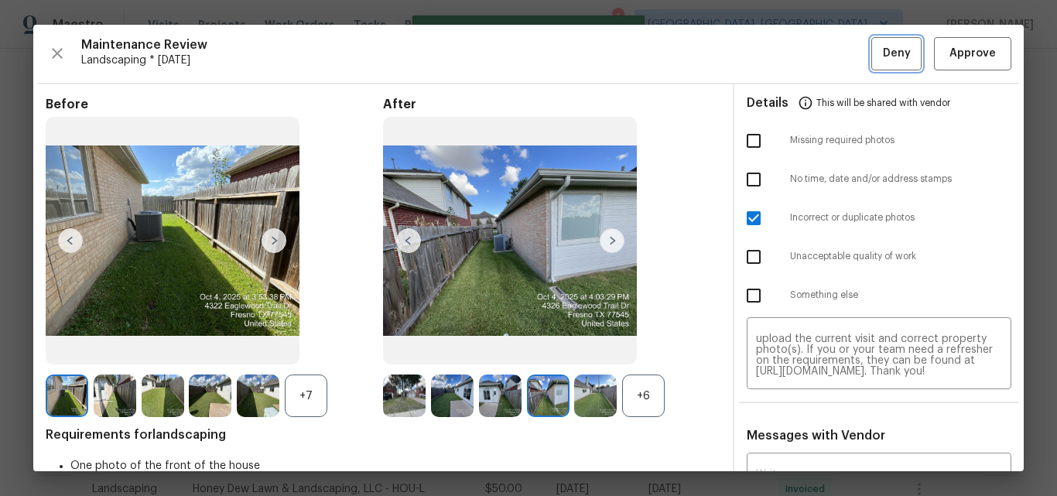
click at [883, 54] on span "Deny" at bounding box center [897, 53] width 28 height 19
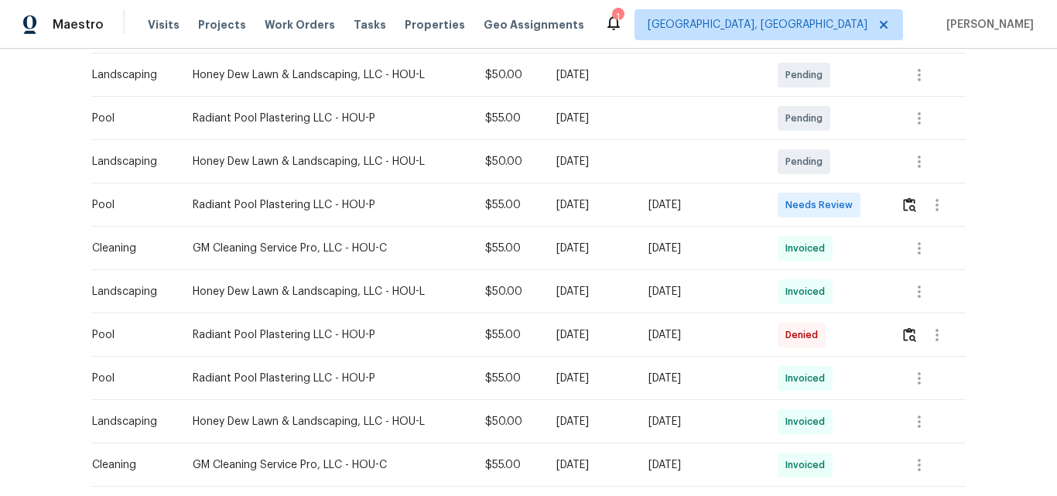
scroll to position [542, 0]
click at [903, 207] on img "button" at bounding box center [909, 203] width 13 height 15
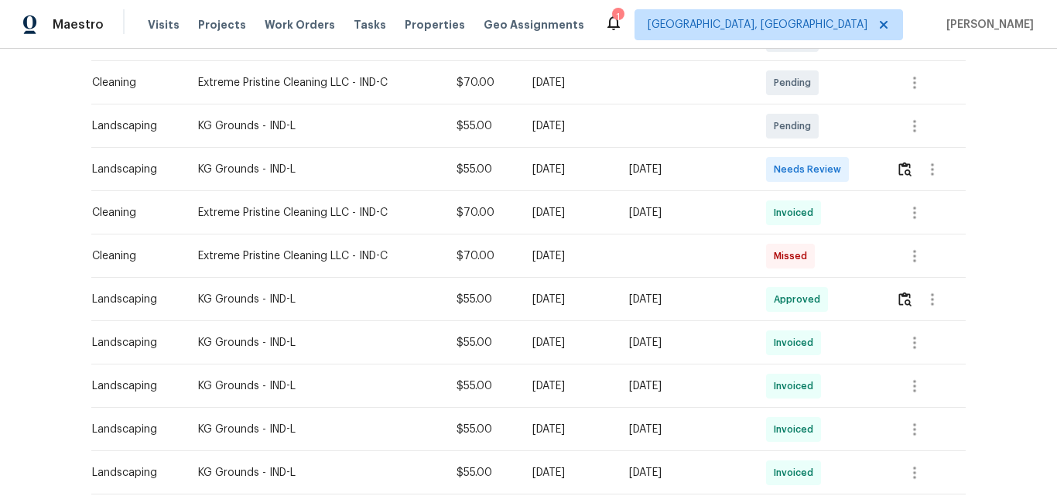
scroll to position [387, 0]
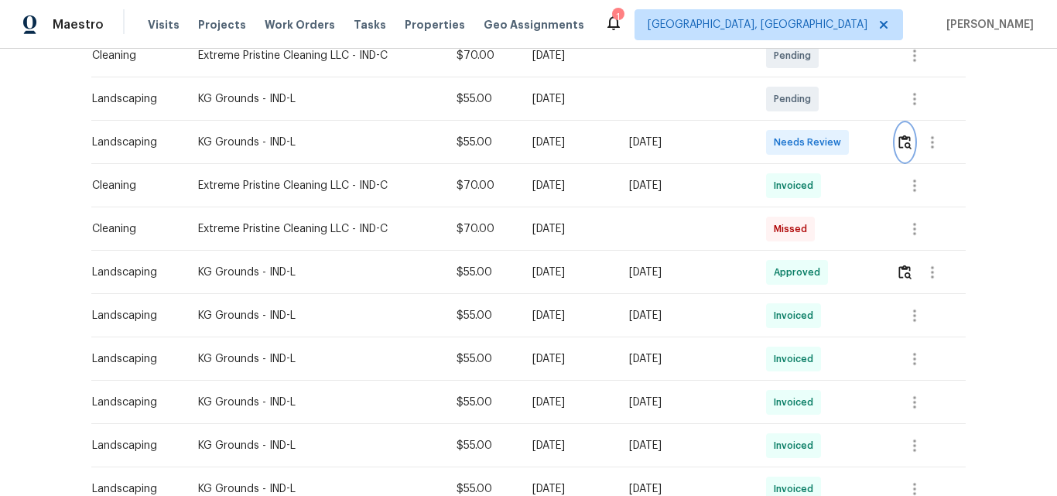
click at [900, 142] on img "button" at bounding box center [904, 142] width 13 height 15
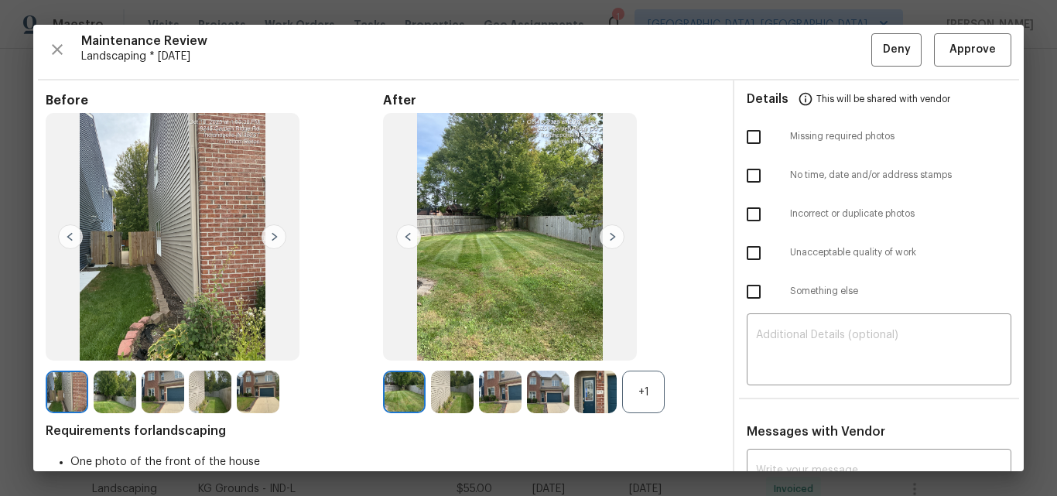
scroll to position [0, 0]
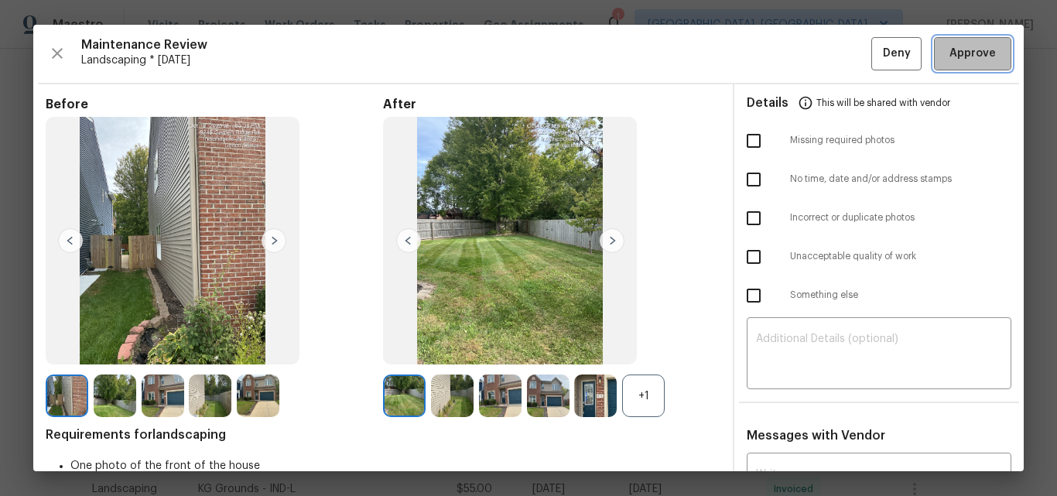
click at [960, 60] on span "Approve" at bounding box center [972, 53] width 46 height 19
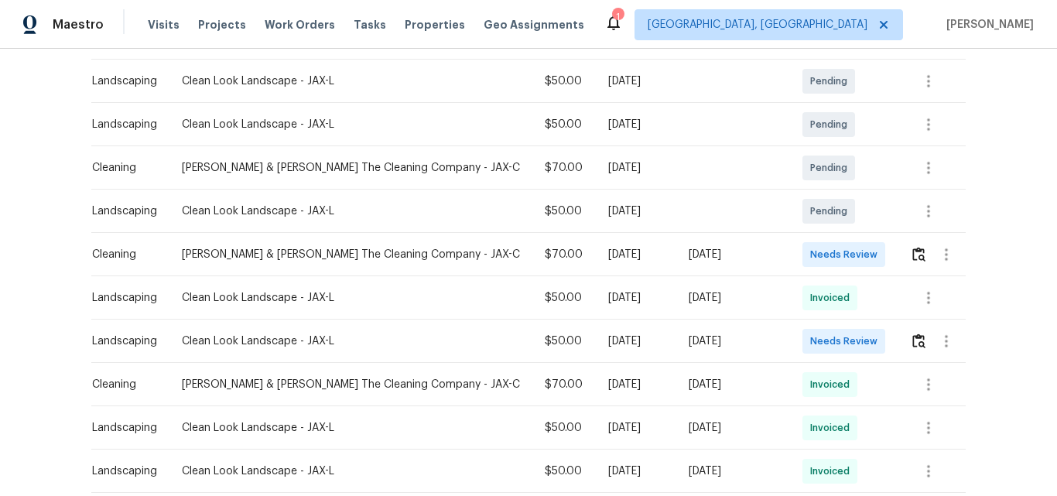
scroll to position [309, 0]
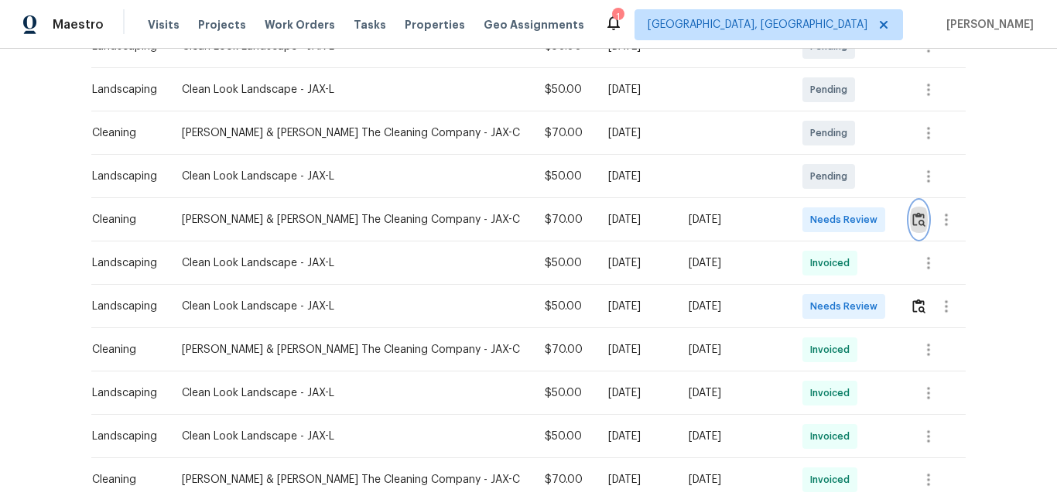
click at [912, 221] on img "button" at bounding box center [918, 219] width 13 height 15
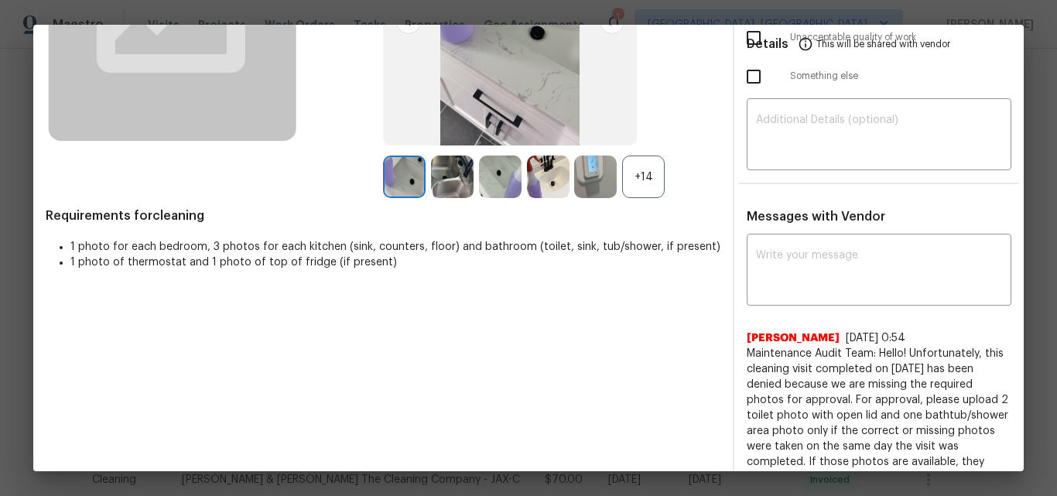
scroll to position [0, 0]
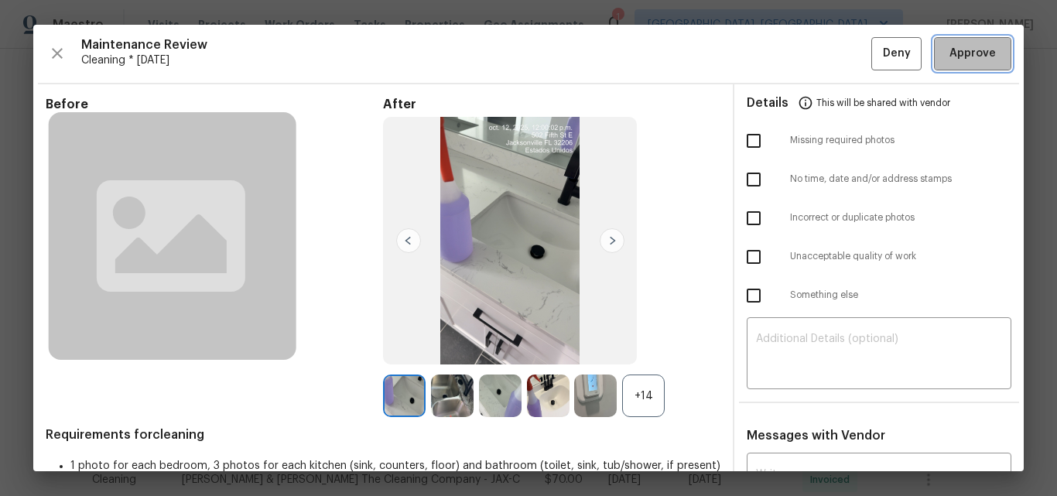
click at [958, 53] on span "Approve" at bounding box center [972, 53] width 46 height 19
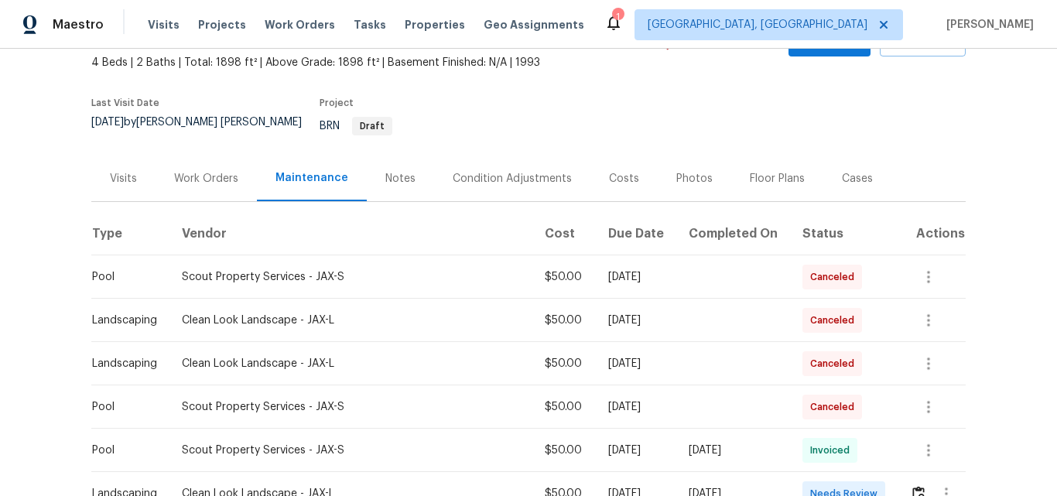
scroll to position [309, 0]
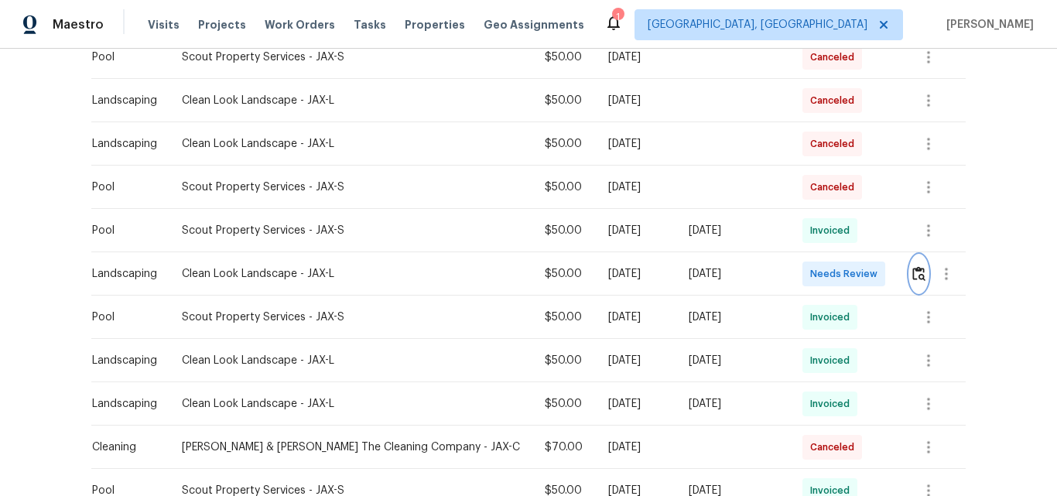
click at [912, 266] on img "button" at bounding box center [918, 273] width 13 height 15
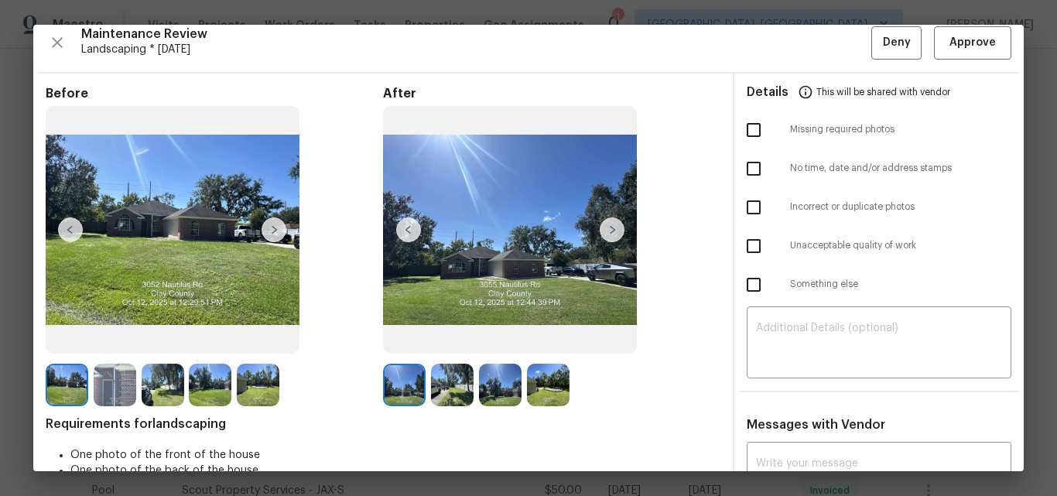
scroll to position [0, 0]
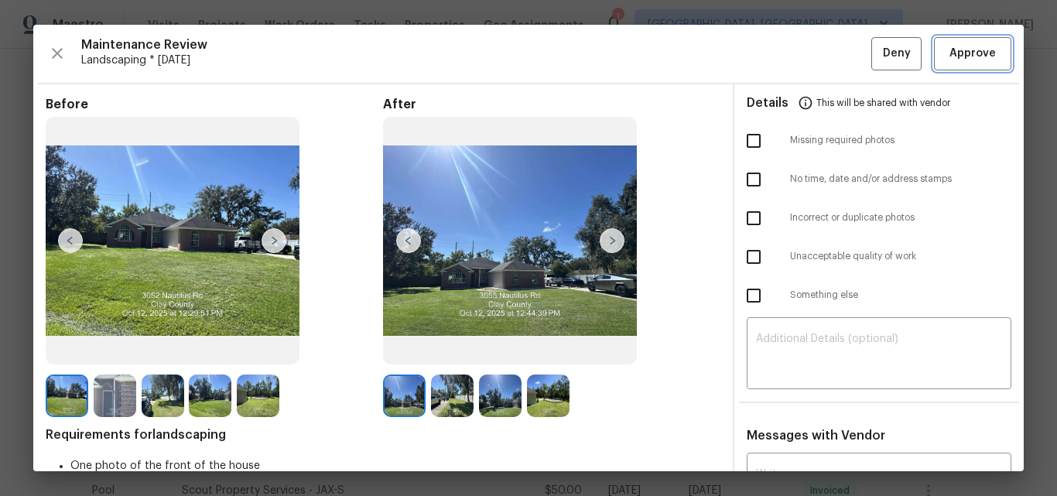
click at [967, 55] on span "Approve" at bounding box center [972, 53] width 46 height 19
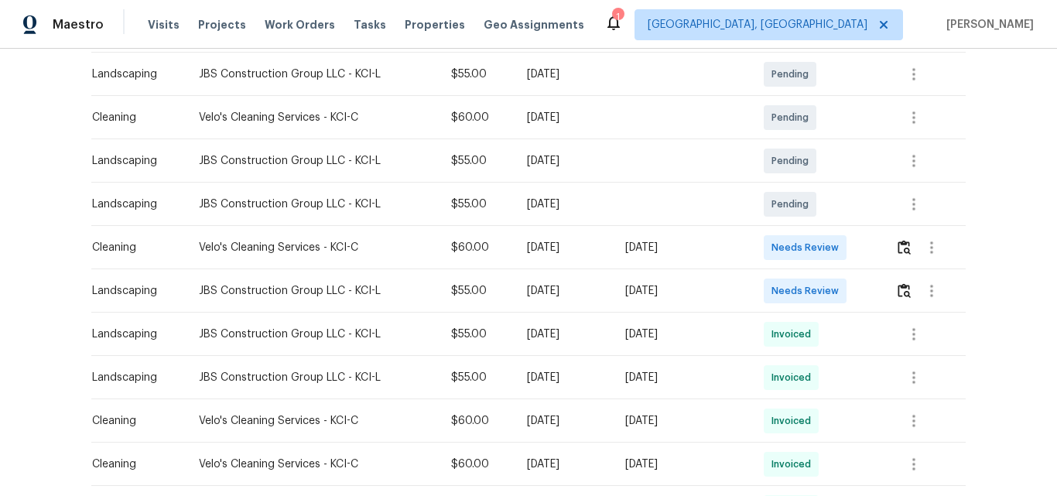
scroll to position [309, 0]
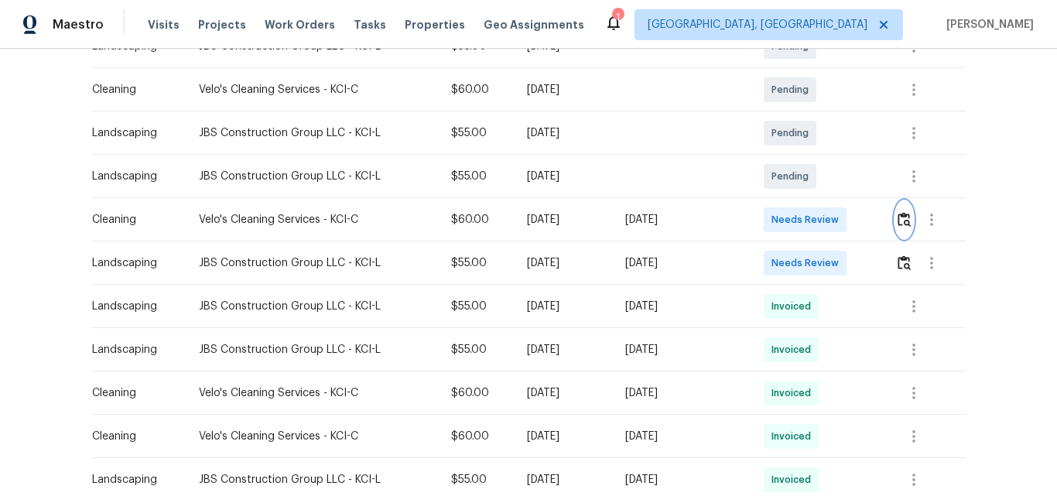
click at [899, 220] on img "button" at bounding box center [903, 219] width 13 height 15
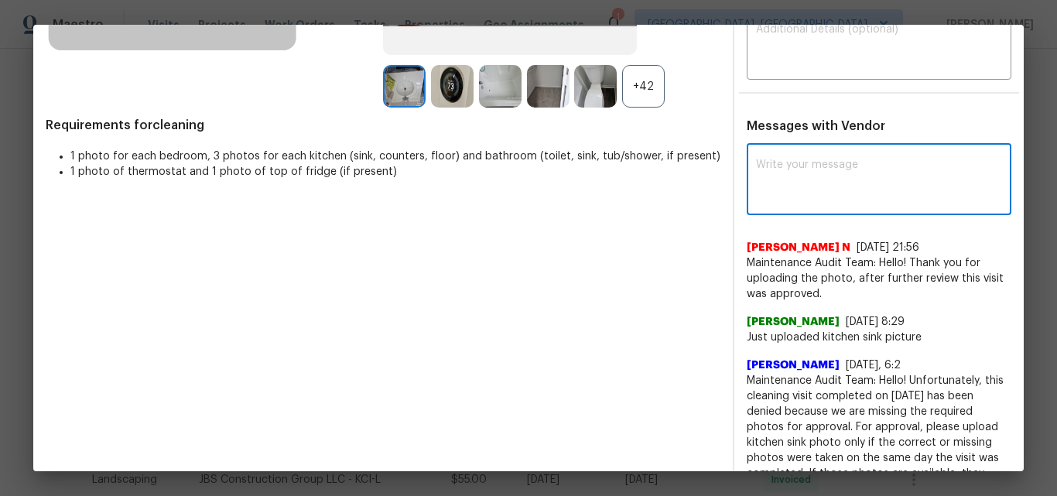
click at [835, 173] on textarea at bounding box center [879, 180] width 246 height 43
paste textarea "Maintenance Audit Team: Hello! Unfortunately, this Cleaning visit completed on …"
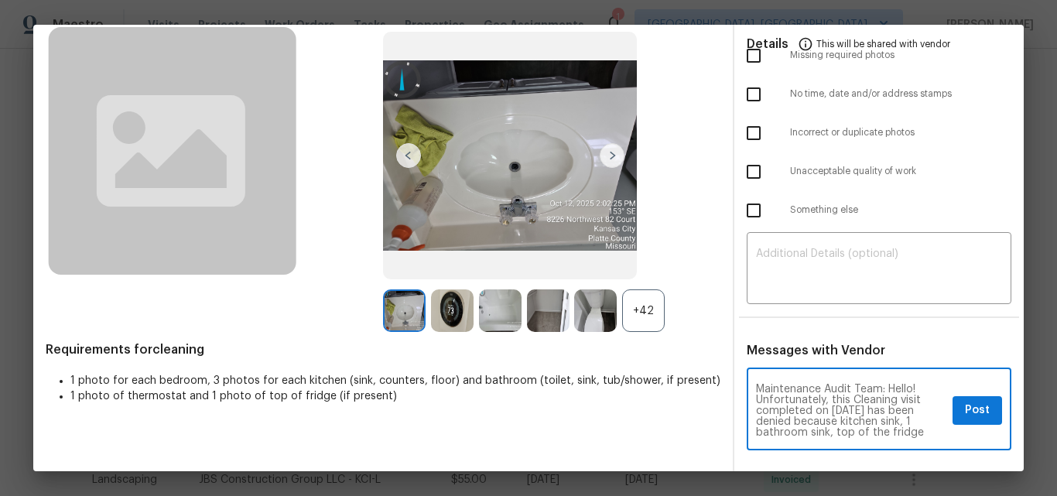
scroll to position [77, 0]
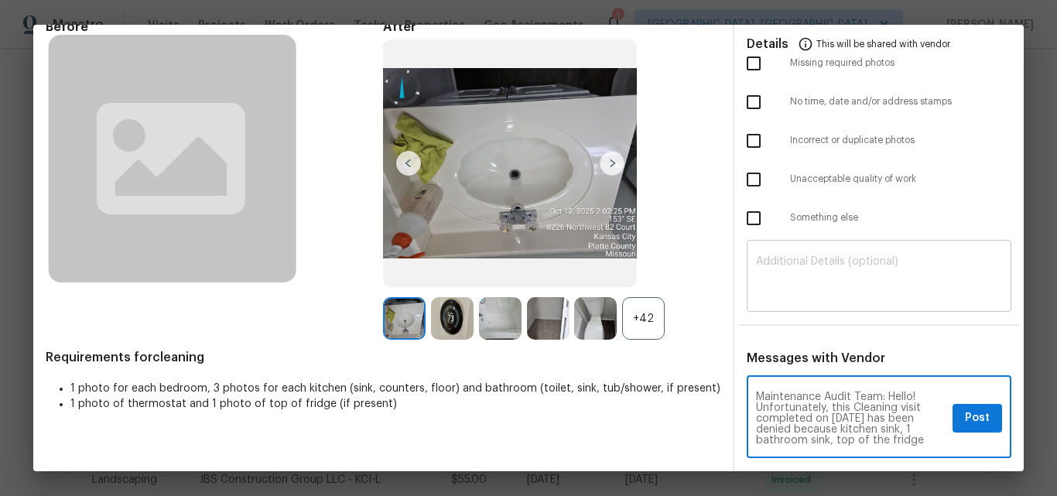
type textarea "Maintenance Audit Team: Hello! Unfortunately, this Cleaning visit completed on …"
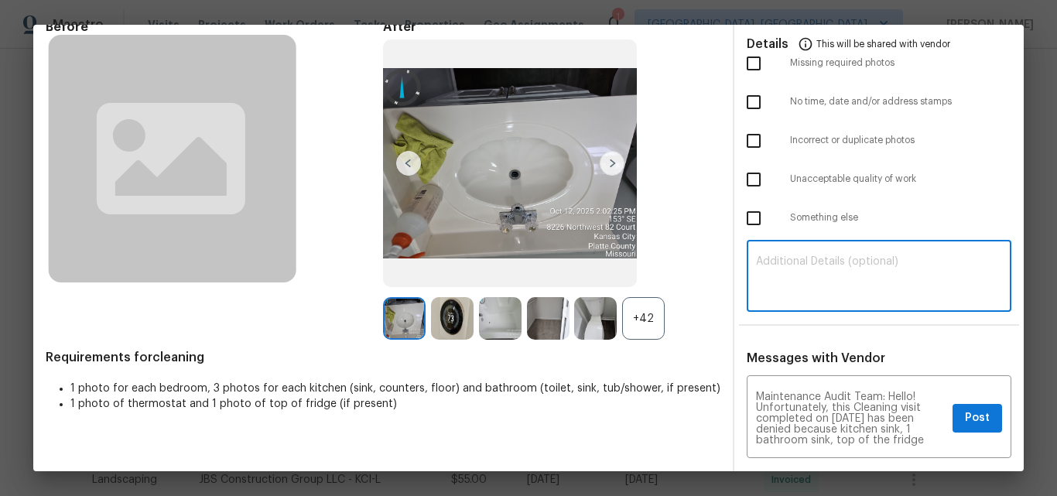
click at [809, 266] on textarea at bounding box center [879, 277] width 246 height 43
paste textarea "Maintenance Audit Team: Hello! Unfortunately, this Cleaning visit completed on …"
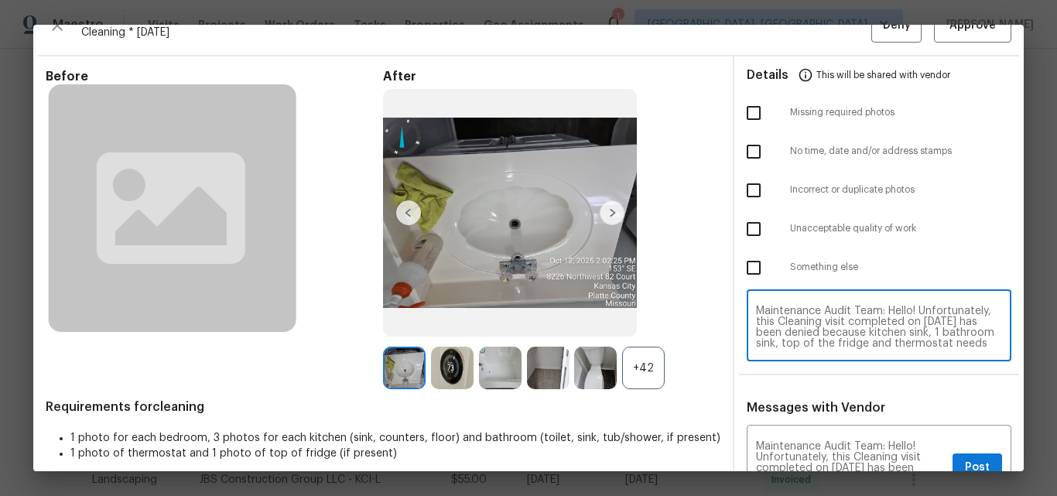
scroll to position [0, 0]
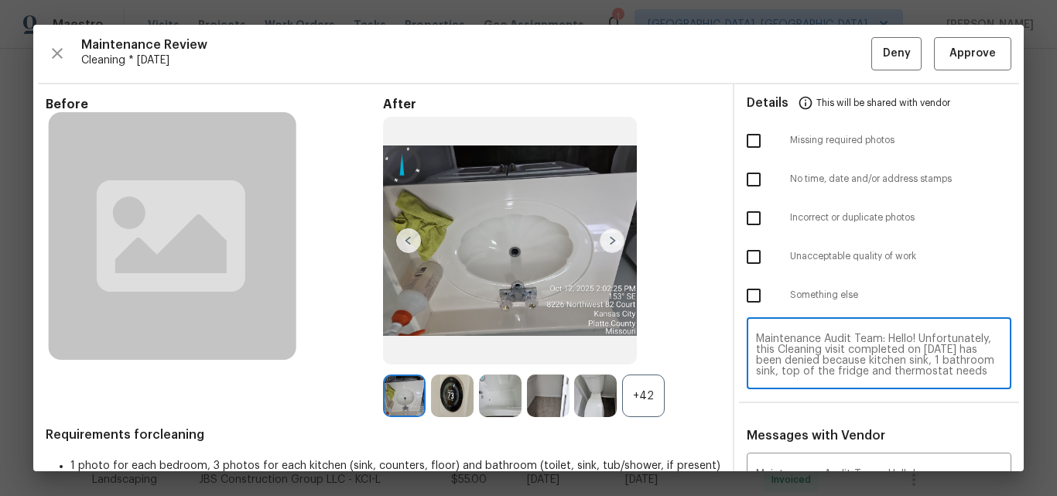
type textarea "Maintenance Audit Team: Hello! Unfortunately, this Cleaning visit completed on …"
click at [743, 260] on input "checkbox" at bounding box center [753, 257] width 32 height 32
checkbox input "true"
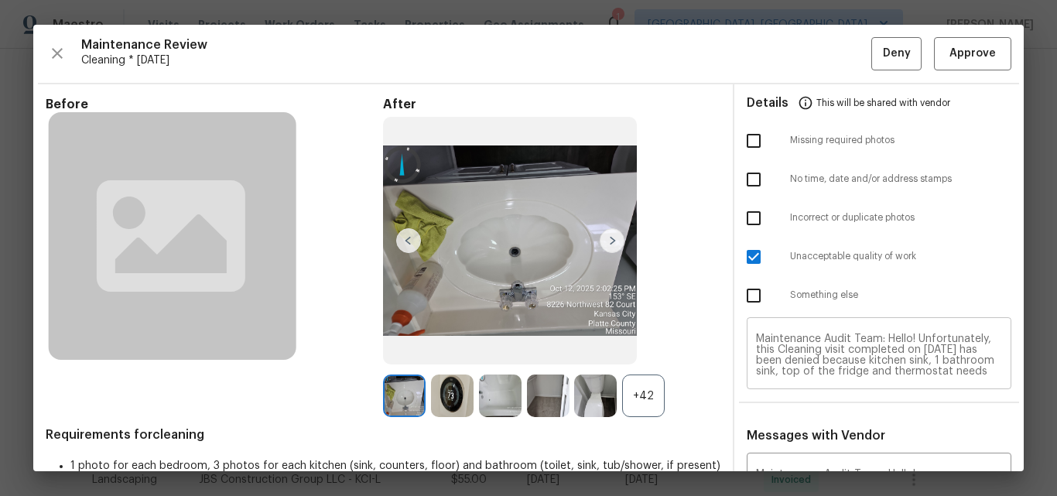
click at [822, 357] on textarea "Maintenance Audit Team: Hello! Unfortunately, this Cleaning visit completed on …" at bounding box center [879, 354] width 246 height 43
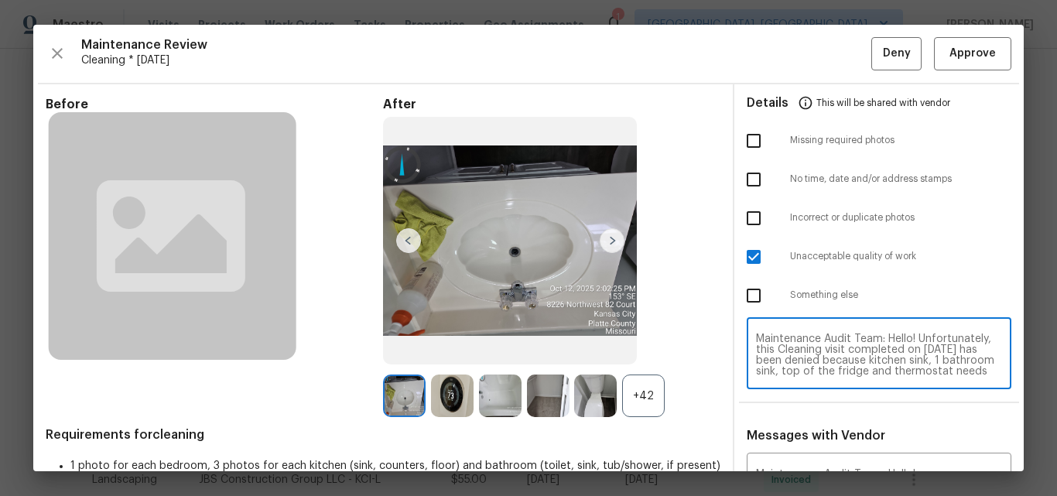
click at [822, 357] on textarea "Maintenance Audit Team: Hello! Unfortunately, this Cleaning visit completed on …" at bounding box center [879, 354] width 246 height 43
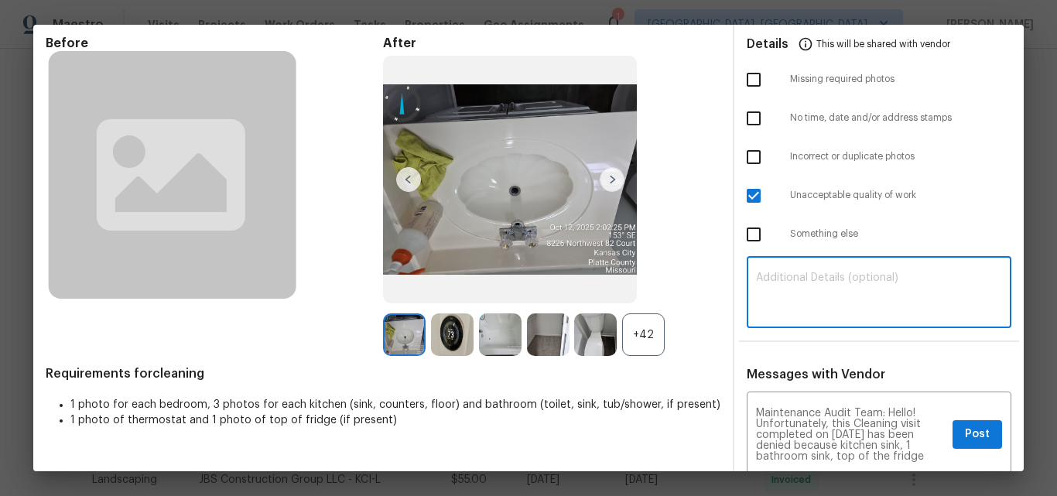
scroll to position [155, 0]
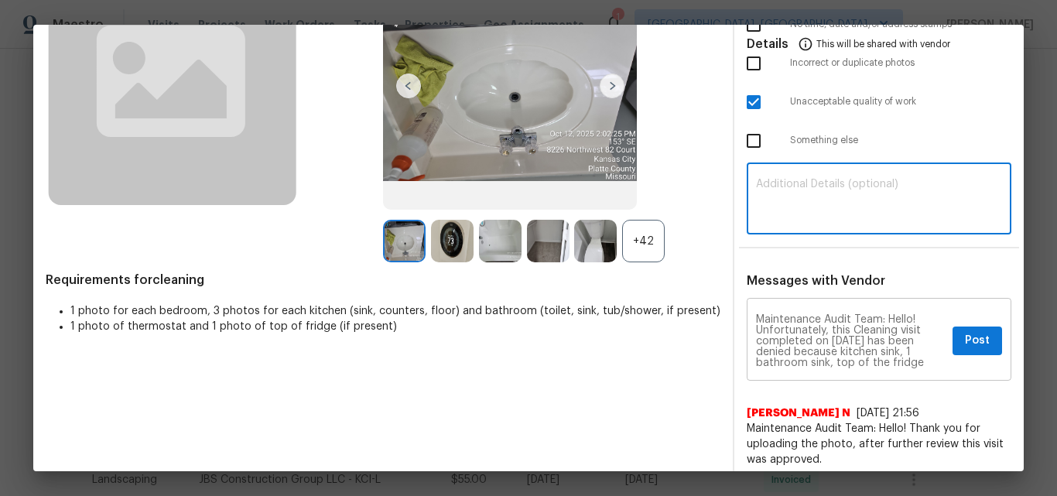
click at [807, 354] on textarea "Maintenance Audit Team: Hello! Unfortunately, this Cleaning visit completed on …" at bounding box center [851, 341] width 190 height 54
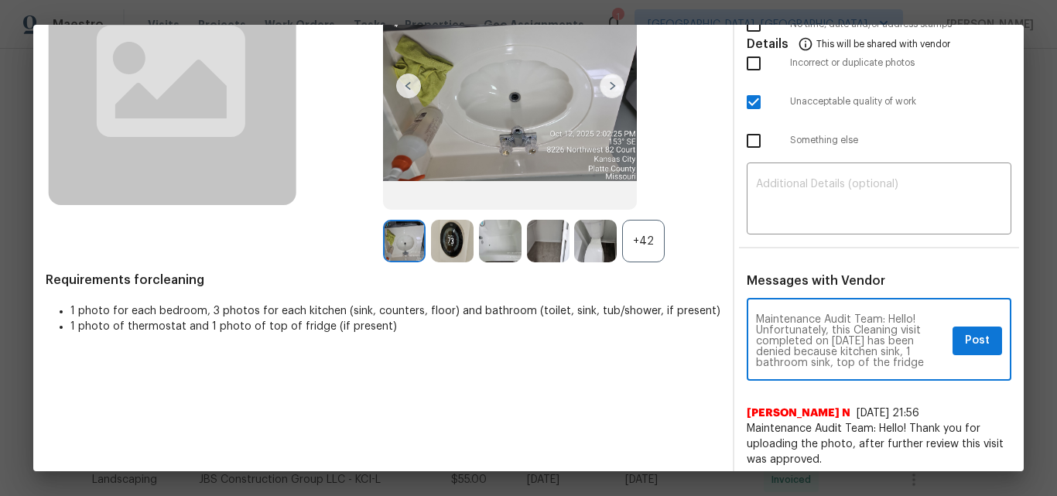
click at [807, 354] on textarea "Maintenance Audit Team: Hello! Unfortunately, this Cleaning visit completed on …" at bounding box center [851, 341] width 190 height 54
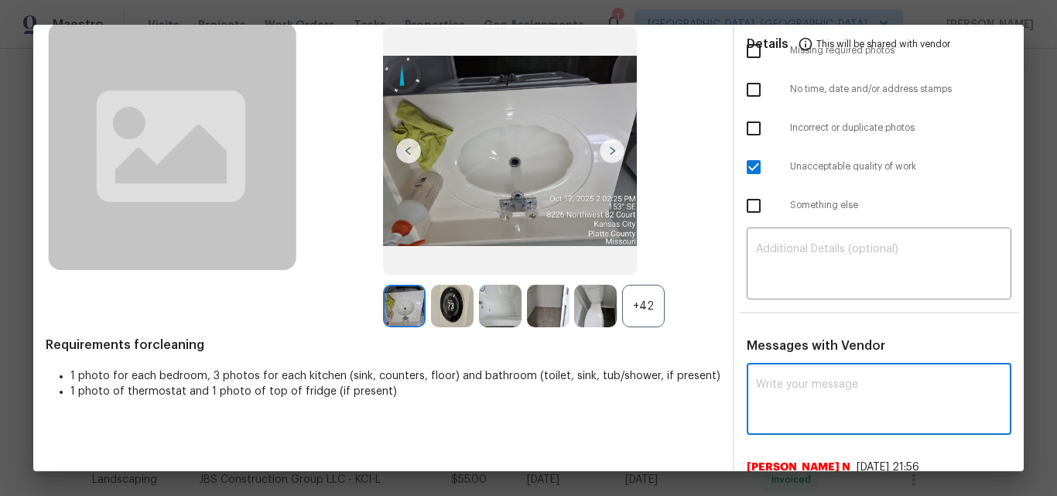
scroll to position [0, 0]
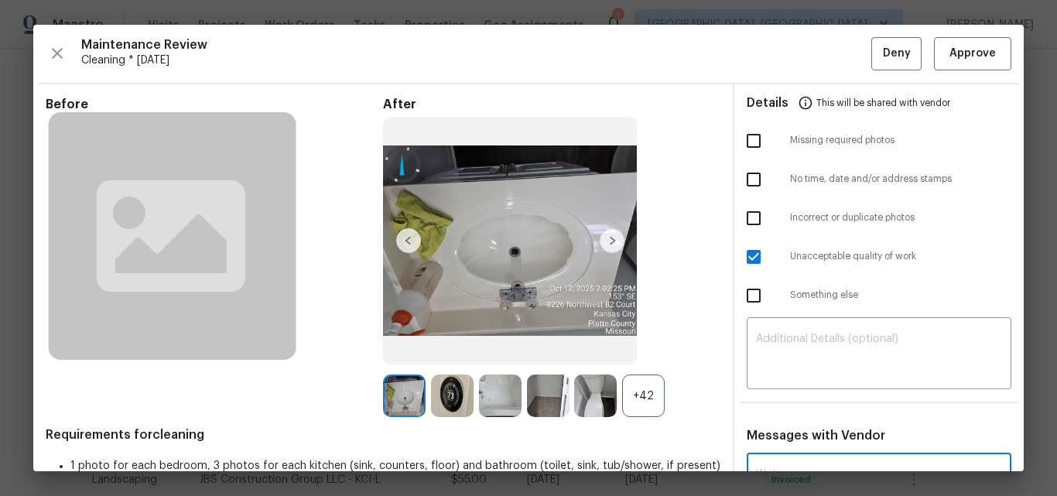
click at [743, 261] on input "checkbox" at bounding box center [753, 257] width 32 height 32
checkbox input "false"
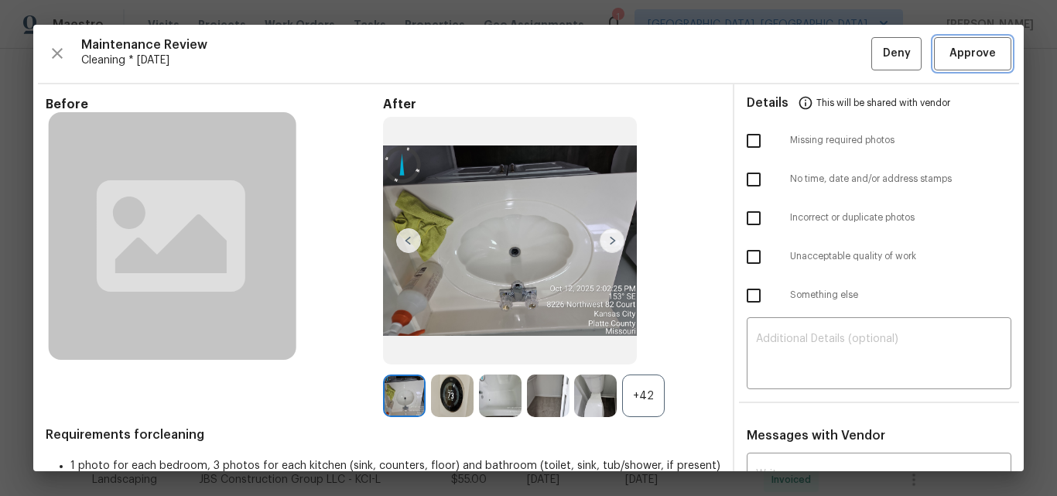
click at [960, 59] on span "Approve" at bounding box center [972, 53] width 46 height 19
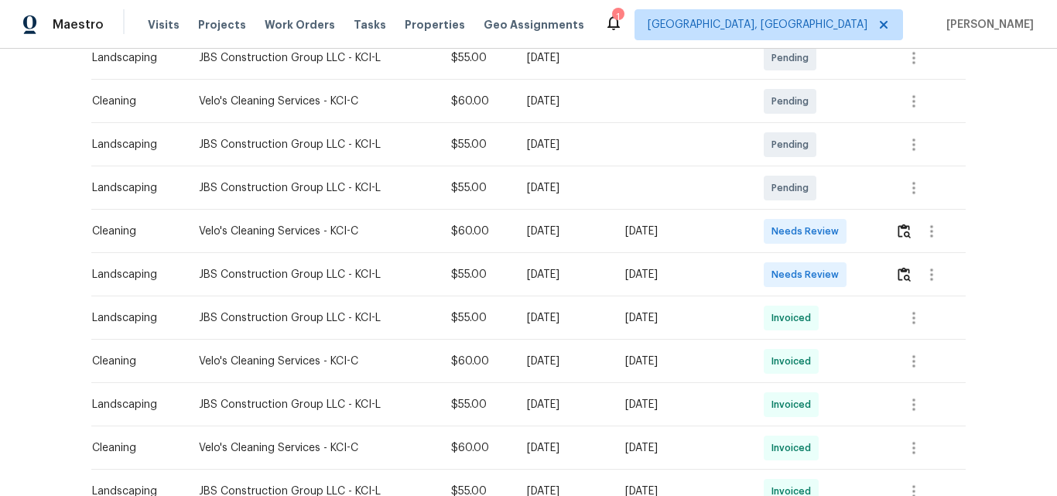
scroll to position [309, 0]
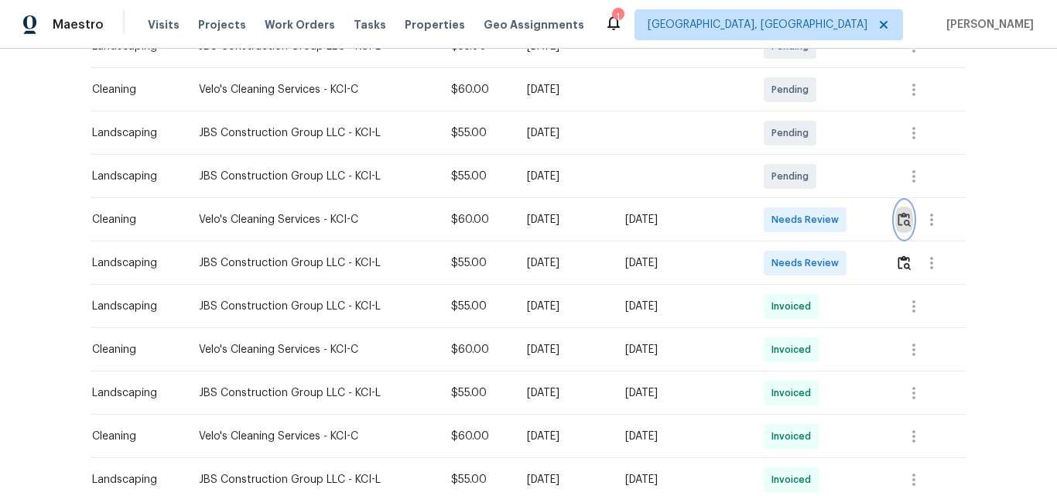
click at [900, 218] on img "button" at bounding box center [903, 219] width 13 height 15
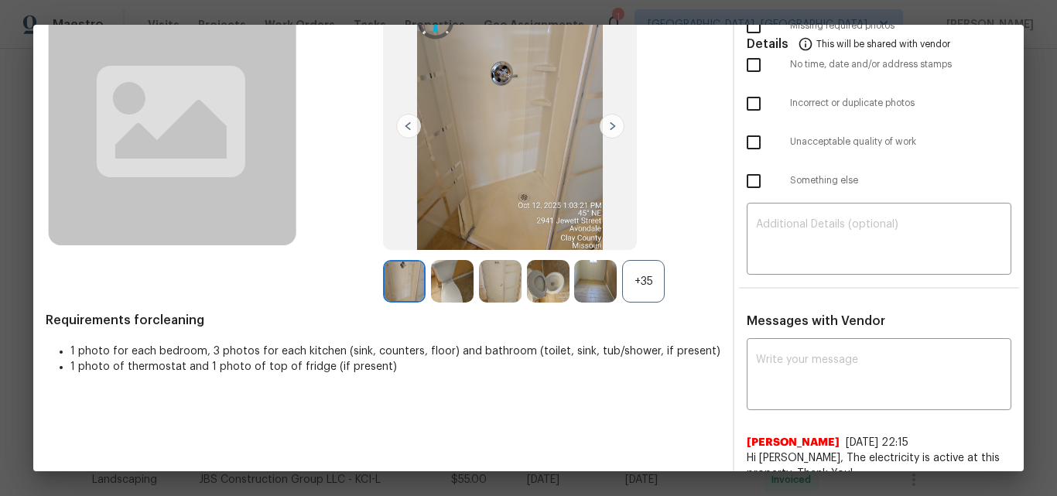
scroll to position [0, 0]
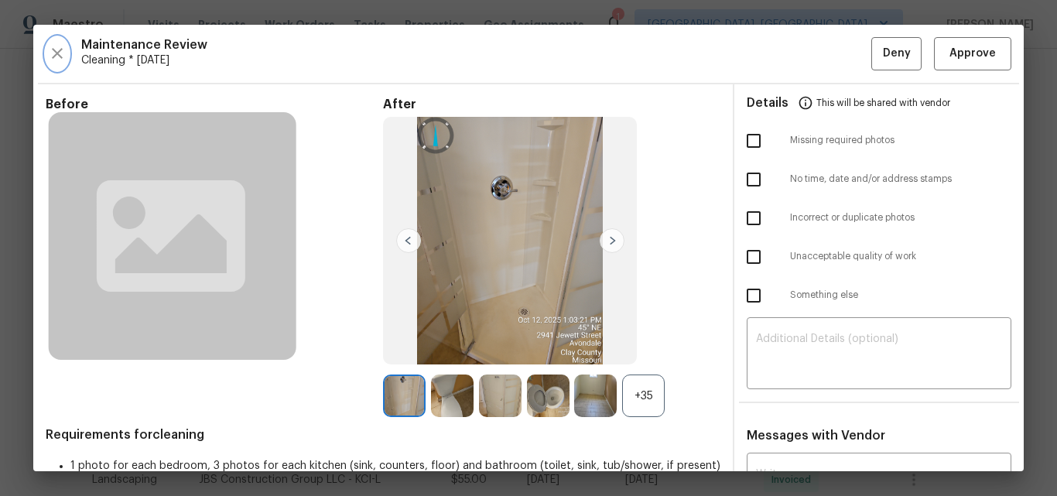
click at [50, 56] on icon "button" at bounding box center [57, 53] width 19 height 19
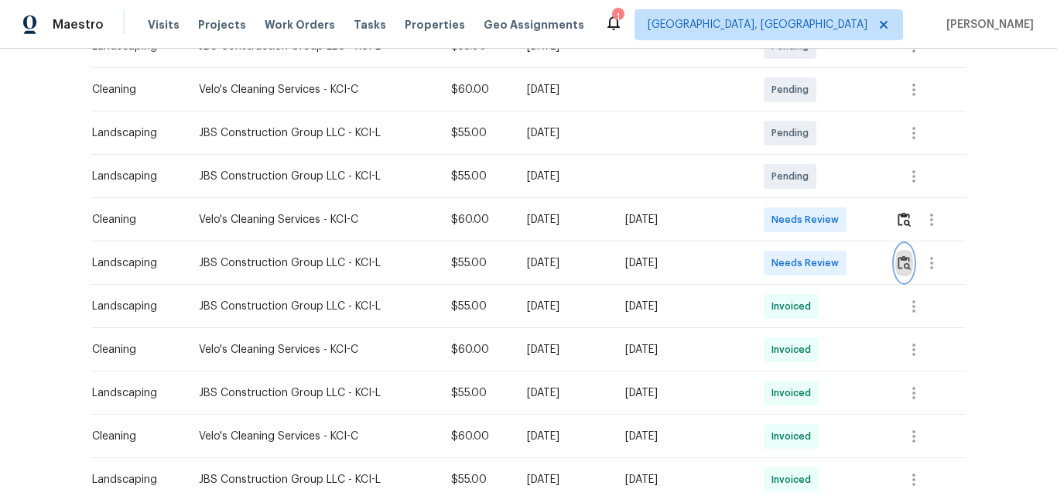
click at [907, 263] on img "button" at bounding box center [903, 262] width 13 height 15
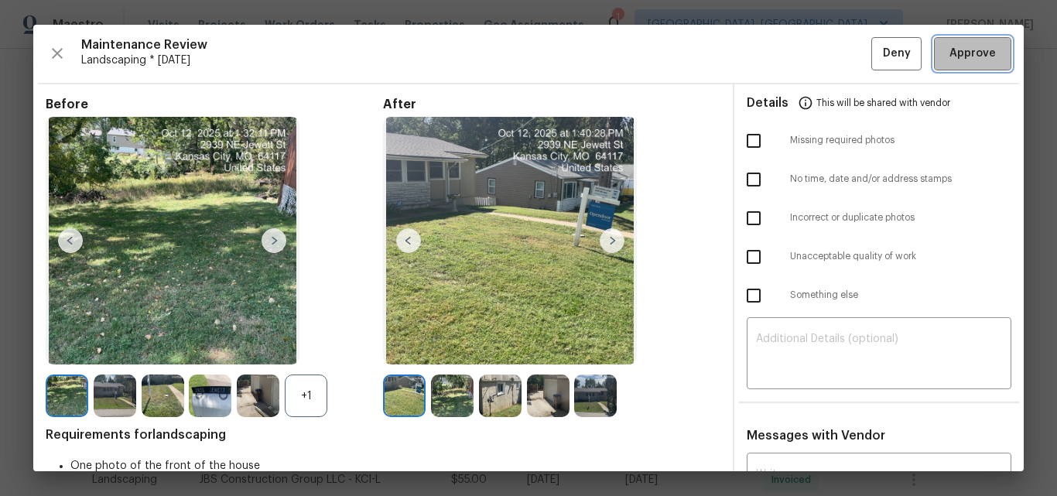
click at [954, 55] on span "Approve" at bounding box center [972, 53] width 46 height 19
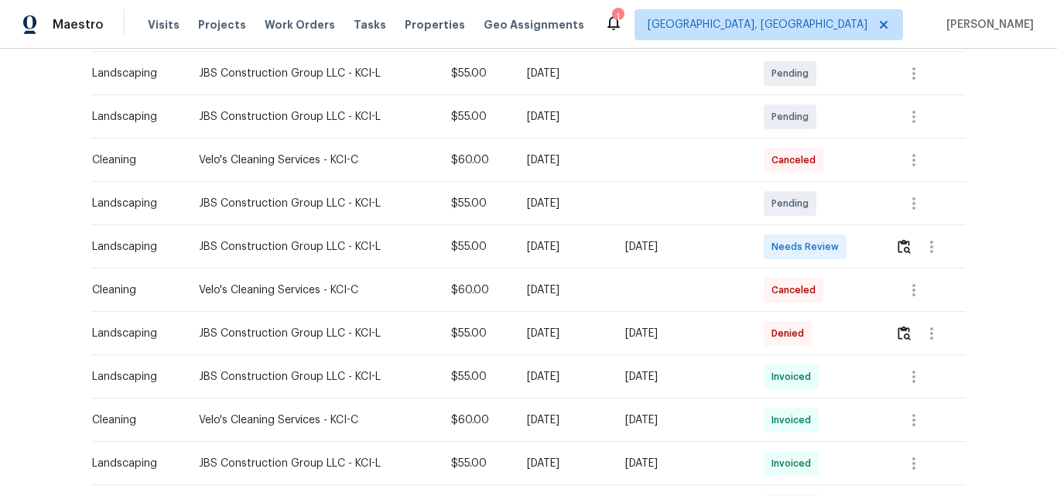
scroll to position [309, 0]
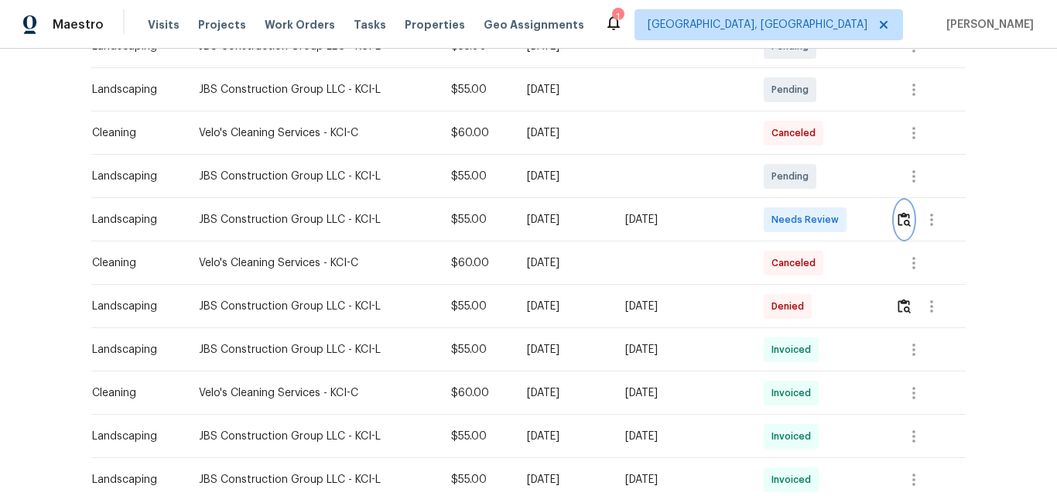
click at [898, 224] on img "button" at bounding box center [903, 219] width 13 height 15
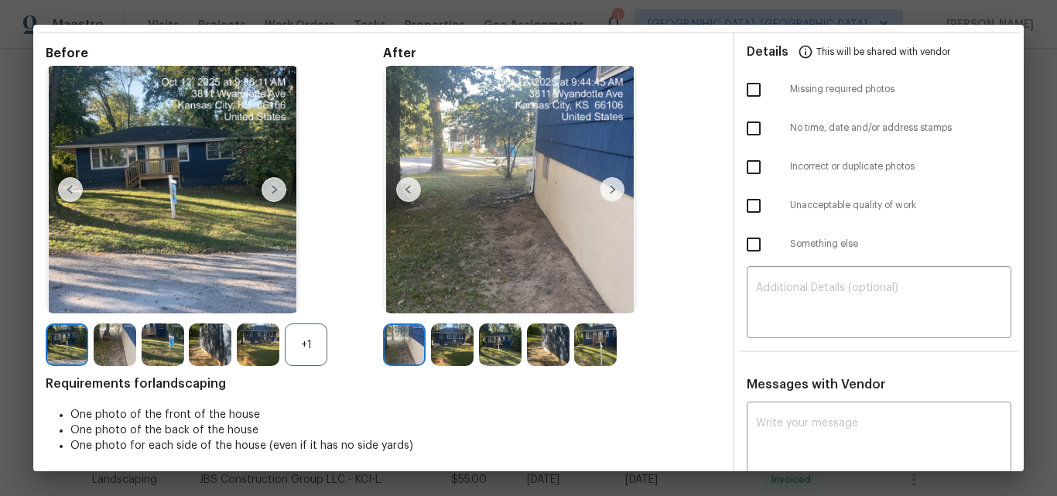
scroll to position [0, 0]
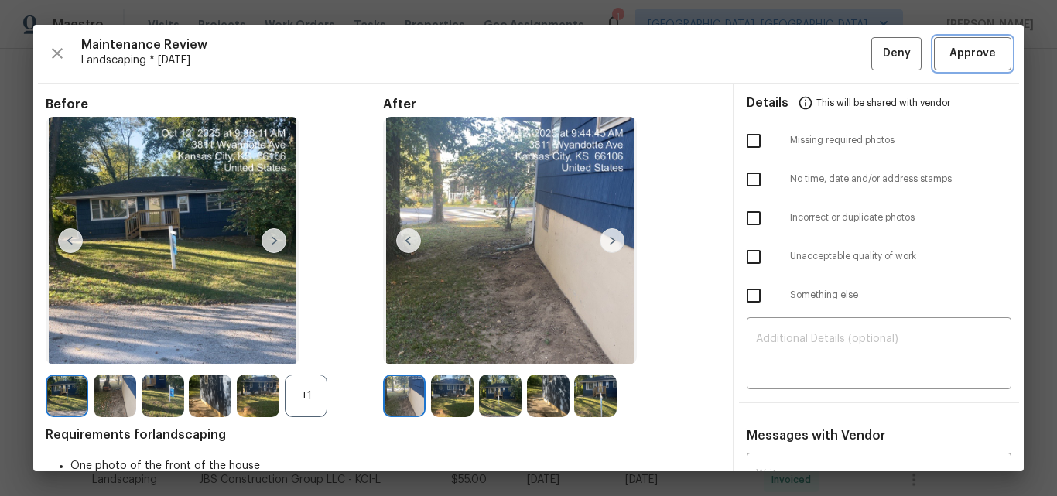
drag, startPoint x: 970, startPoint y: 46, endPoint x: 966, endPoint y: 57, distance: 11.5
click at [970, 47] on span "Approve" at bounding box center [972, 53] width 46 height 19
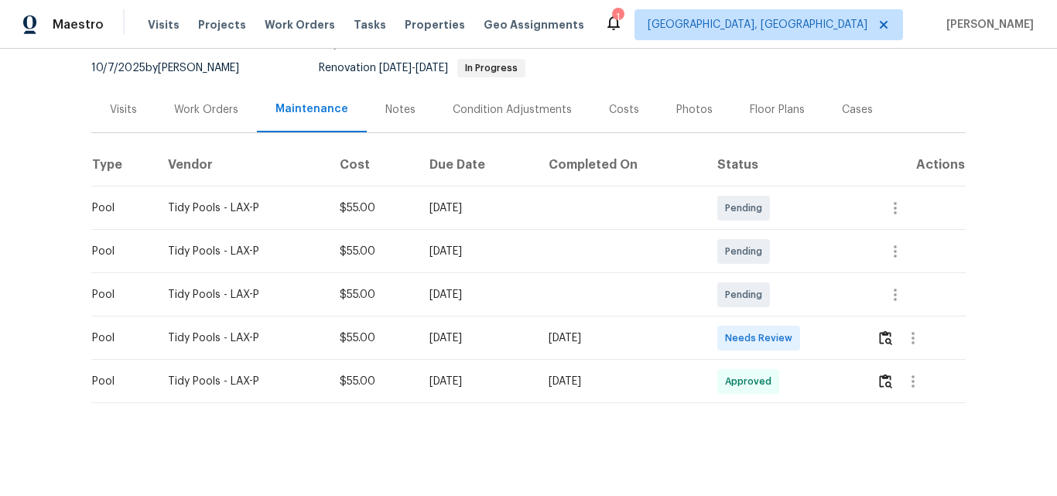
scroll to position [159, 0]
click at [880, 330] on img "button" at bounding box center [885, 337] width 13 height 15
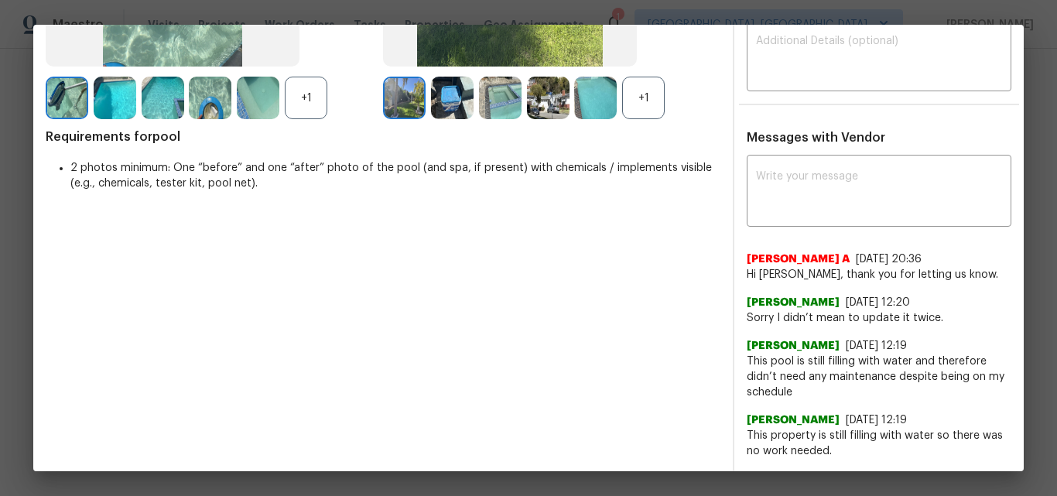
scroll to position [0, 0]
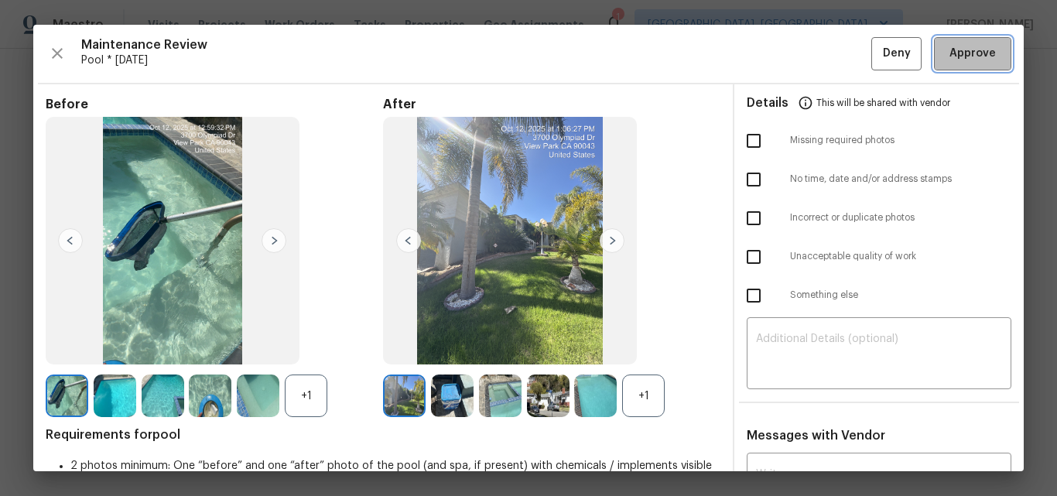
click at [965, 63] on button "Approve" at bounding box center [972, 53] width 77 height 33
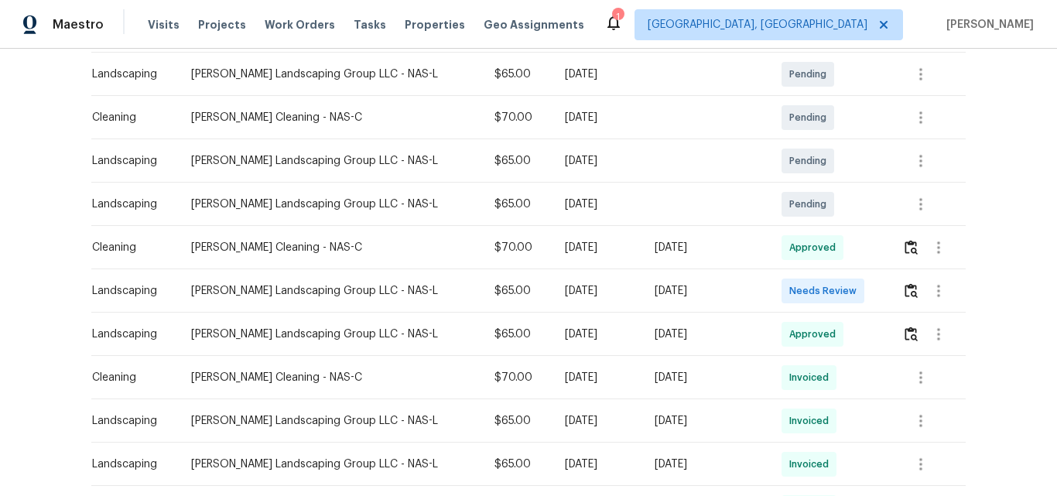
scroll to position [309, 0]
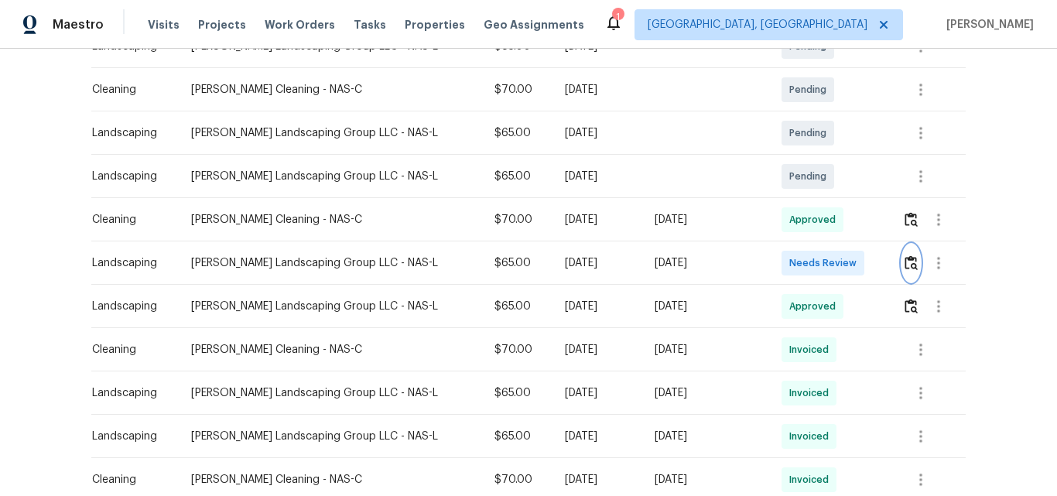
click at [904, 256] on img "button" at bounding box center [910, 262] width 13 height 15
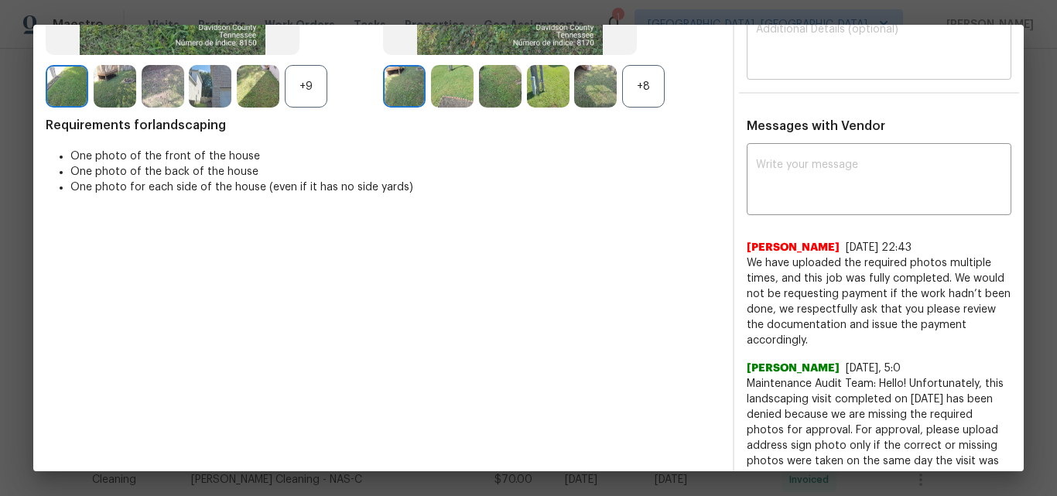
scroll to position [0, 0]
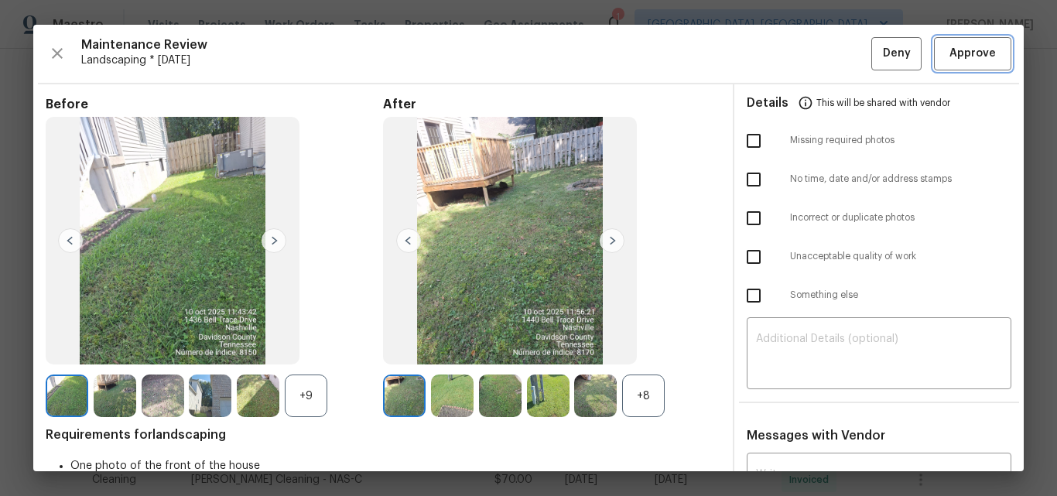
click at [971, 58] on span "Approve" at bounding box center [972, 53] width 46 height 19
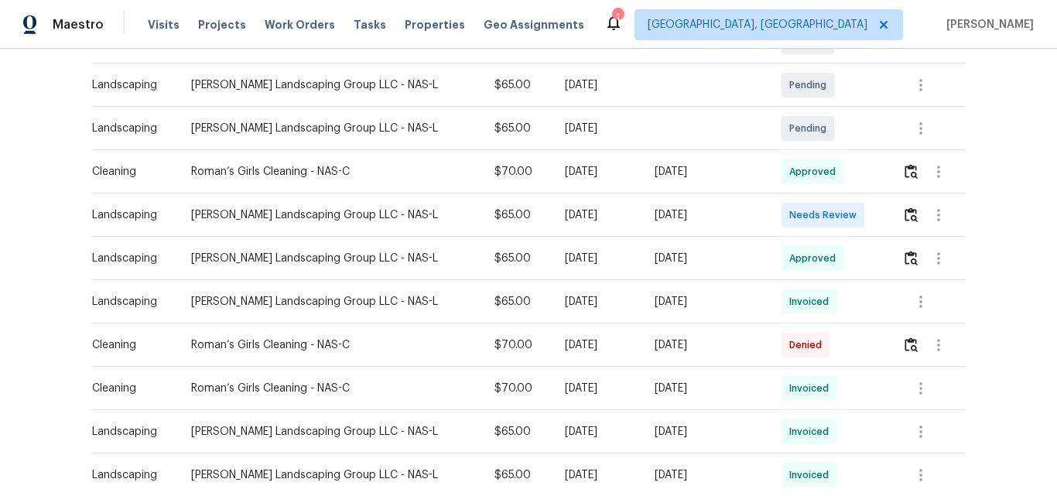
scroll to position [387, 0]
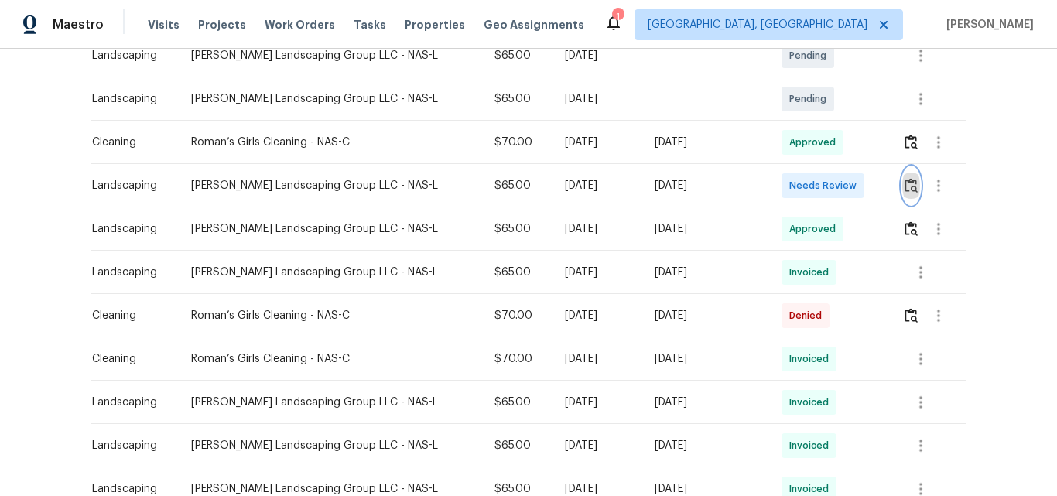
click at [904, 181] on img "button" at bounding box center [910, 185] width 13 height 15
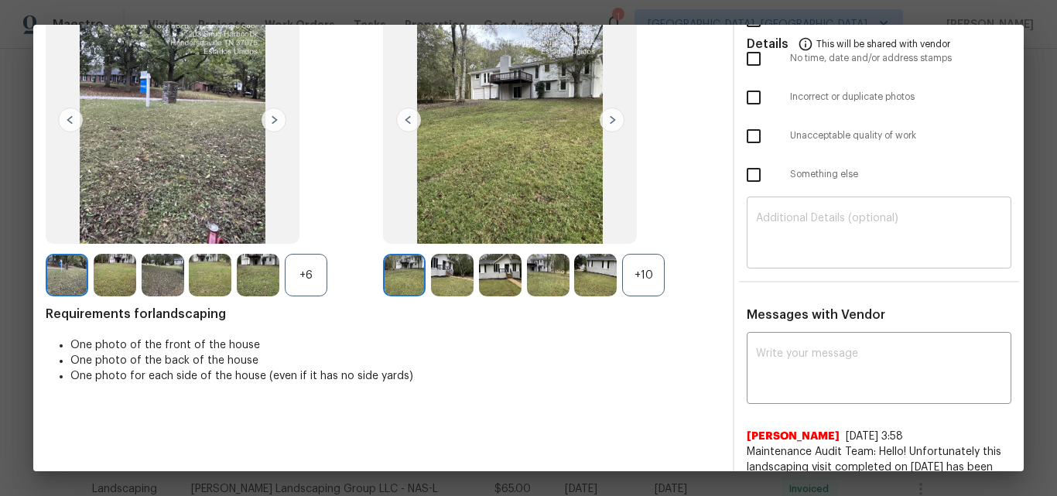
scroll to position [0, 0]
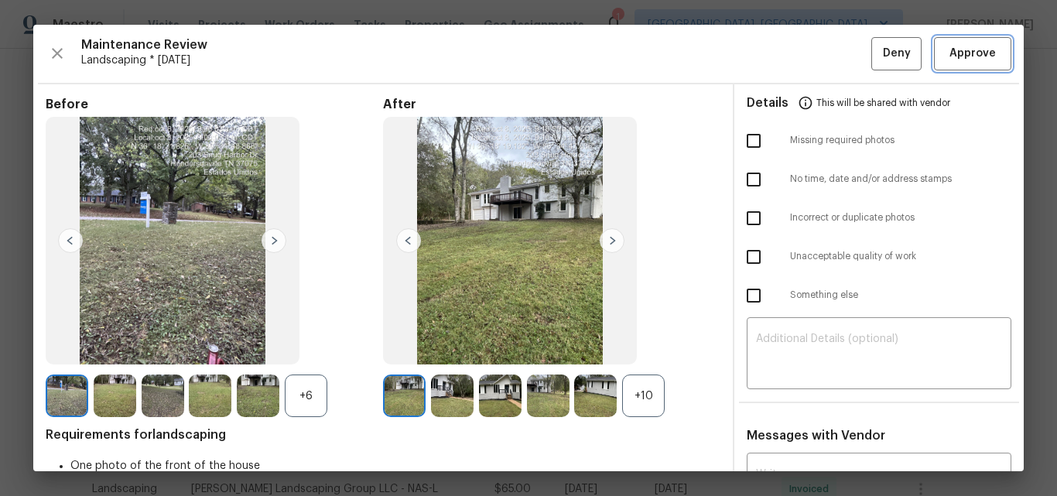
click at [960, 44] on span "Approve" at bounding box center [972, 53] width 46 height 19
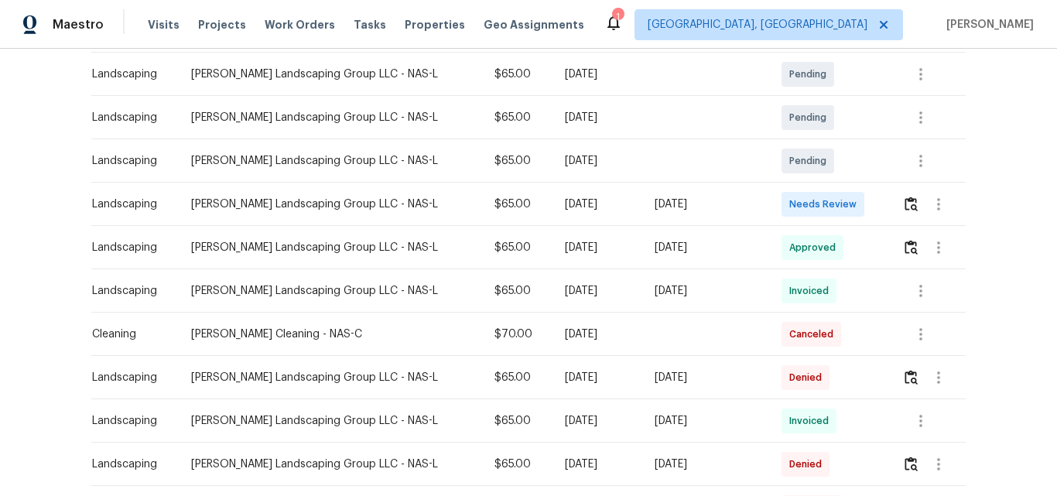
scroll to position [309, 0]
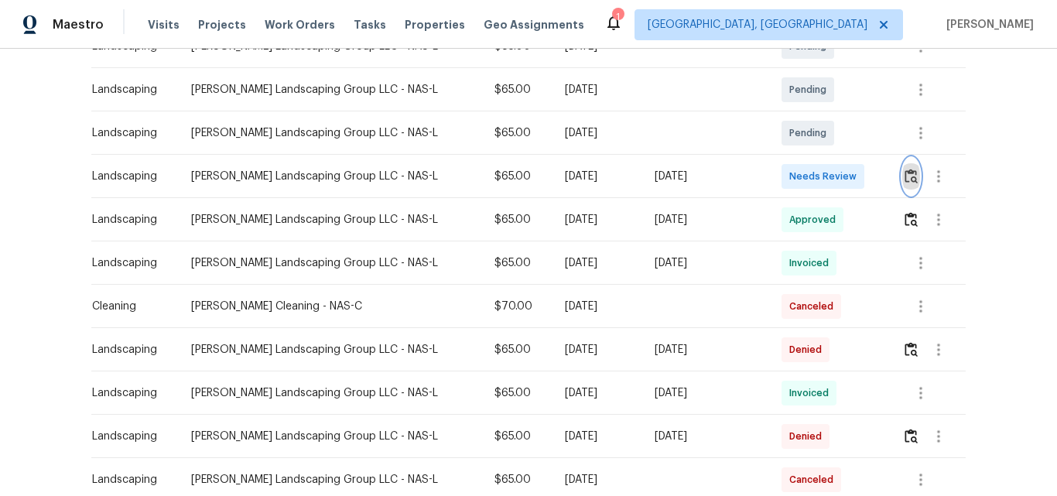
click at [907, 175] on img "button" at bounding box center [910, 176] width 13 height 15
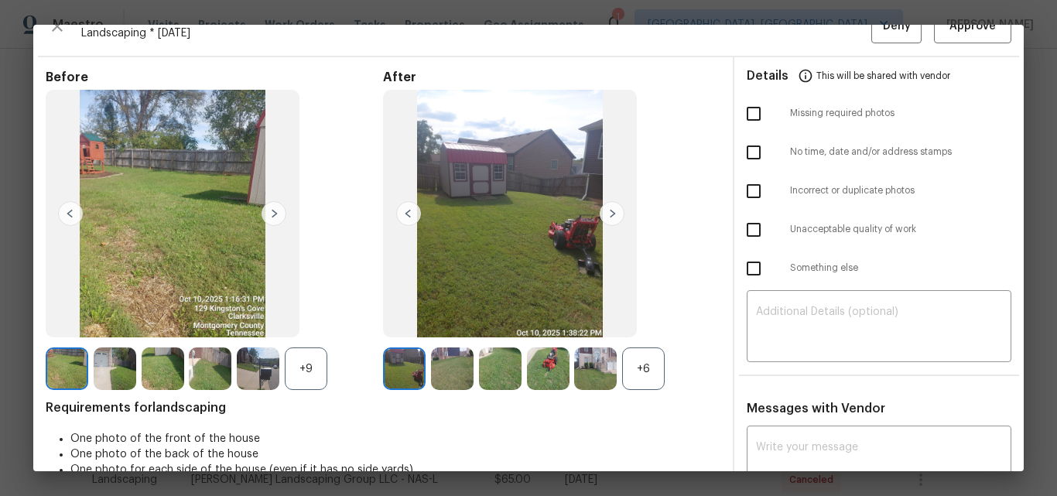
scroll to position [0, 0]
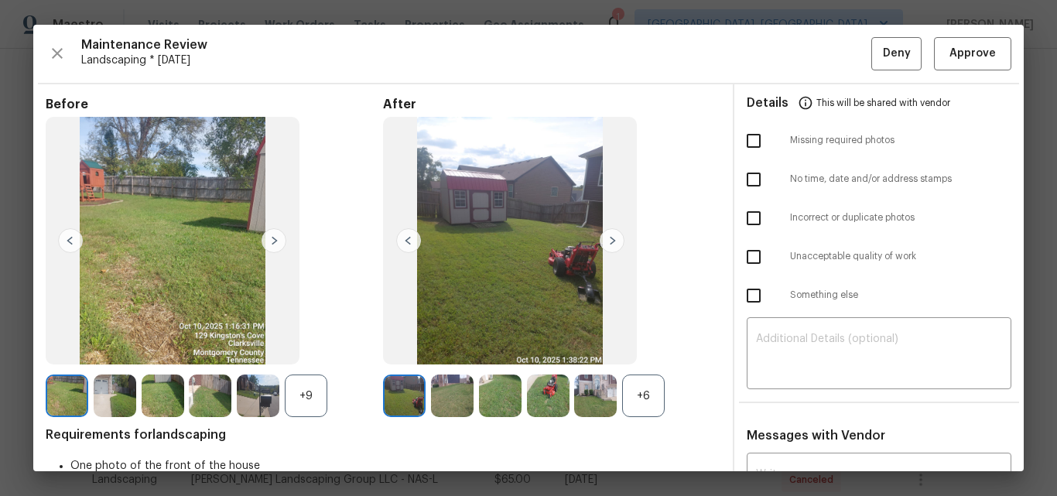
click at [629, 398] on div "+6" at bounding box center [643, 395] width 43 height 43
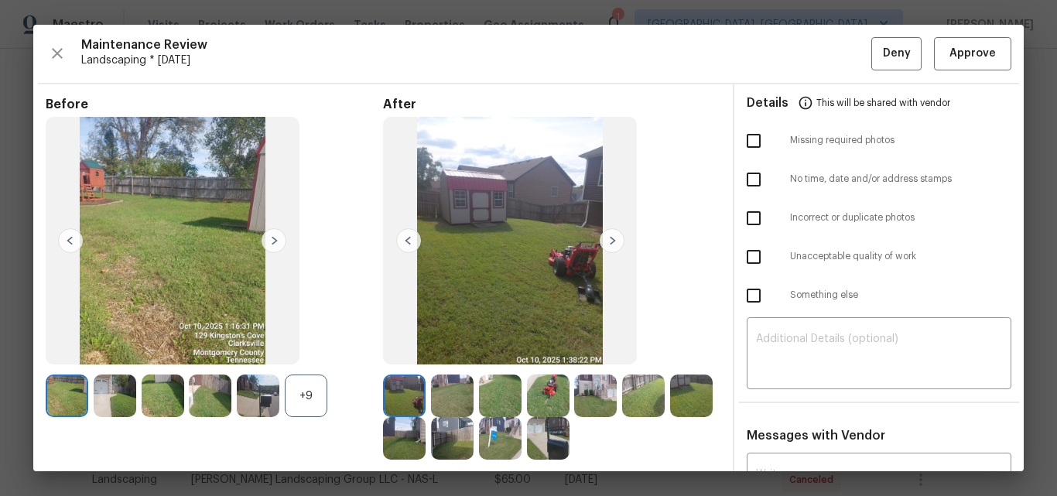
click at [305, 394] on div "+9" at bounding box center [306, 395] width 43 height 43
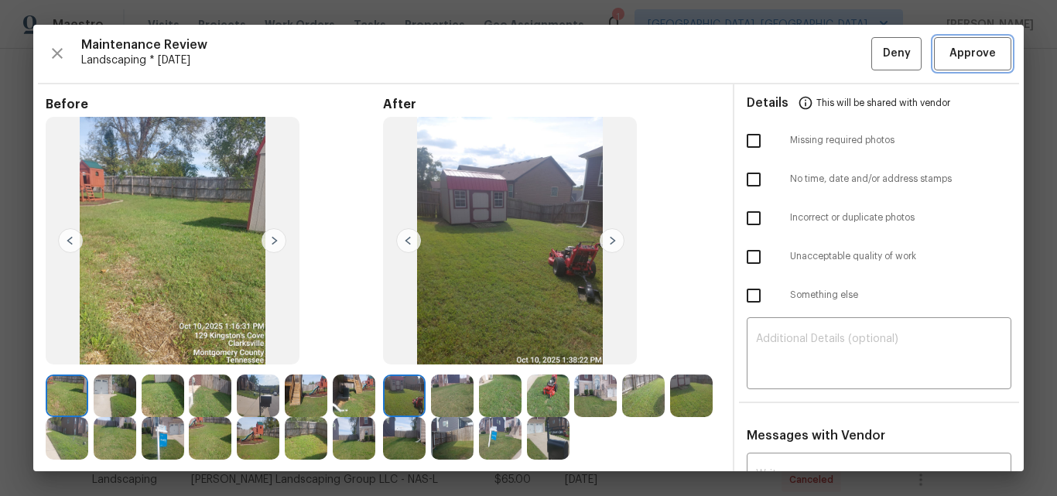
click at [943, 64] on button "Approve" at bounding box center [972, 53] width 77 height 33
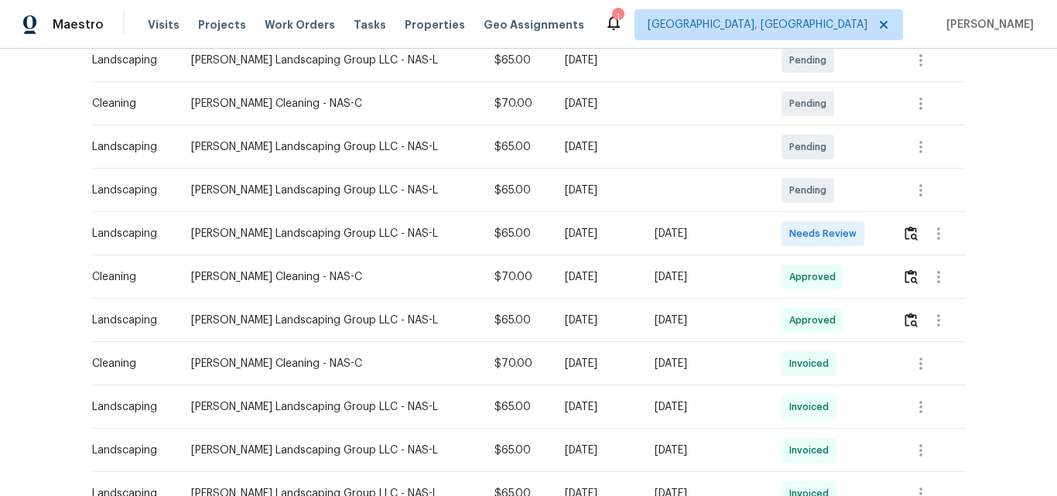
scroll to position [309, 0]
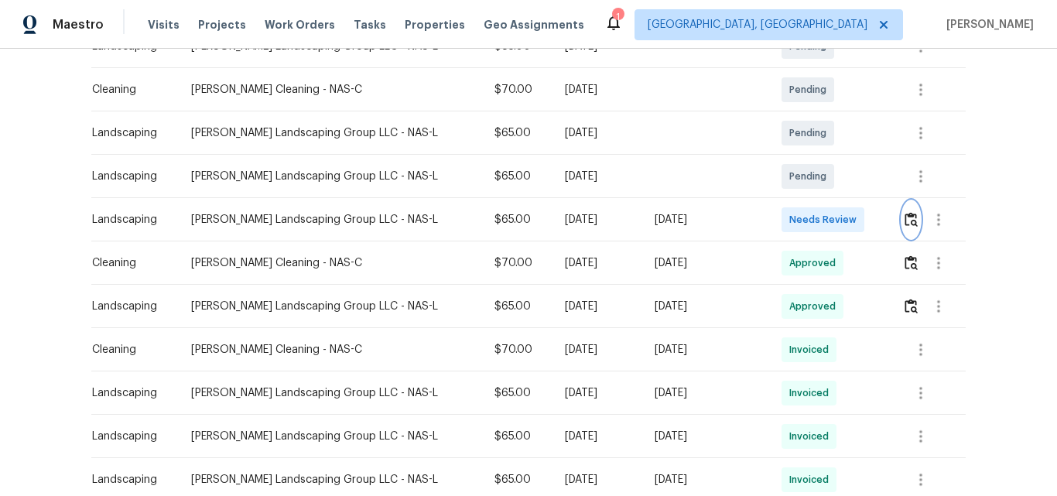
click at [904, 222] on img "button" at bounding box center [910, 219] width 13 height 15
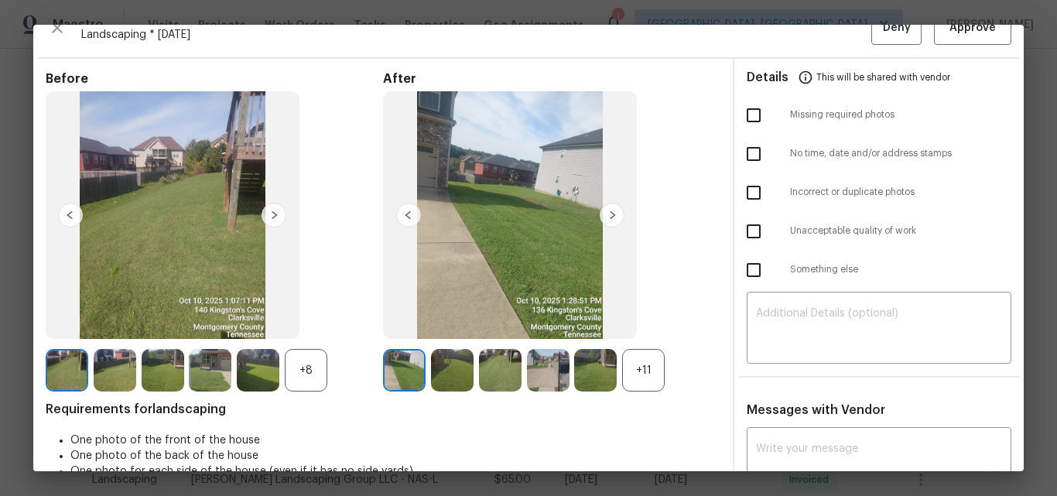
scroll to position [0, 0]
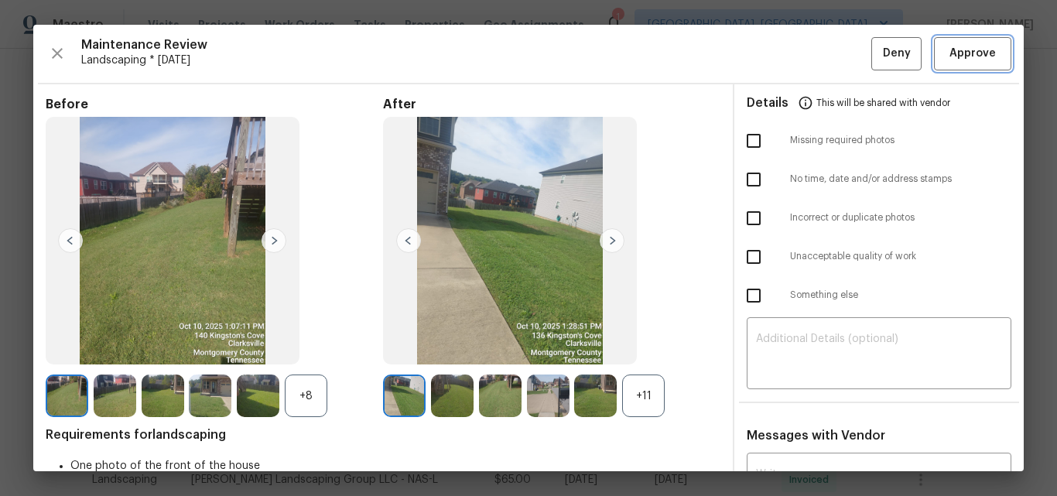
drag, startPoint x: 970, startPoint y: 56, endPoint x: 979, endPoint y: 86, distance: 31.3
click at [970, 56] on span "Approve" at bounding box center [972, 53] width 46 height 19
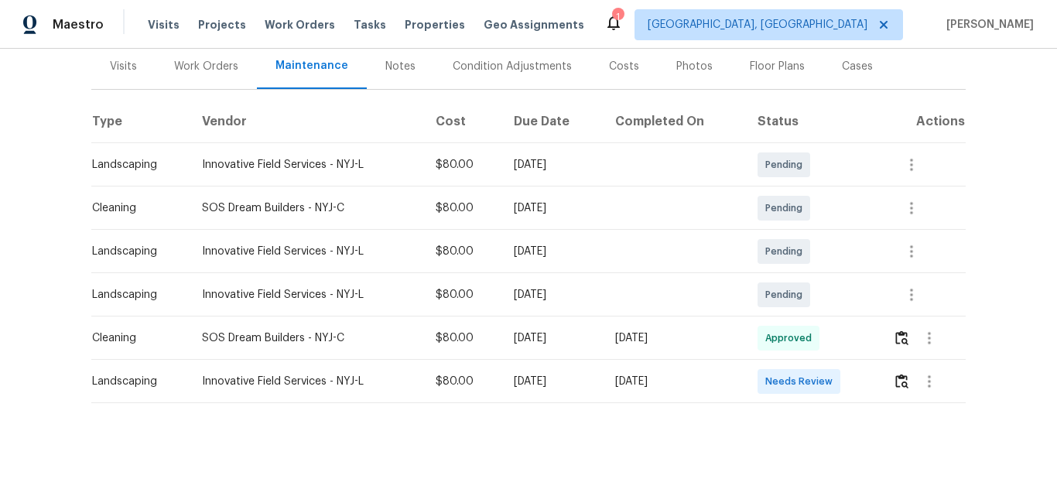
scroll to position [203, 0]
click at [900, 374] on img "button" at bounding box center [901, 381] width 13 height 15
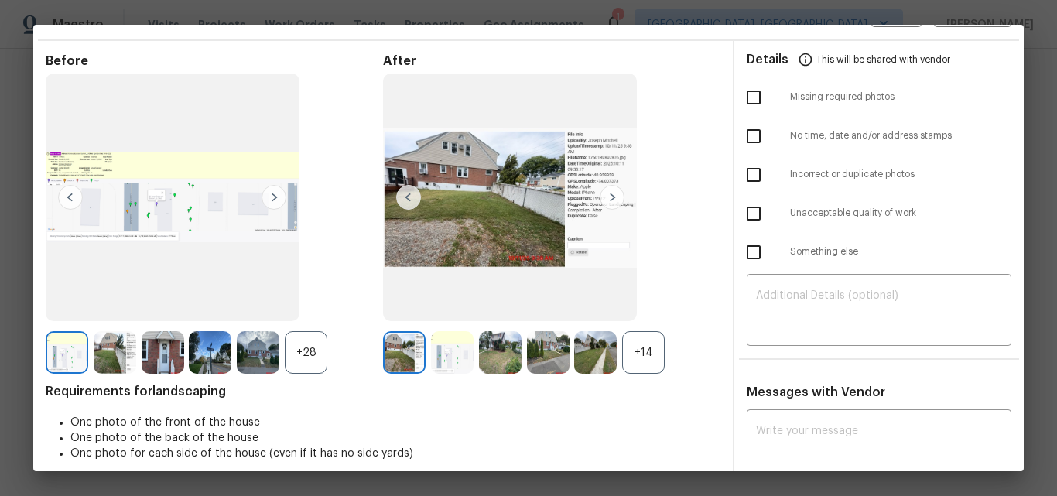
scroll to position [0, 0]
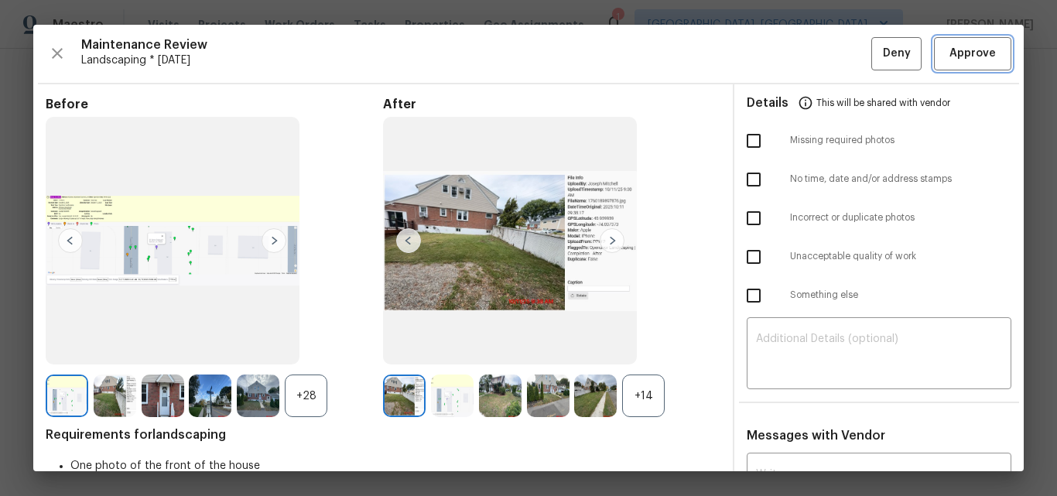
click at [949, 52] on span "Approve" at bounding box center [972, 53] width 46 height 19
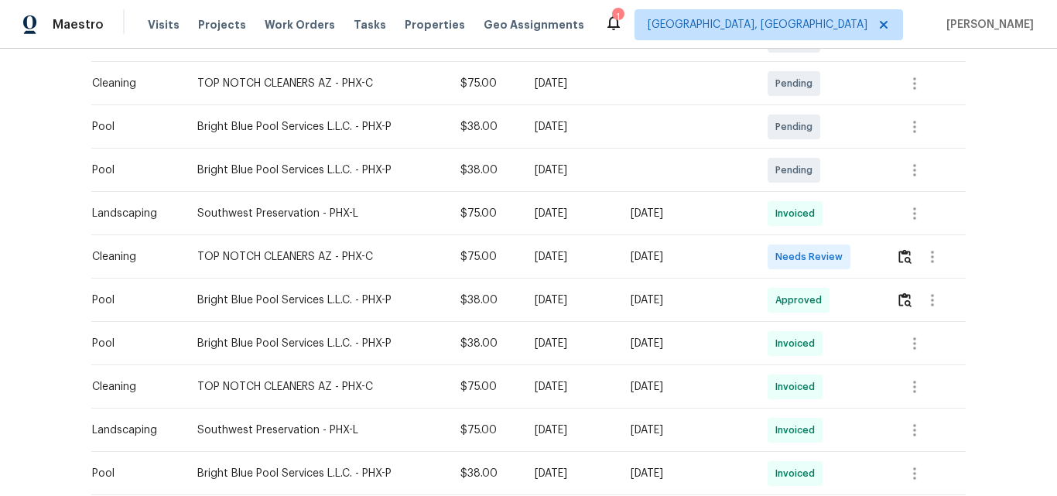
scroll to position [387, 0]
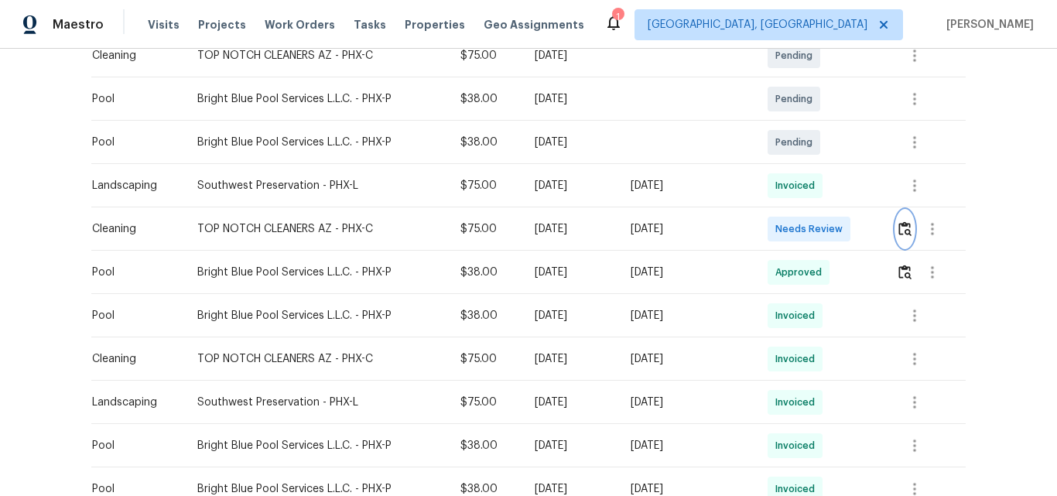
click at [903, 228] on img "button" at bounding box center [904, 228] width 13 height 15
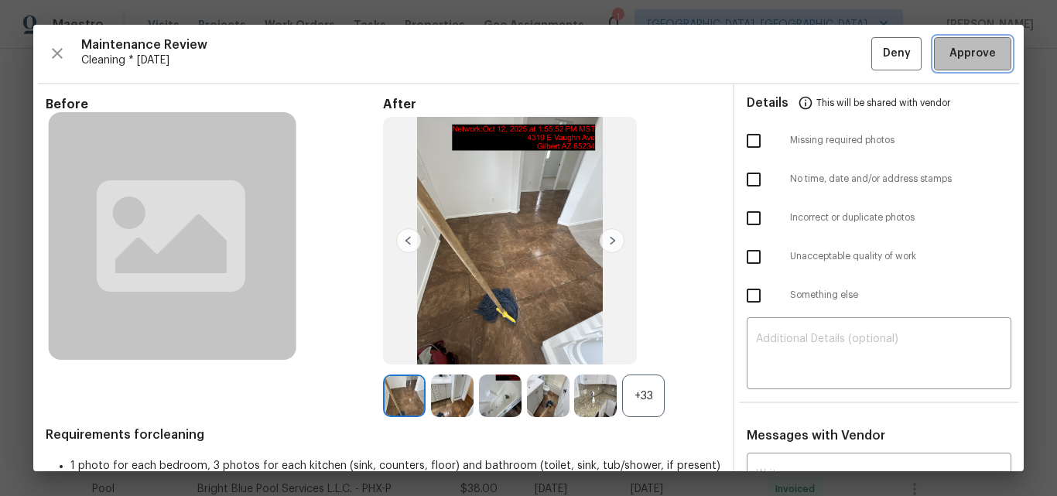
click at [975, 55] on span "Approve" at bounding box center [972, 53] width 46 height 19
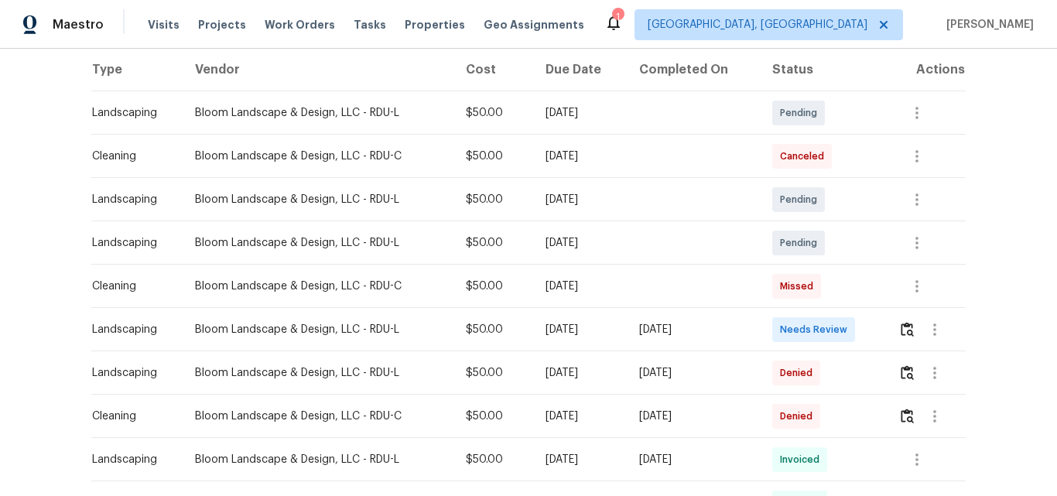
scroll to position [232, 0]
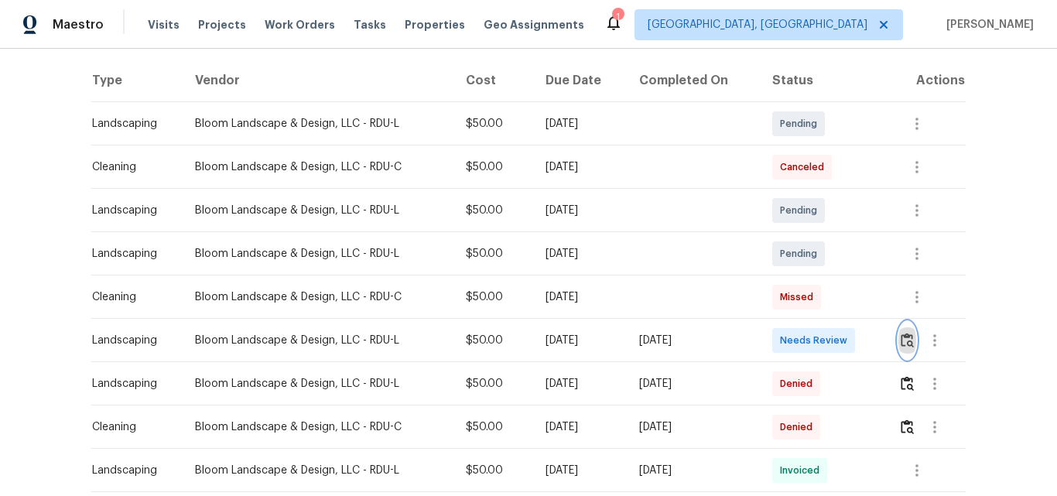
click at [907, 339] on img "button" at bounding box center [906, 340] width 13 height 15
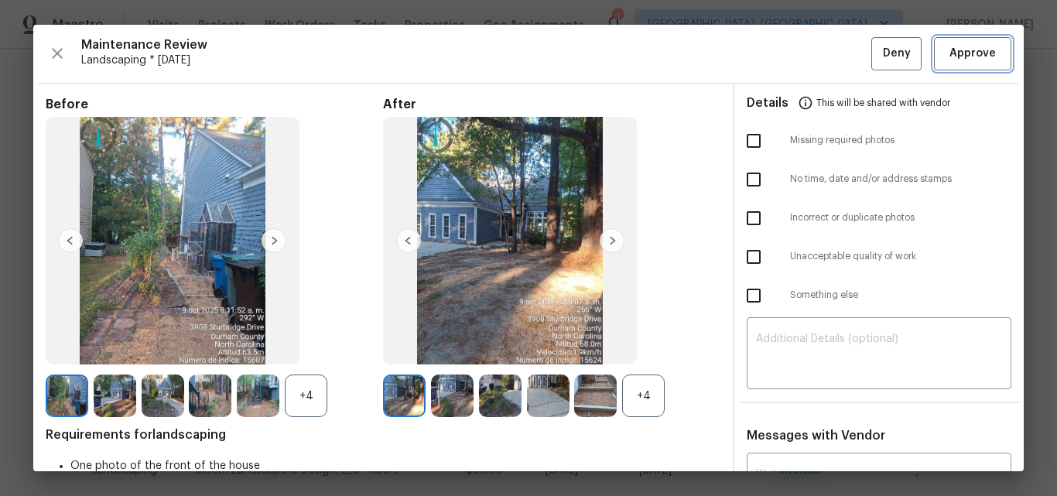
click at [962, 48] on span "Approve" at bounding box center [972, 53] width 46 height 19
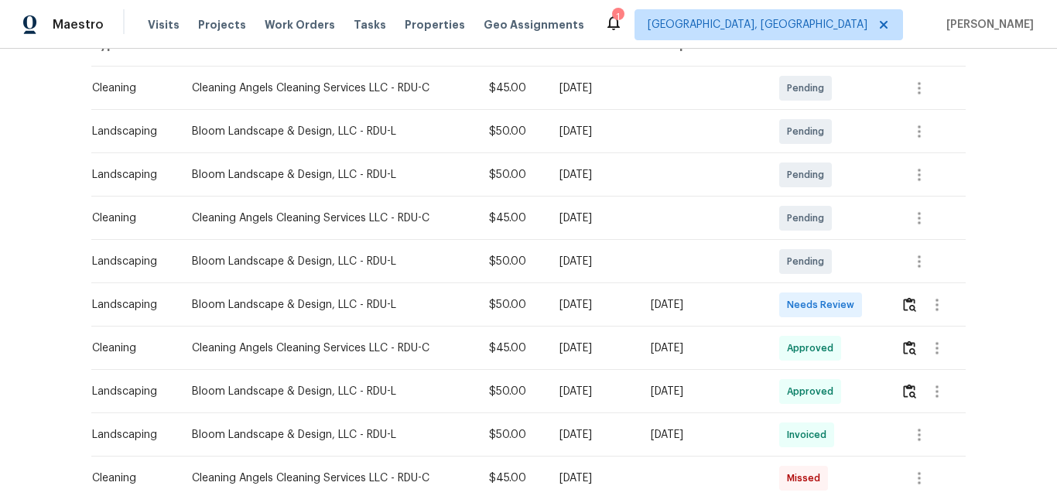
scroll to position [309, 0]
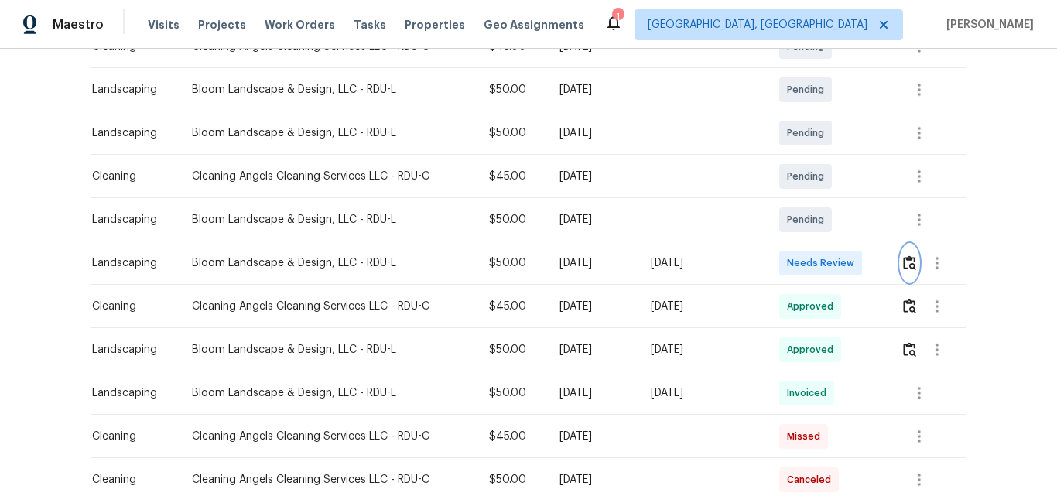
click at [907, 261] on img "button" at bounding box center [909, 262] width 13 height 15
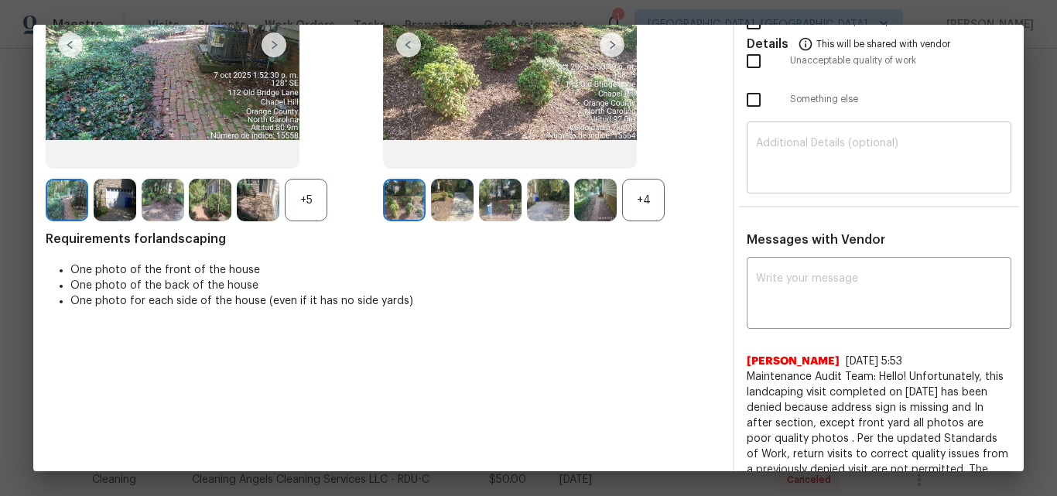
scroll to position [0, 0]
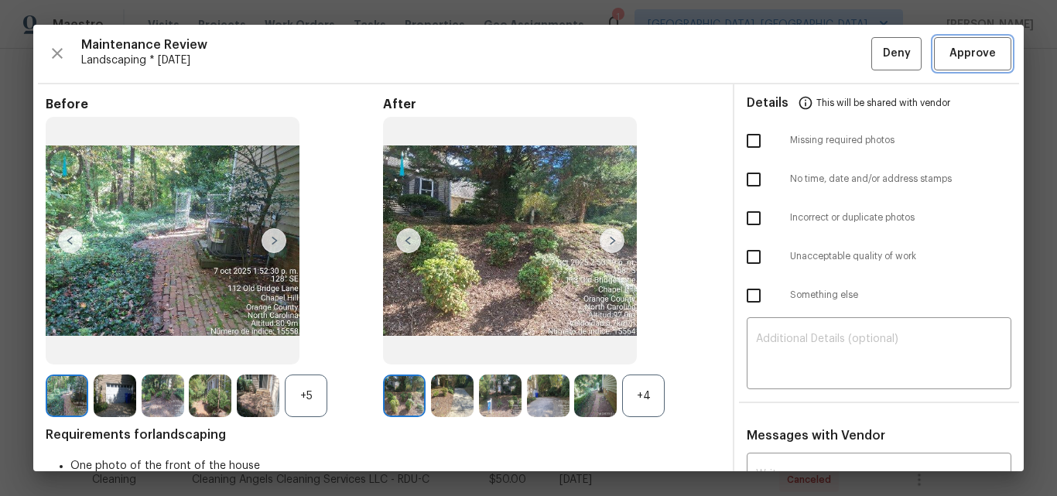
click at [949, 44] on span "Approve" at bounding box center [972, 53] width 46 height 19
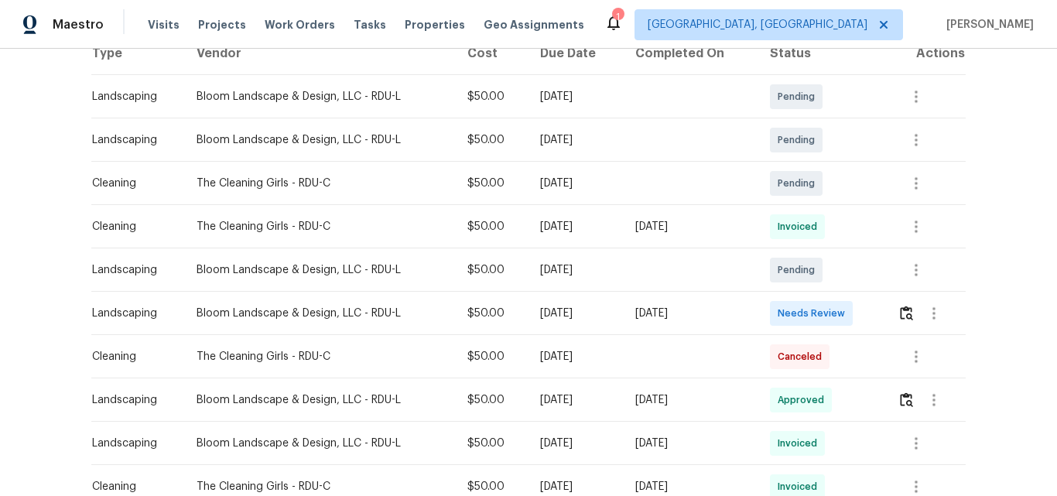
scroll to position [309, 0]
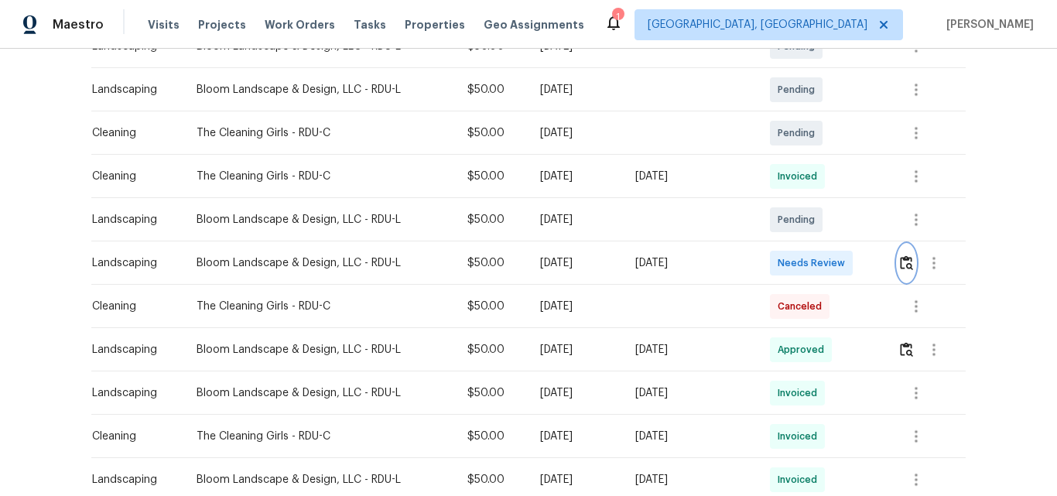
click at [900, 265] on img "button" at bounding box center [906, 262] width 13 height 15
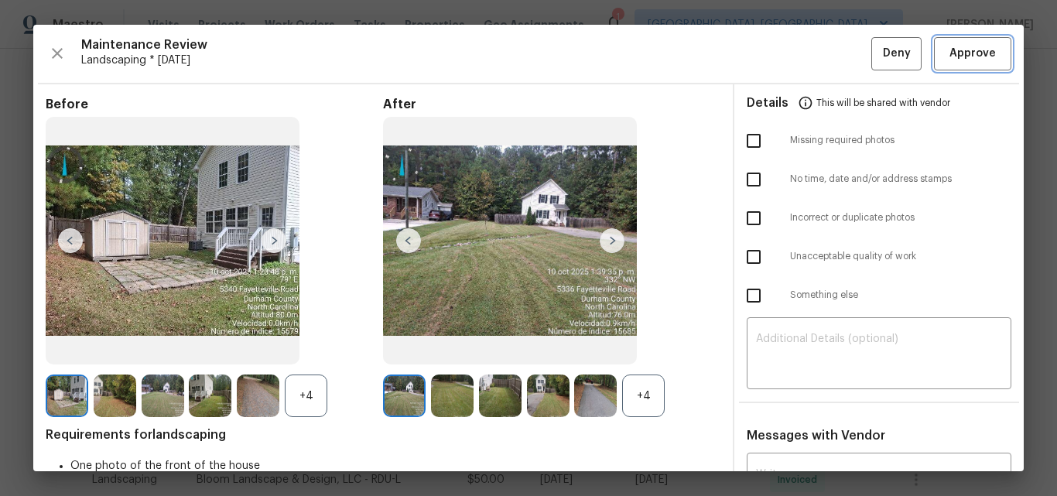
click at [954, 59] on span "Approve" at bounding box center [972, 53] width 46 height 19
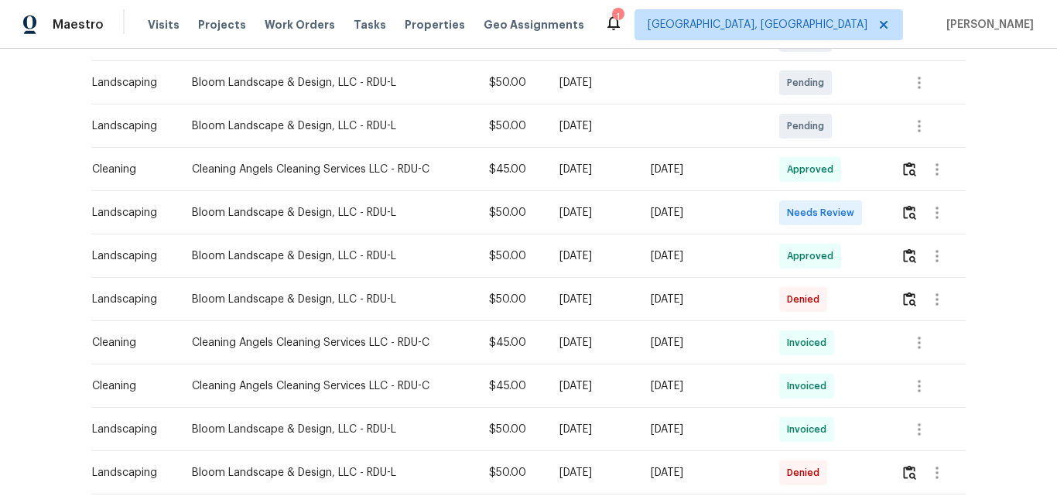
scroll to position [387, 0]
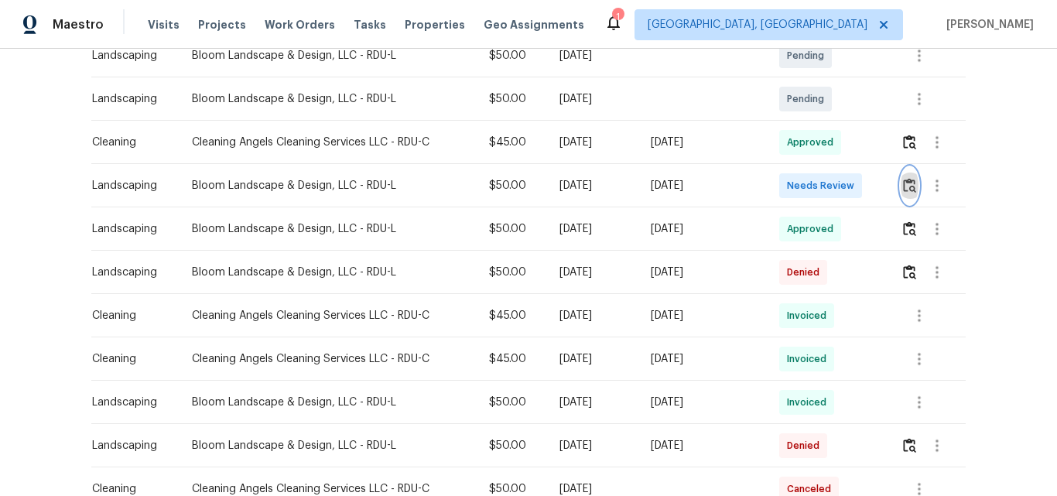
click at [912, 187] on img "button" at bounding box center [909, 185] width 13 height 15
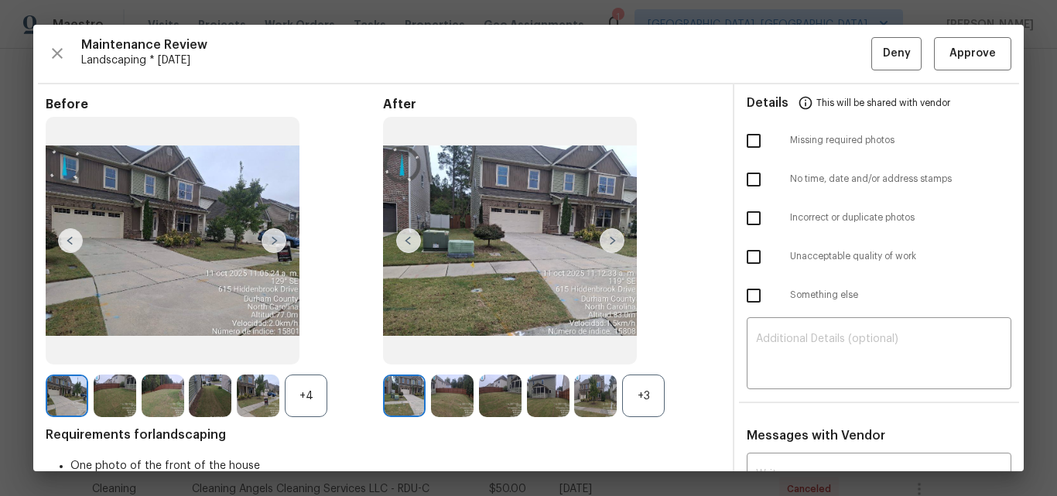
click at [642, 402] on div "+3" at bounding box center [643, 395] width 43 height 43
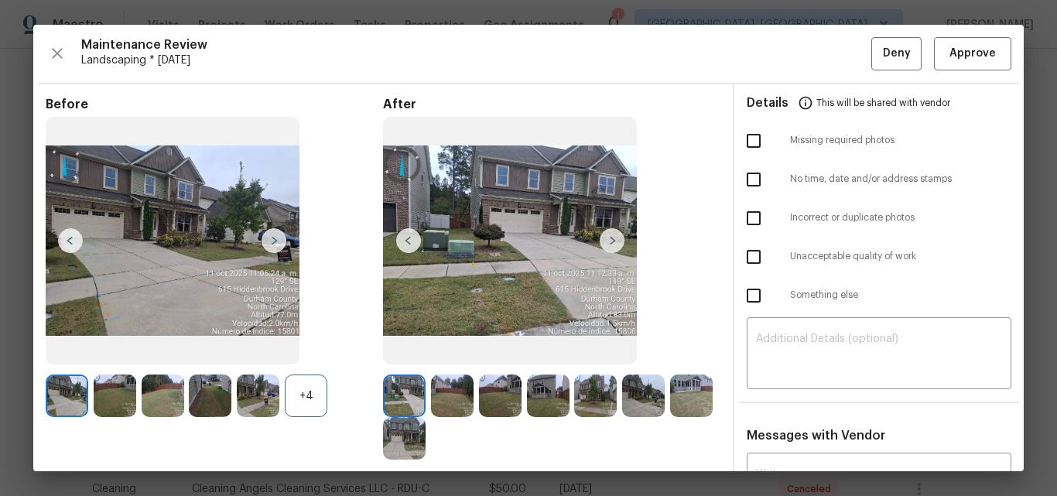
click at [303, 395] on div "+4" at bounding box center [306, 395] width 43 height 43
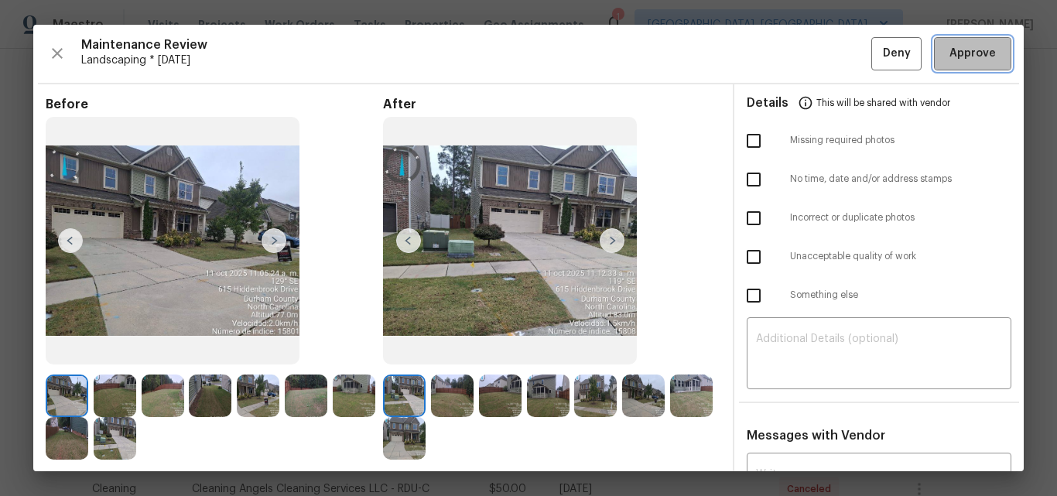
click at [954, 62] on span "Approve" at bounding box center [972, 53] width 46 height 19
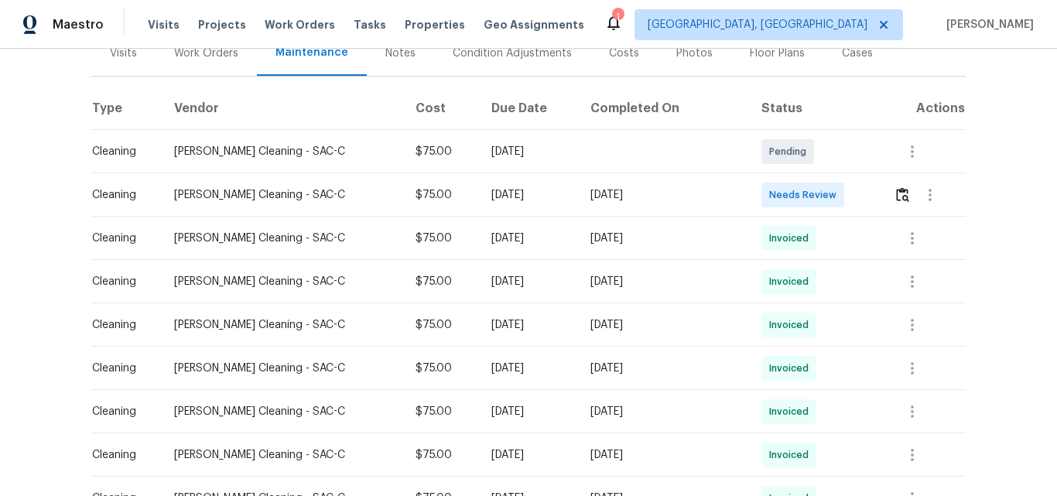
scroll to position [232, 0]
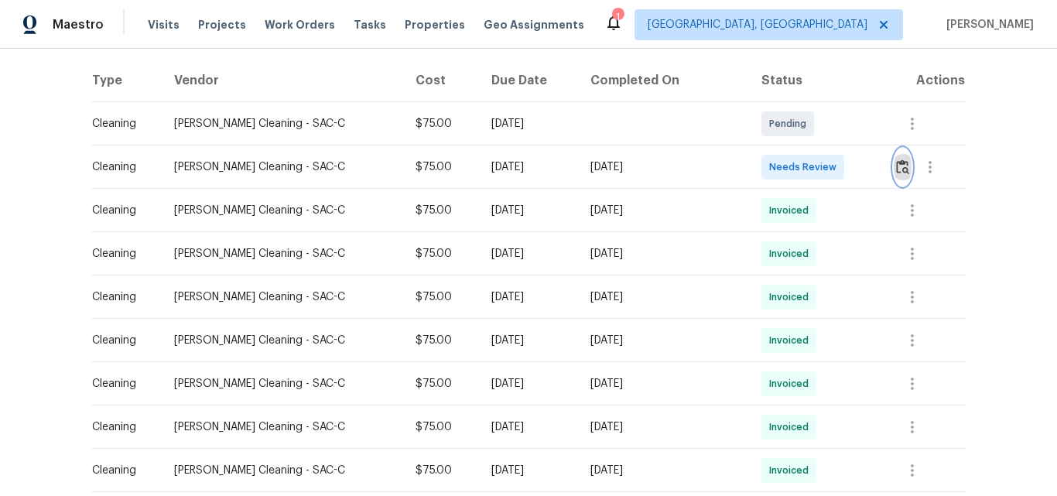
click at [896, 165] on img "button" at bounding box center [902, 166] width 13 height 15
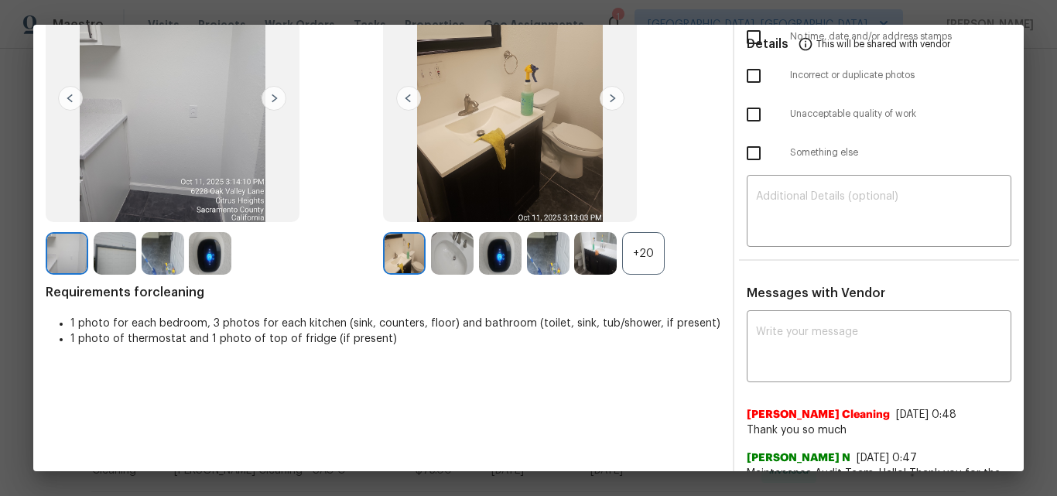
scroll to position [155, 0]
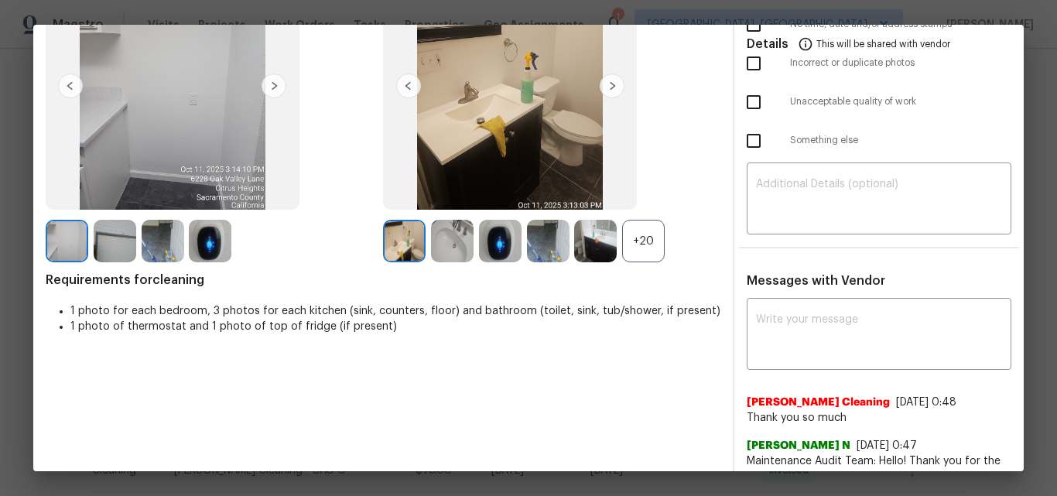
click at [636, 235] on div "+20" at bounding box center [643, 241] width 43 height 43
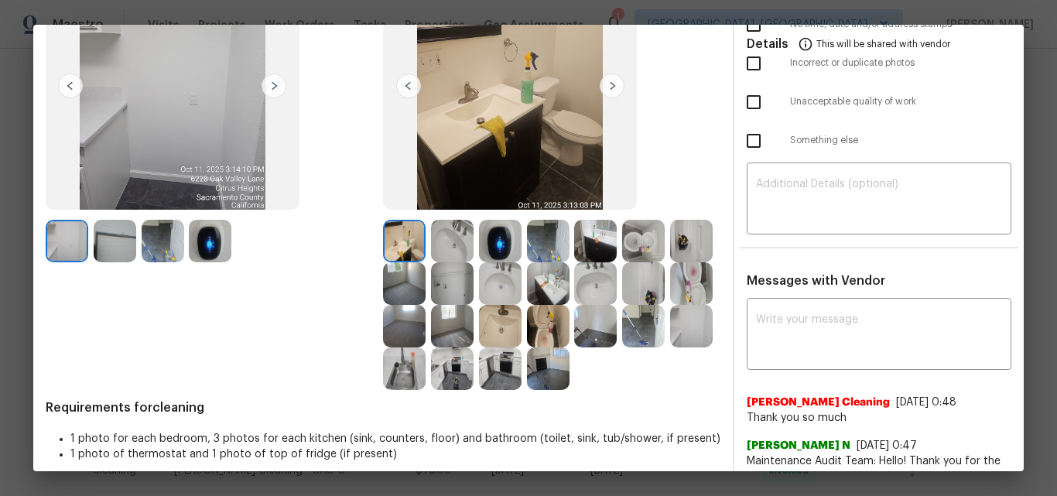
click at [259, 290] on div "Before" at bounding box center [214, 166] width 337 height 449
click at [297, 297] on div "Before" at bounding box center [214, 166] width 337 height 449
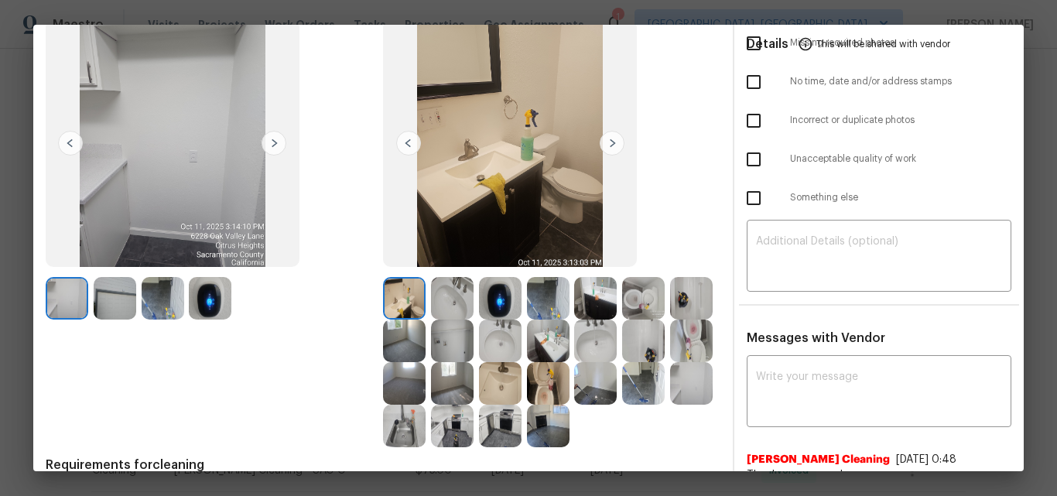
scroll to position [0, 0]
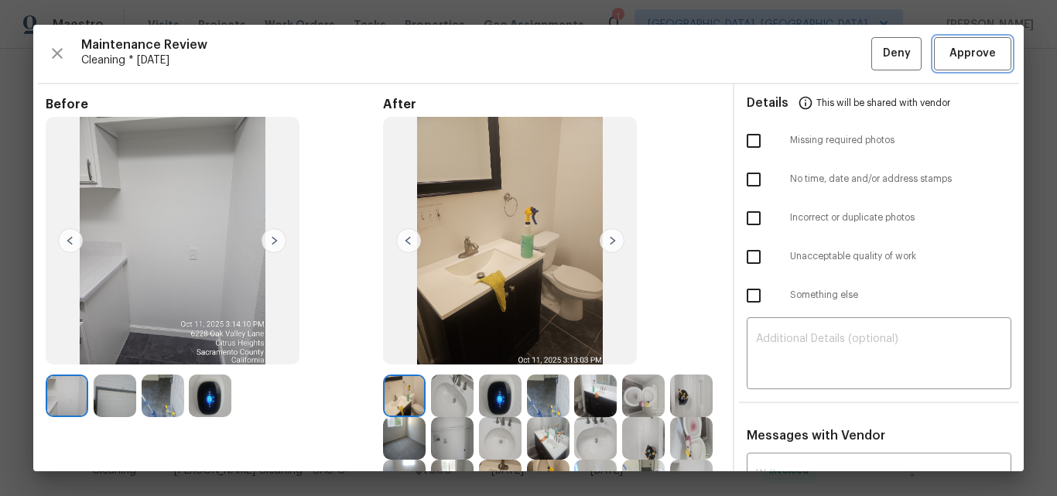
click at [959, 60] on span "Approve" at bounding box center [972, 53] width 46 height 19
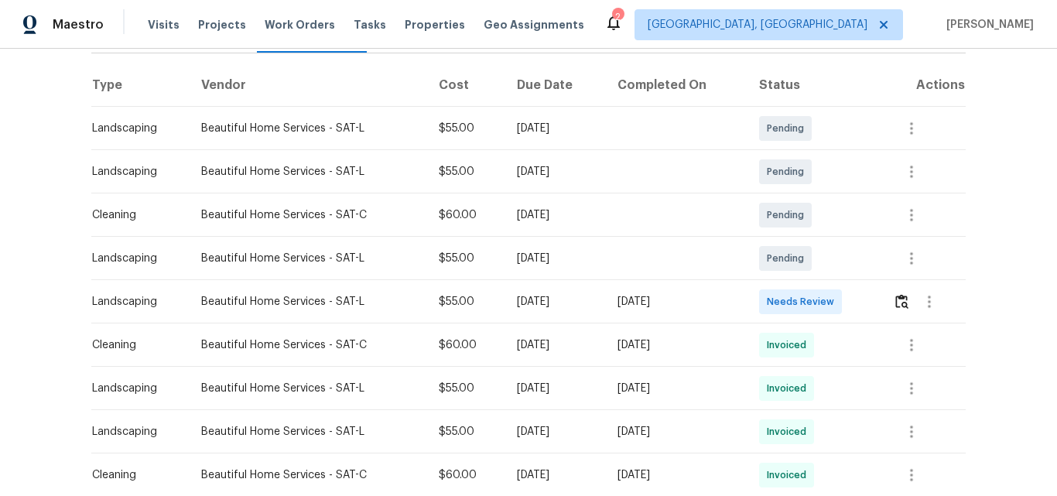
scroll to position [232, 0]
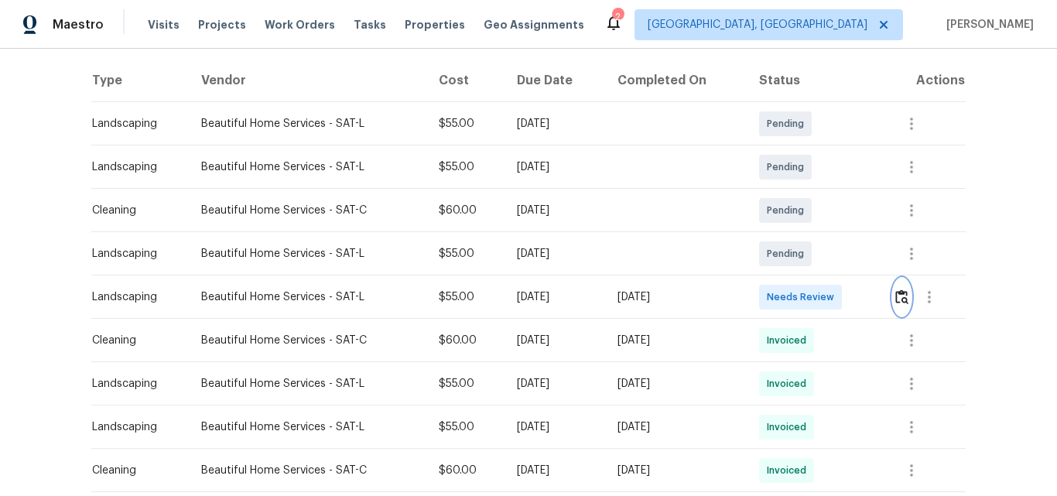
click at [904, 299] on img "button" at bounding box center [901, 296] width 13 height 15
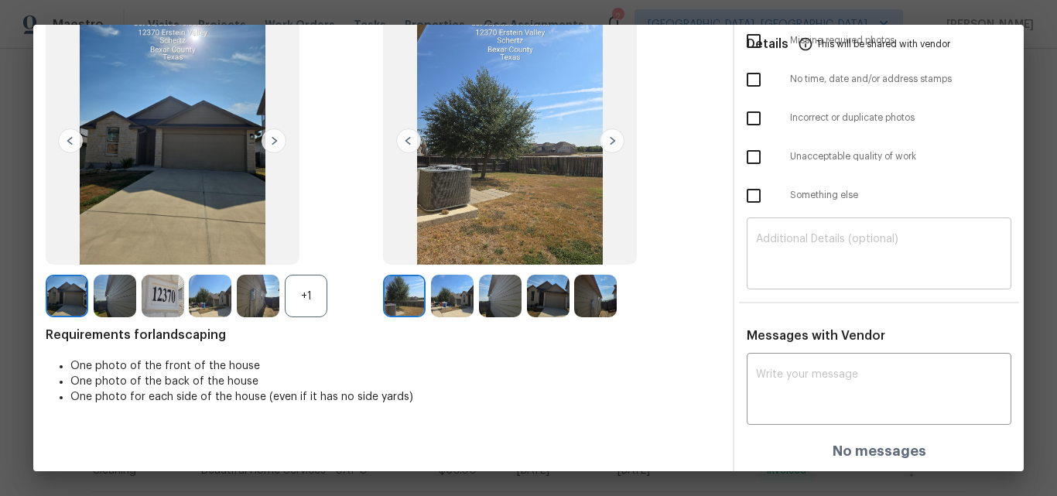
scroll to position [0, 0]
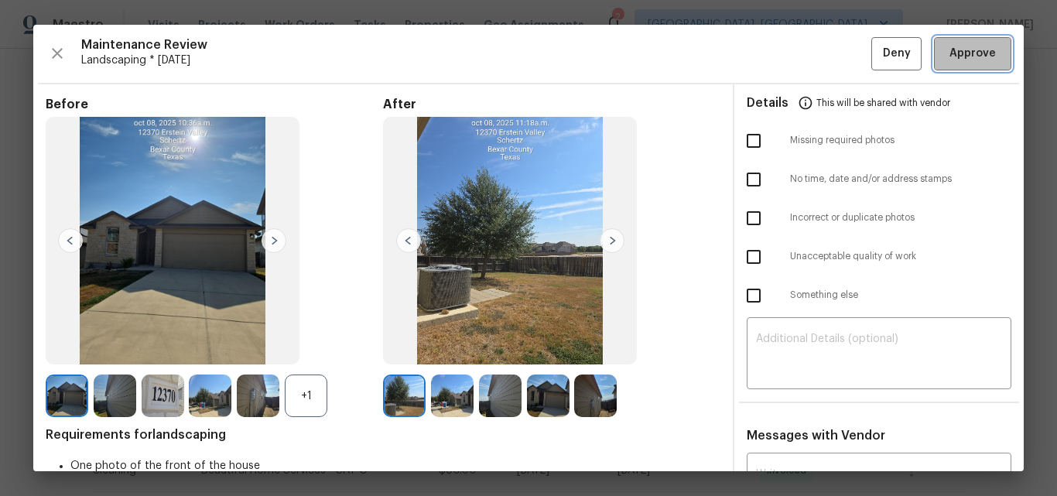
click at [958, 51] on span "Approve" at bounding box center [972, 53] width 46 height 19
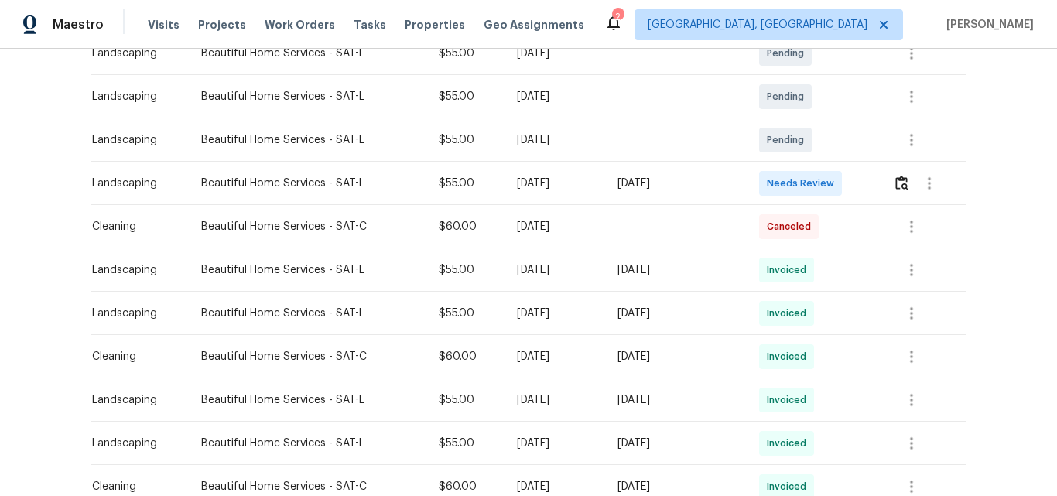
scroll to position [309, 0]
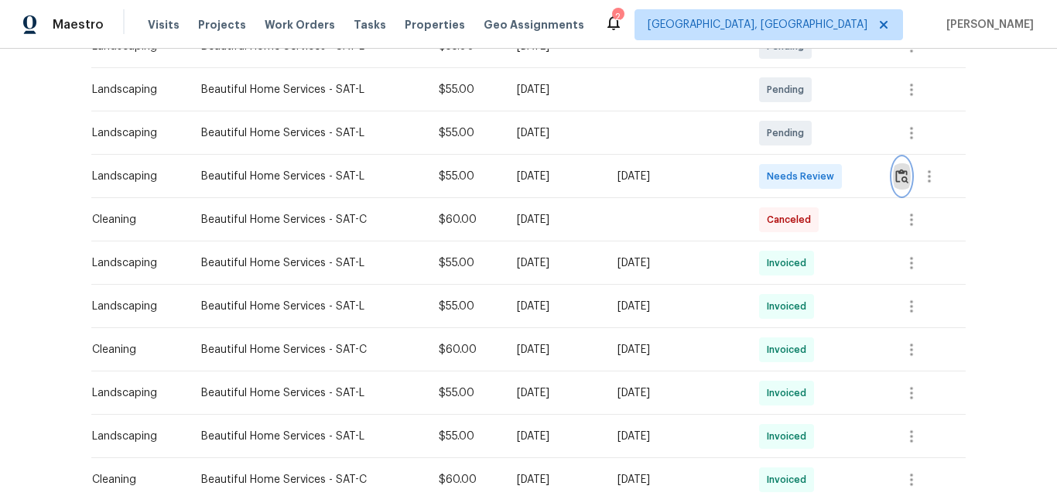
click at [895, 179] on img "button" at bounding box center [901, 176] width 13 height 15
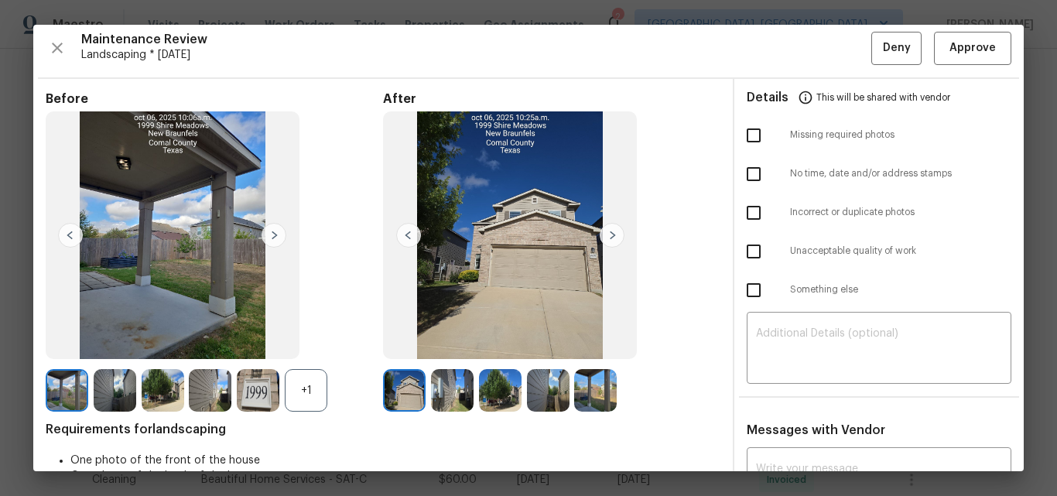
scroll to position [0, 0]
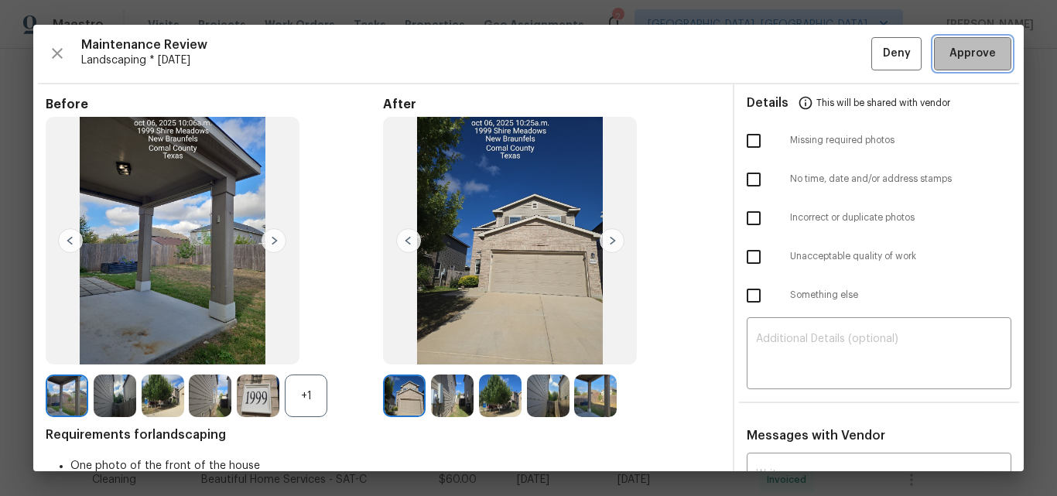
click at [968, 55] on span "Approve" at bounding box center [972, 53] width 46 height 19
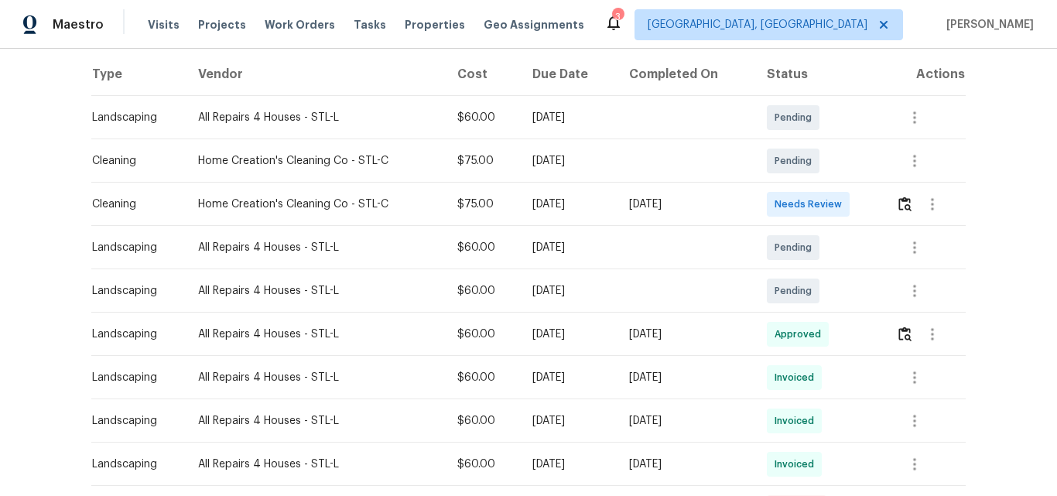
scroll to position [232, 0]
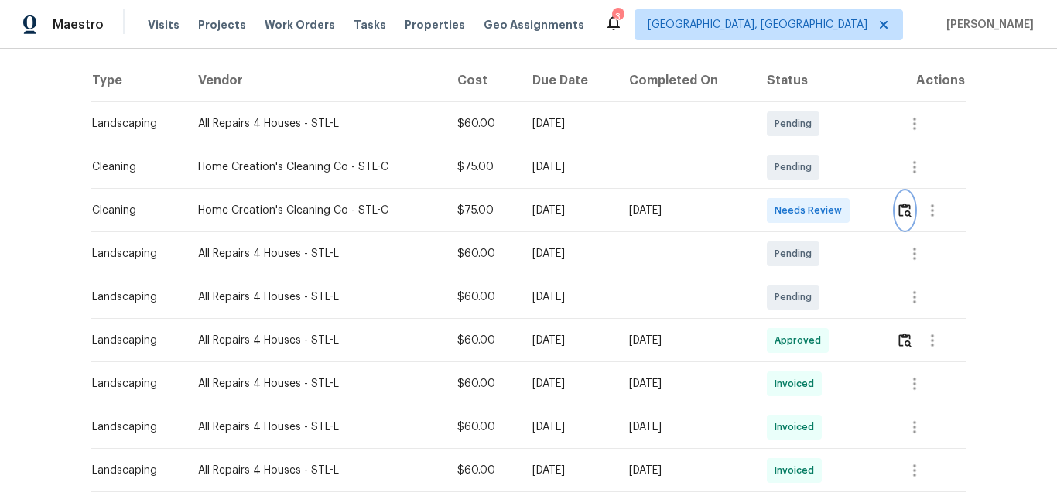
click at [900, 214] on img "button" at bounding box center [904, 210] width 13 height 15
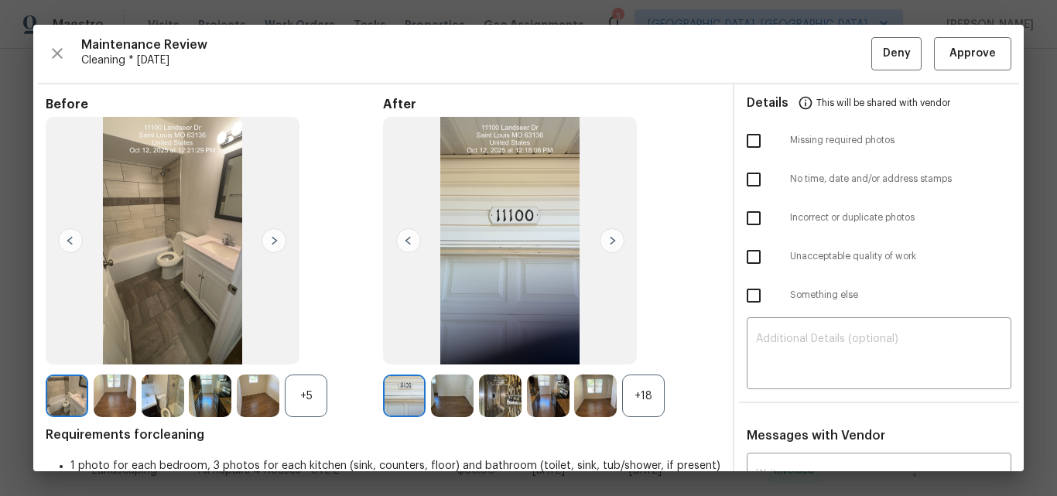
click at [634, 400] on div "+18" at bounding box center [643, 395] width 43 height 43
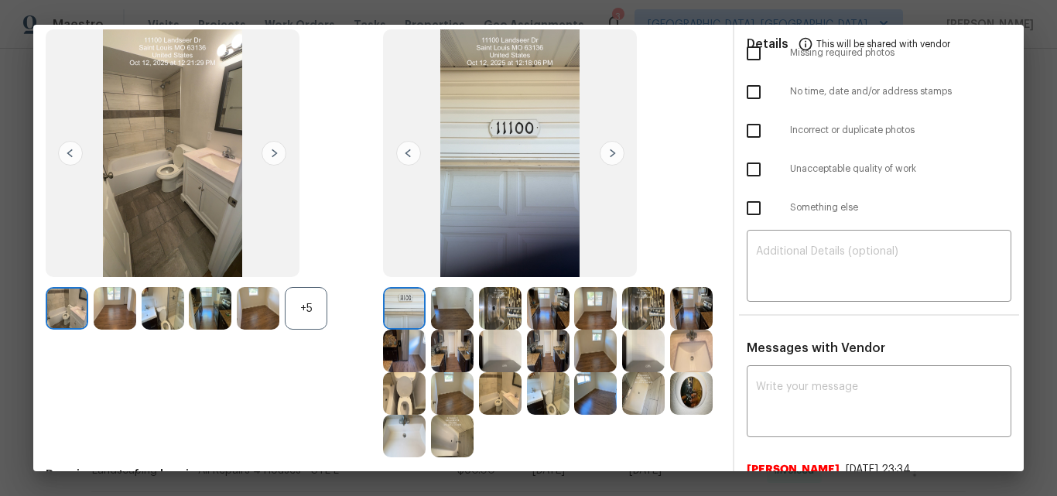
scroll to position [0, 0]
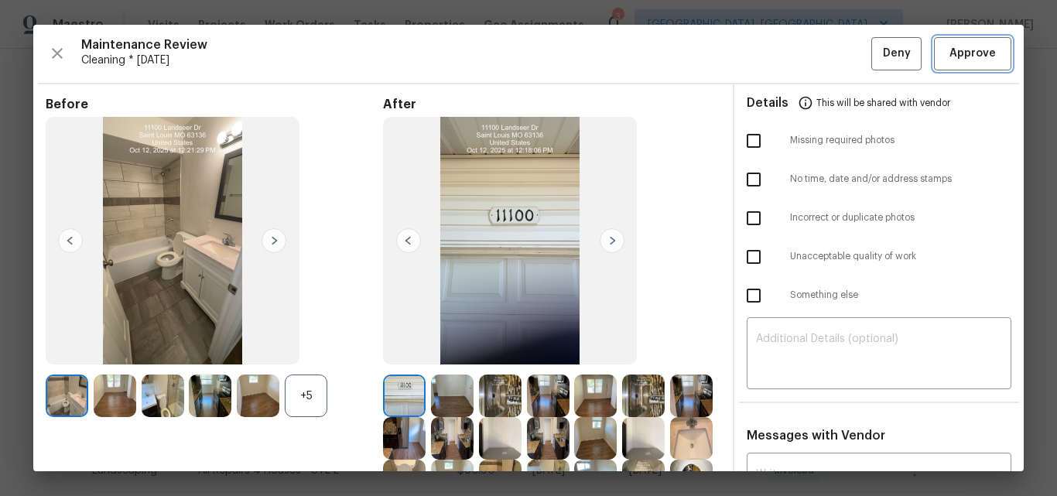
click at [969, 55] on span "Approve" at bounding box center [972, 53] width 46 height 19
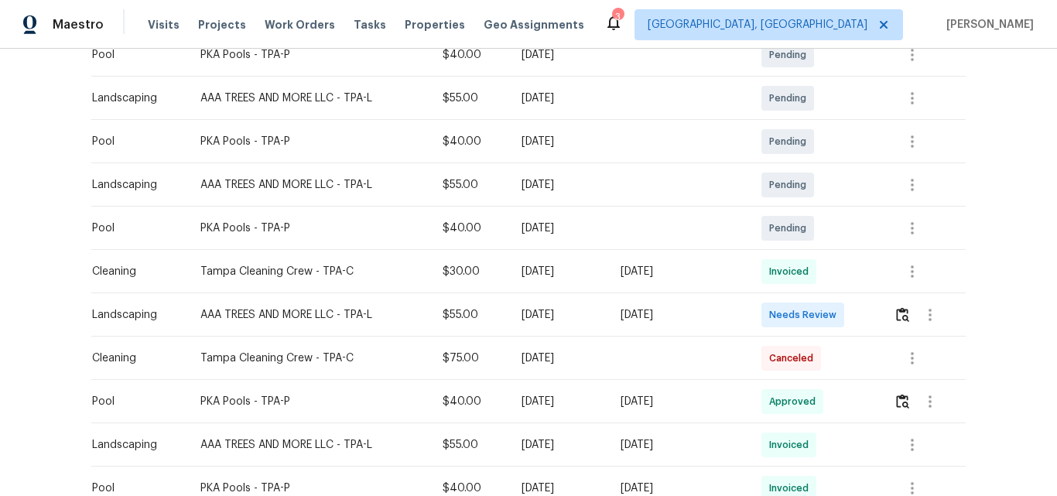
scroll to position [309, 0]
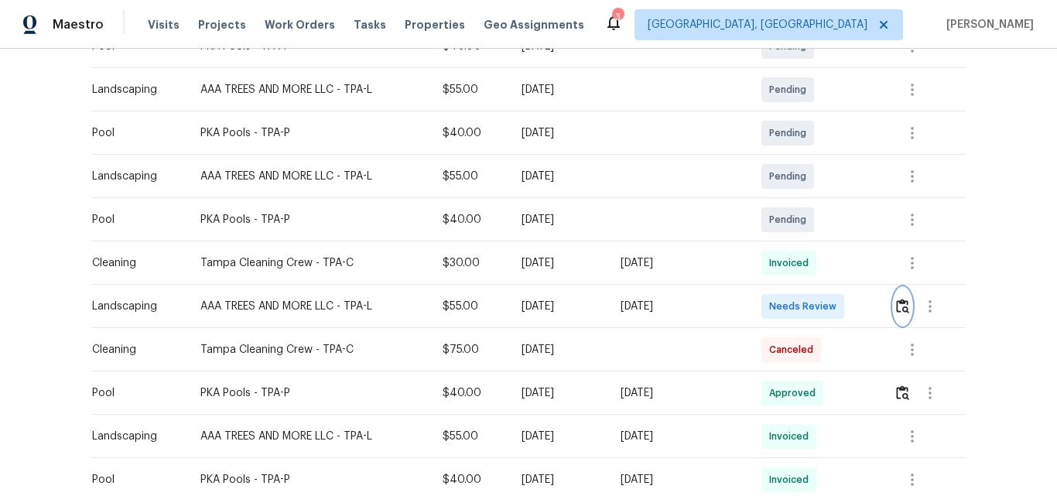
click at [903, 308] on img "button" at bounding box center [902, 306] width 13 height 15
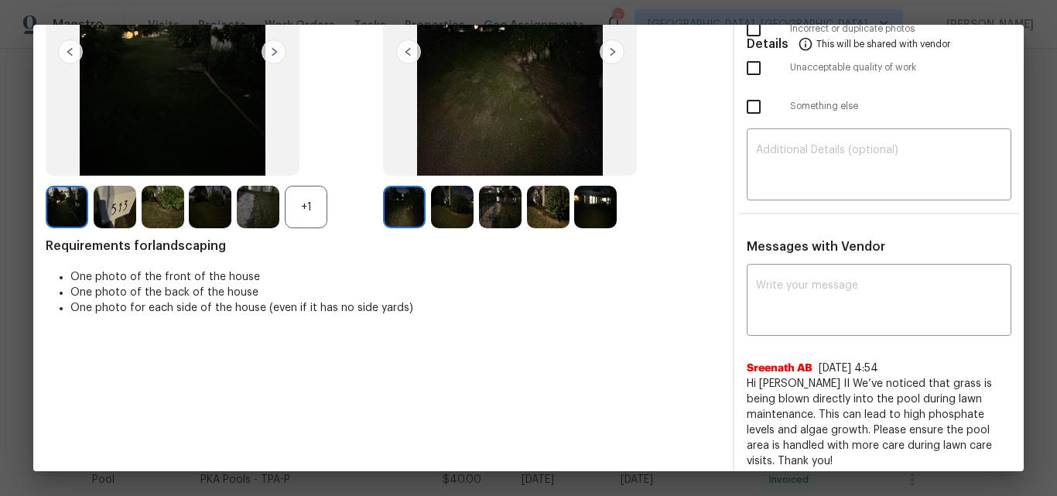
scroll to position [232, 0]
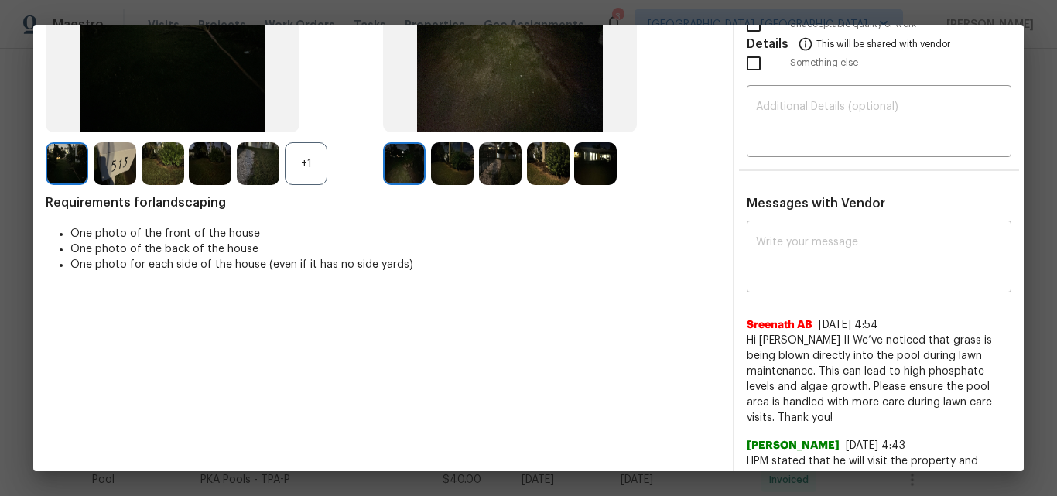
click at [794, 280] on div "x ​" at bounding box center [879, 258] width 265 height 68
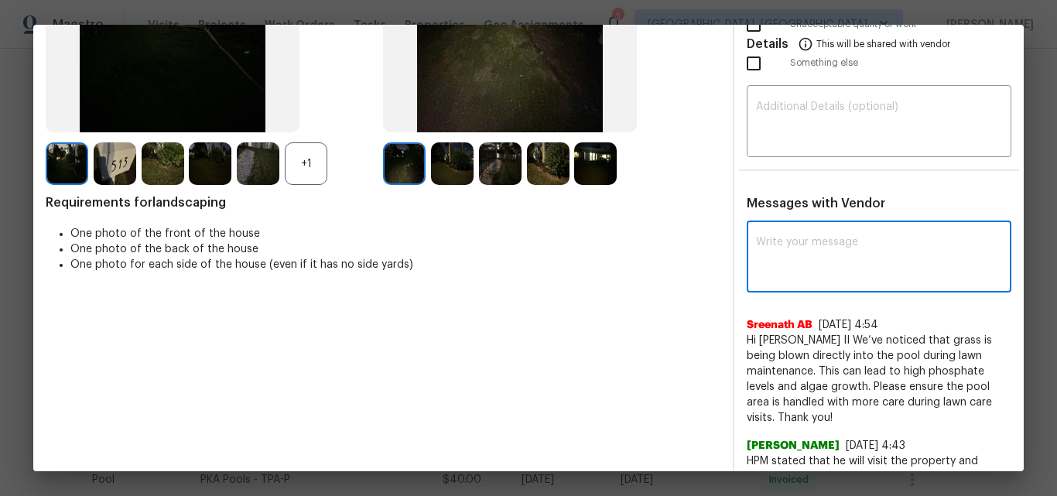
paste textarea "Maintenance Audit Team: Hello! Unfortunately, this Landscaping visit completed …"
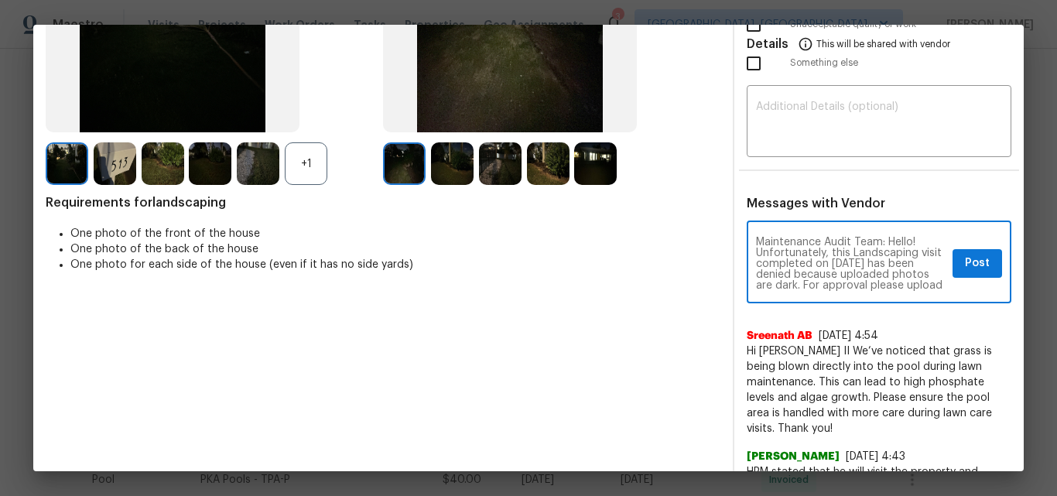
scroll to position [206, 0]
type textarea "Maintenance Audit Team: Hello! Unfortunately, this Landscaping visit completed …"
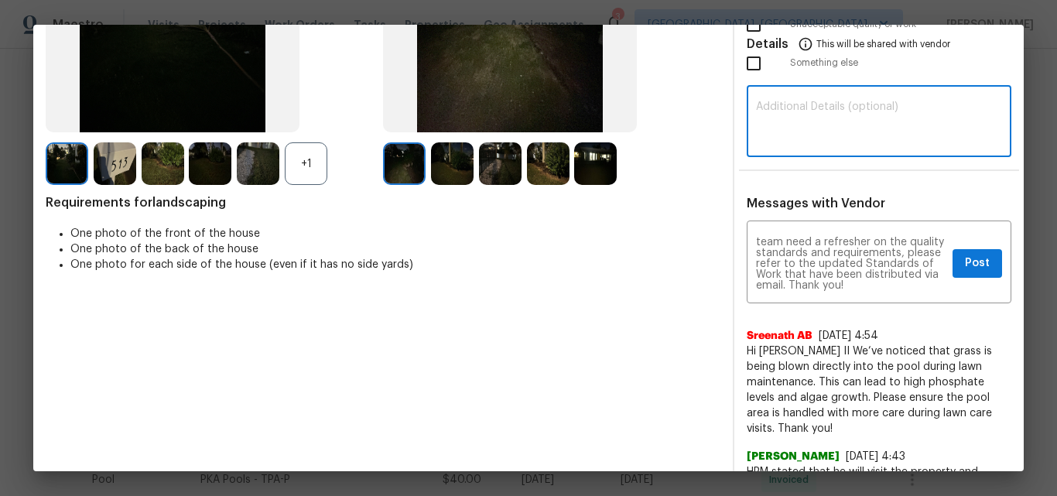
click at [815, 101] on textarea at bounding box center [879, 122] width 246 height 43
paste textarea "Maintenance Audit Team: Hello! Unfortunately, this Landscaping visit completed …"
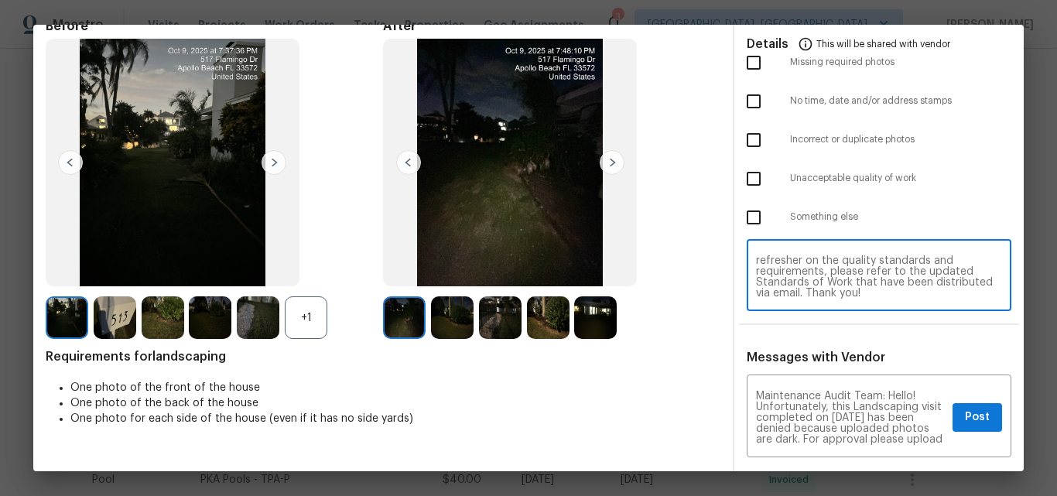
scroll to position [77, 0]
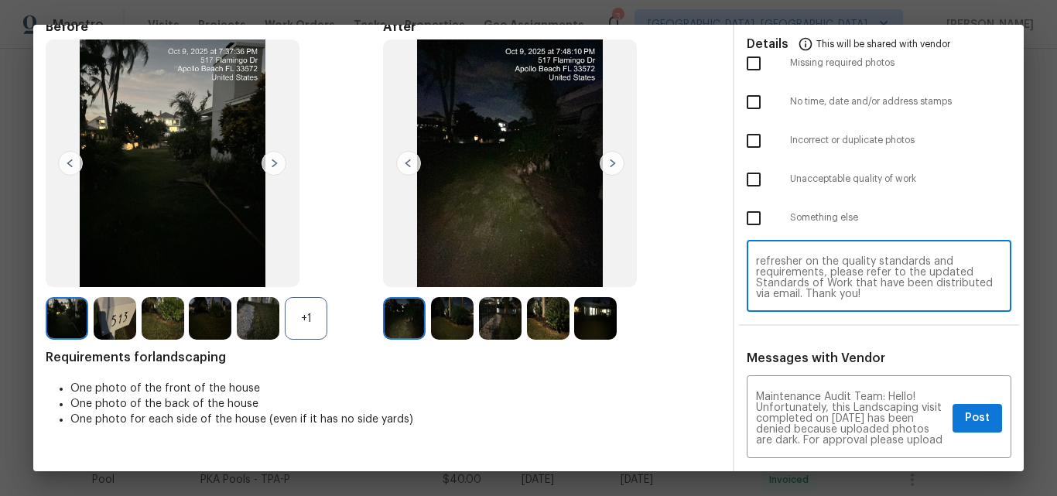
type textarea "Maintenance Audit Team: Hello! Unfortunately, this Landscaping visit completed …"
click at [746, 223] on input "checkbox" at bounding box center [753, 218] width 32 height 32
checkbox input "true"
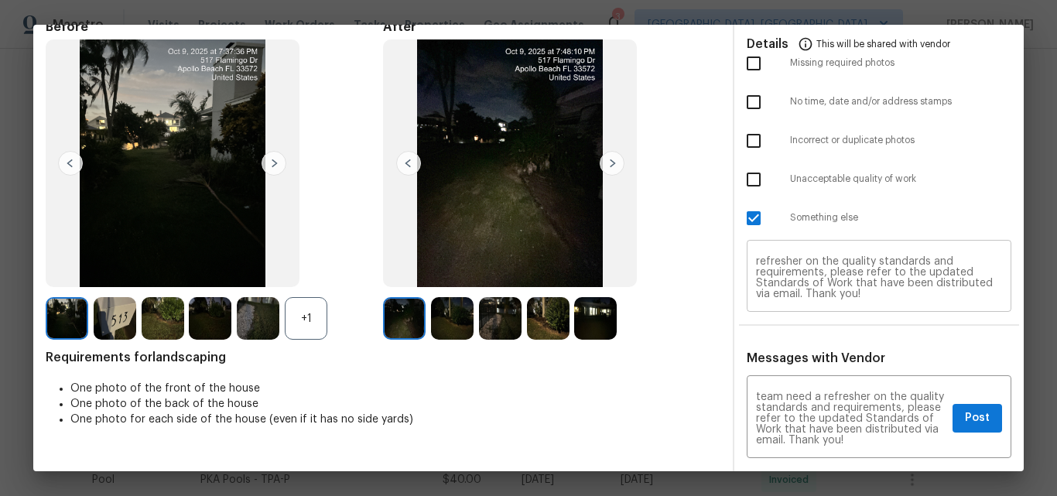
scroll to position [74, 0]
click at [952, 417] on button "Post" at bounding box center [977, 418] width 50 height 29
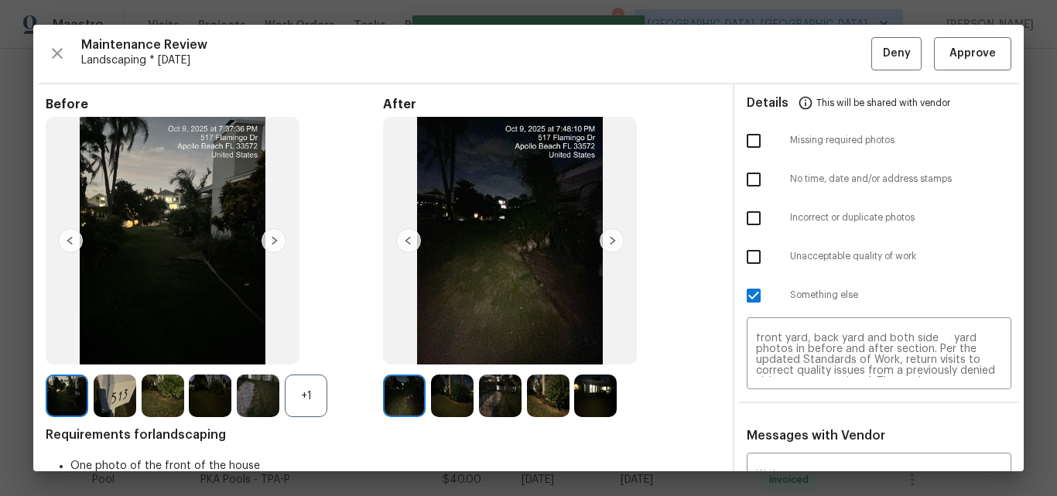
scroll to position [0, 0]
click at [883, 48] on span "Deny" at bounding box center [897, 53] width 28 height 19
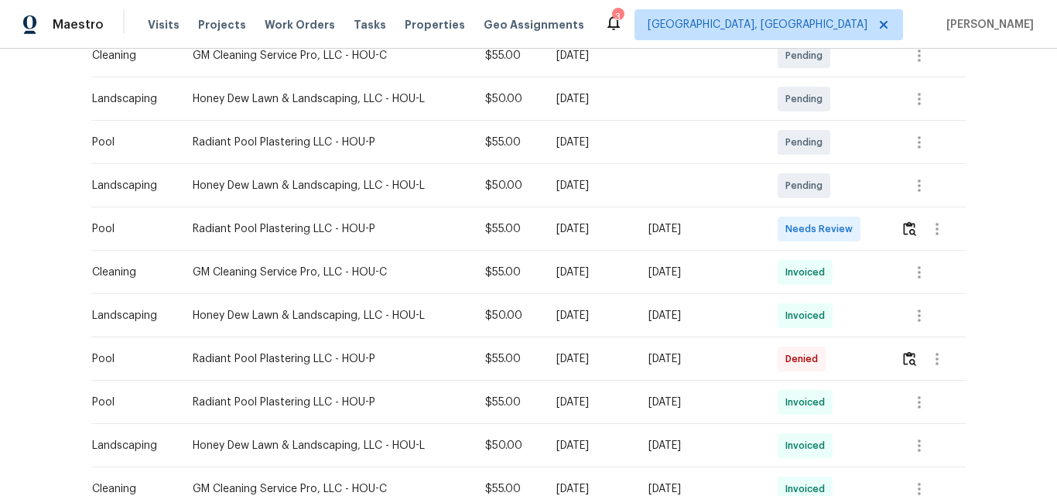
scroll to position [542, 0]
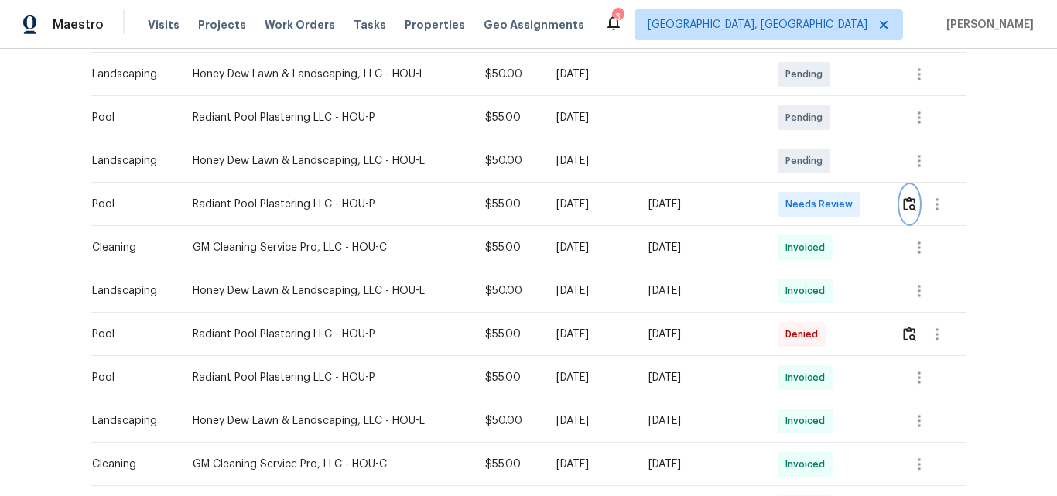
click at [905, 204] on img "button" at bounding box center [909, 203] width 13 height 15
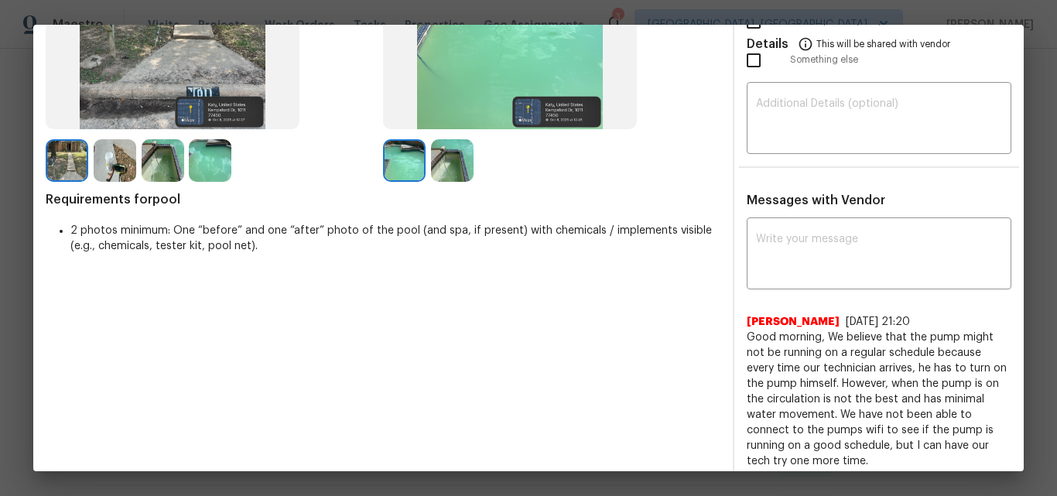
scroll to position [309, 0]
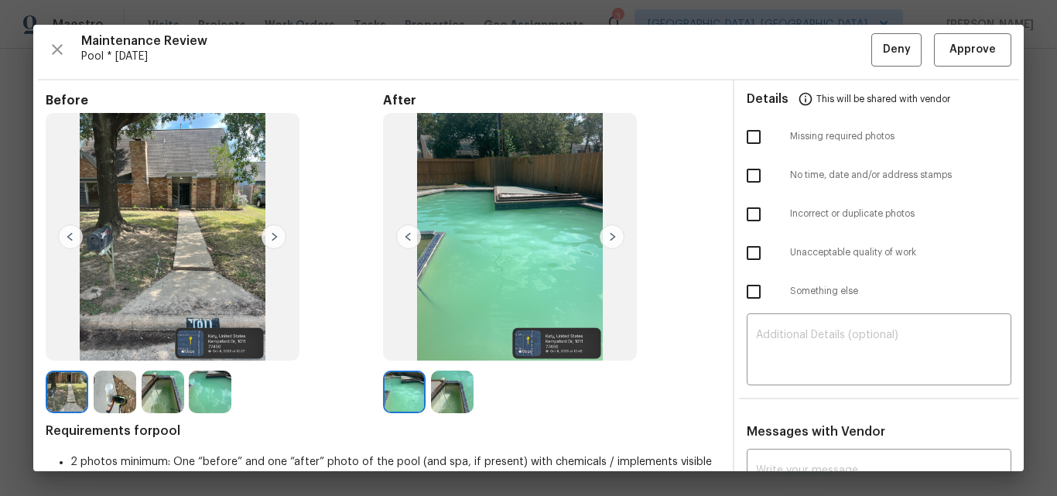
scroll to position [0, 0]
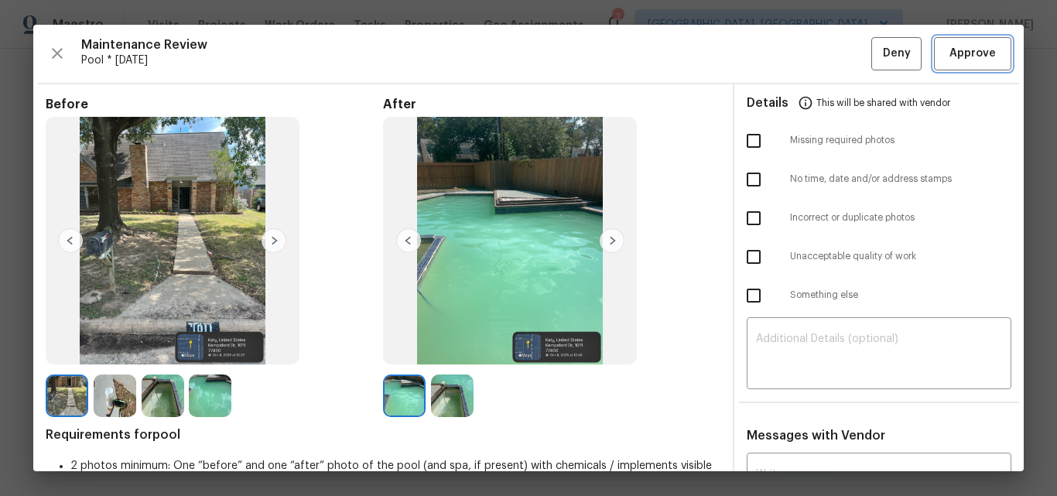
click at [964, 54] on span "Approve" at bounding box center [972, 53] width 46 height 19
